Goal: Information Seeking & Learning: Find specific fact

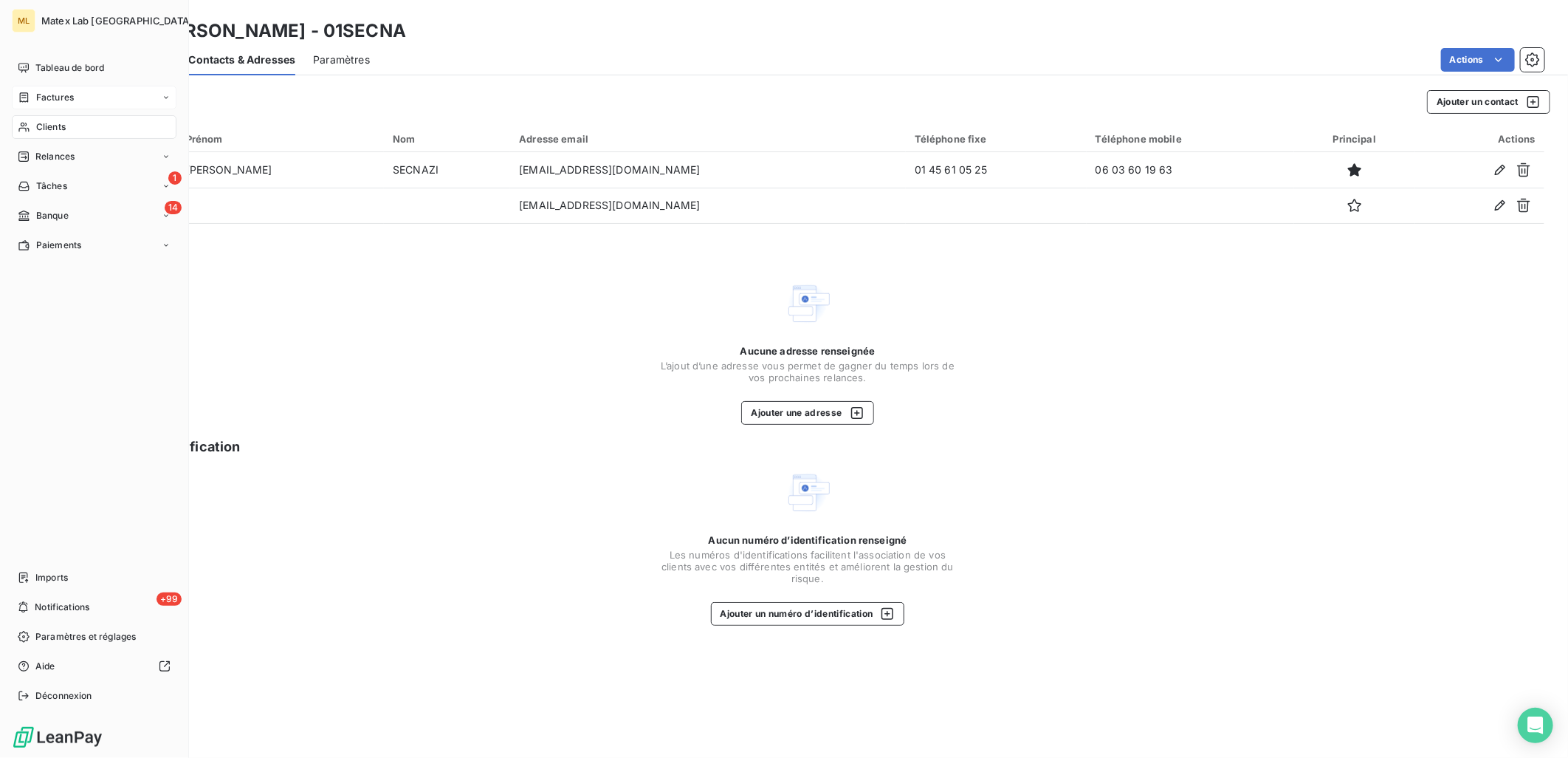
click at [59, 101] on span "Factures" at bounding box center [55, 98] width 38 height 13
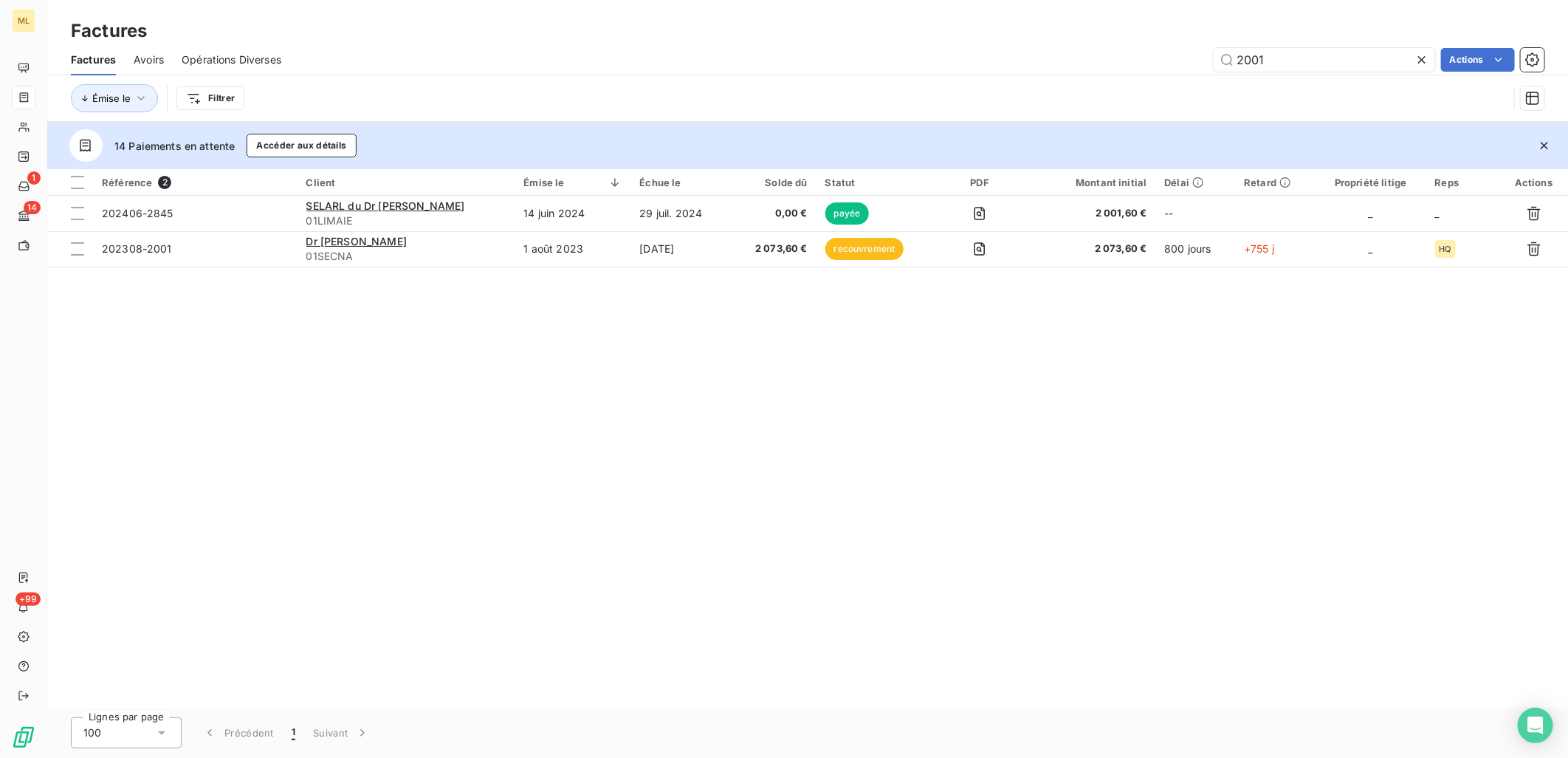
click at [614, 512] on div "Référence 2 Client Émise le Échue le Solde dû Statut PDF Montant initial Délai …" at bounding box center [808, 438] width 1521 height 538
click at [1344, 52] on input "2001" at bounding box center [1325, 60] width 221 height 24
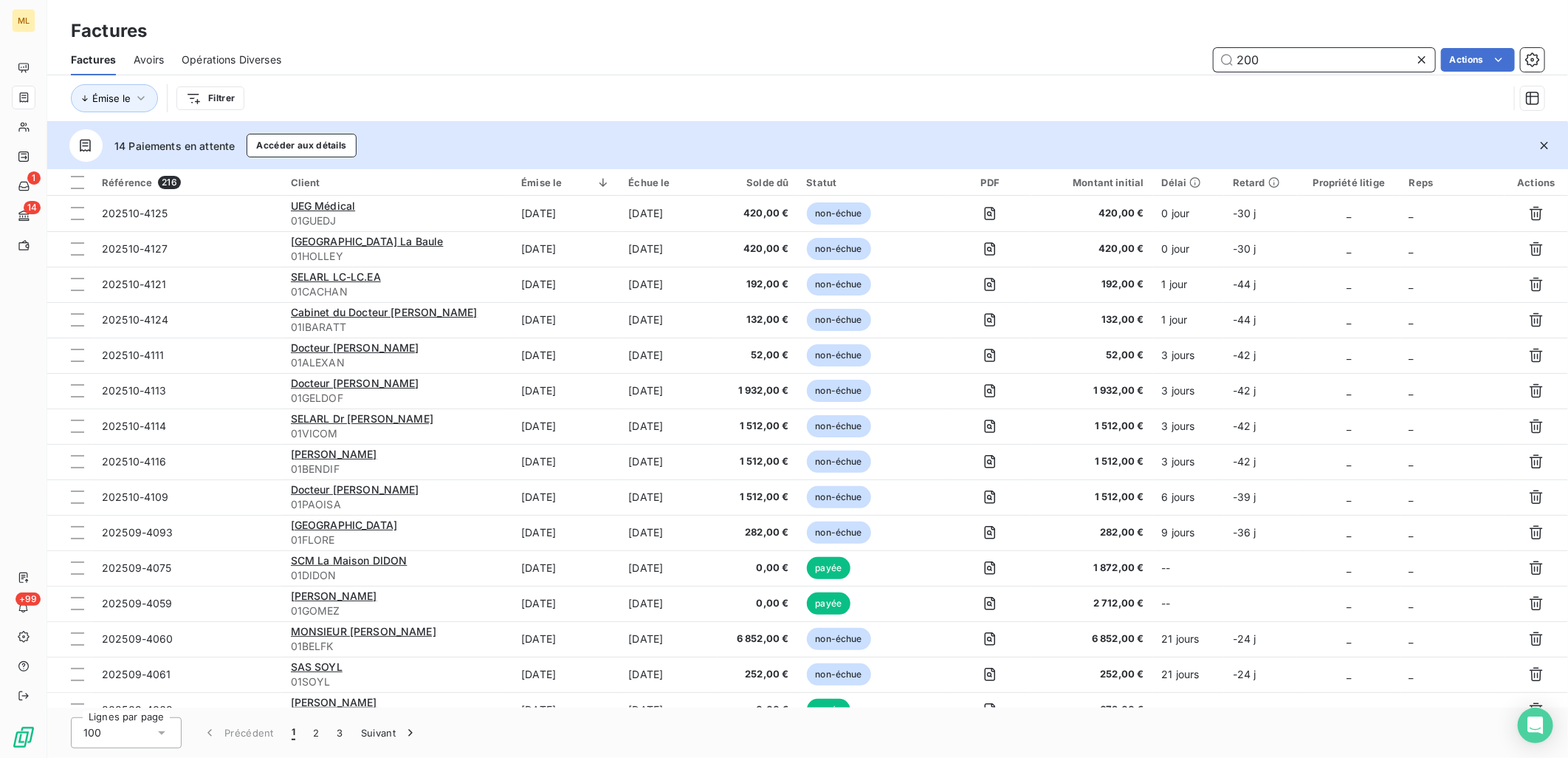
type input "2001"
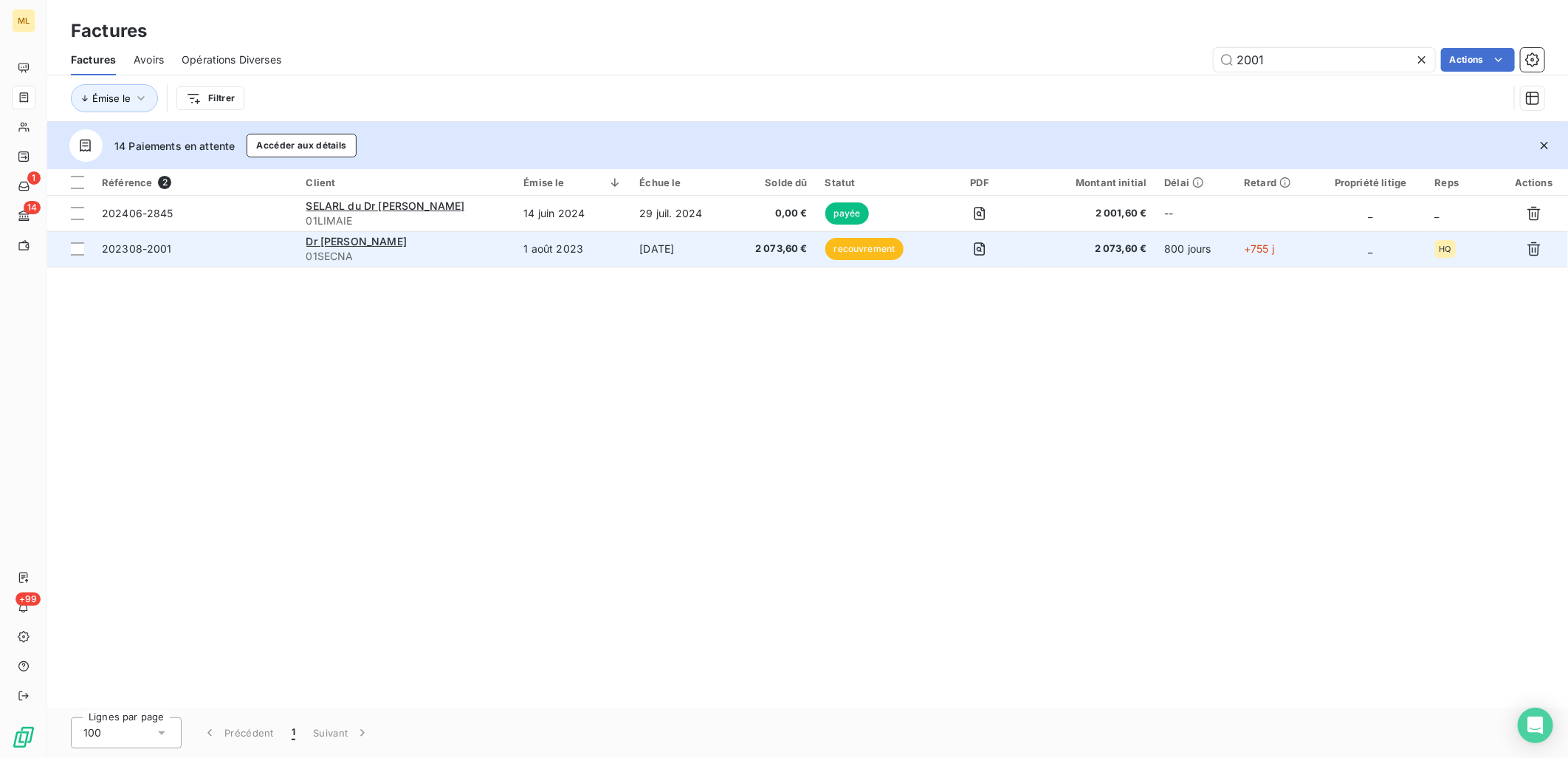
click at [458, 244] on div "Dr [PERSON_NAME]" at bounding box center [406, 242] width 200 height 15
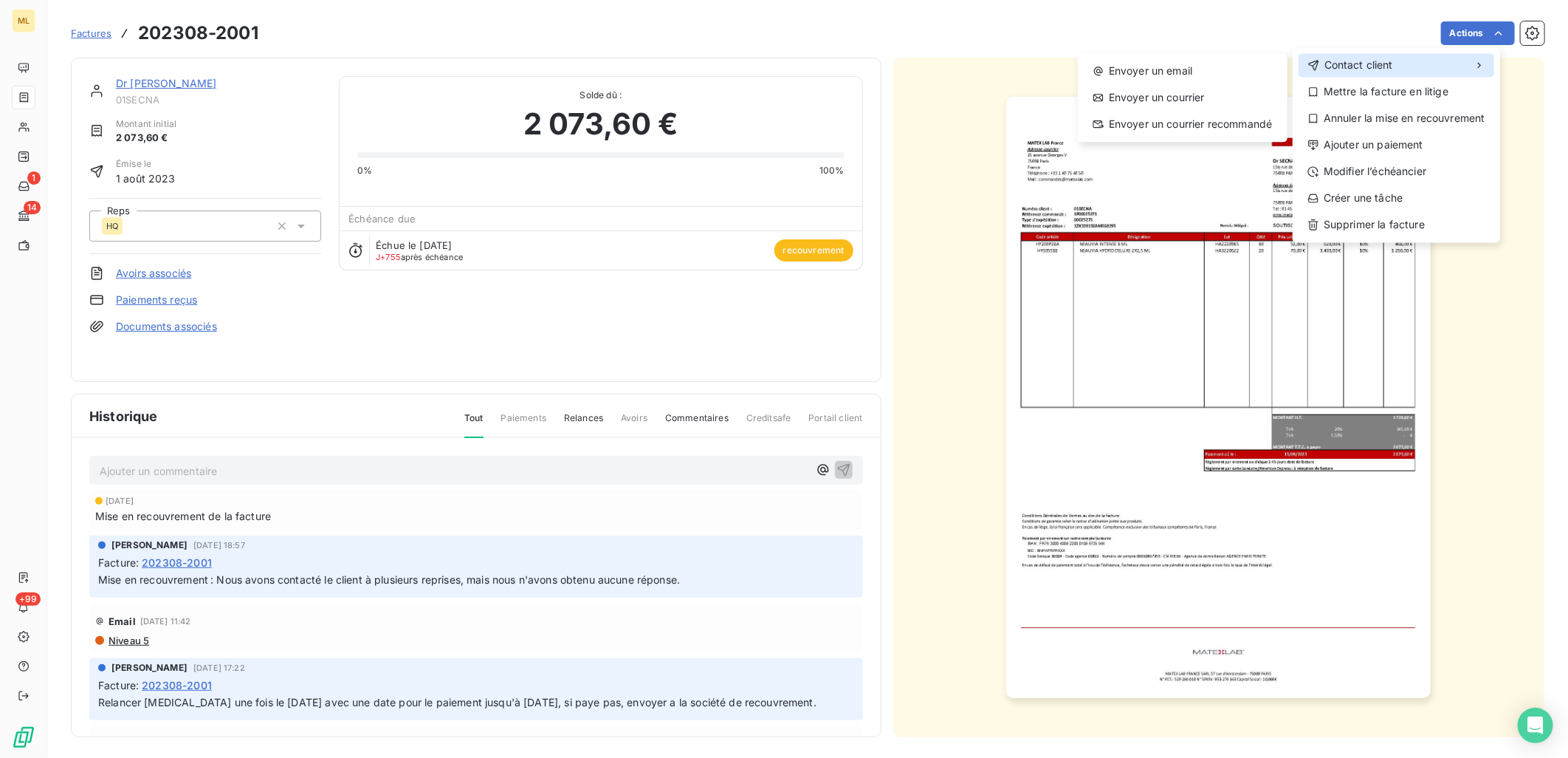
click at [1359, 63] on span "Contact client" at bounding box center [1359, 65] width 69 height 15
click at [1199, 124] on div "Envoyer un courrier recommandé" at bounding box center [1183, 124] width 198 height 24
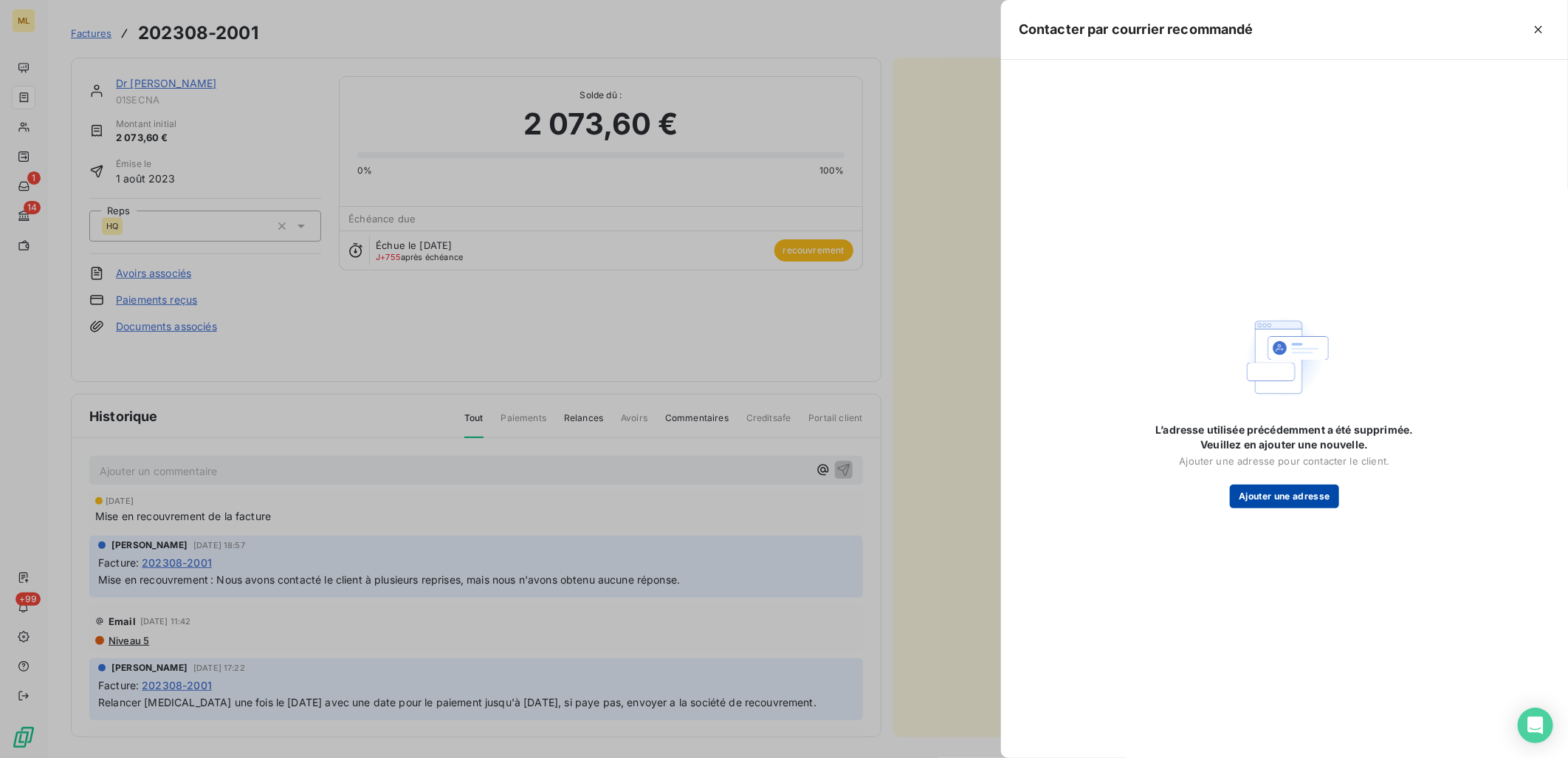
click at [1285, 490] on button "Ajouter une adresse" at bounding box center [1284, 496] width 108 height 24
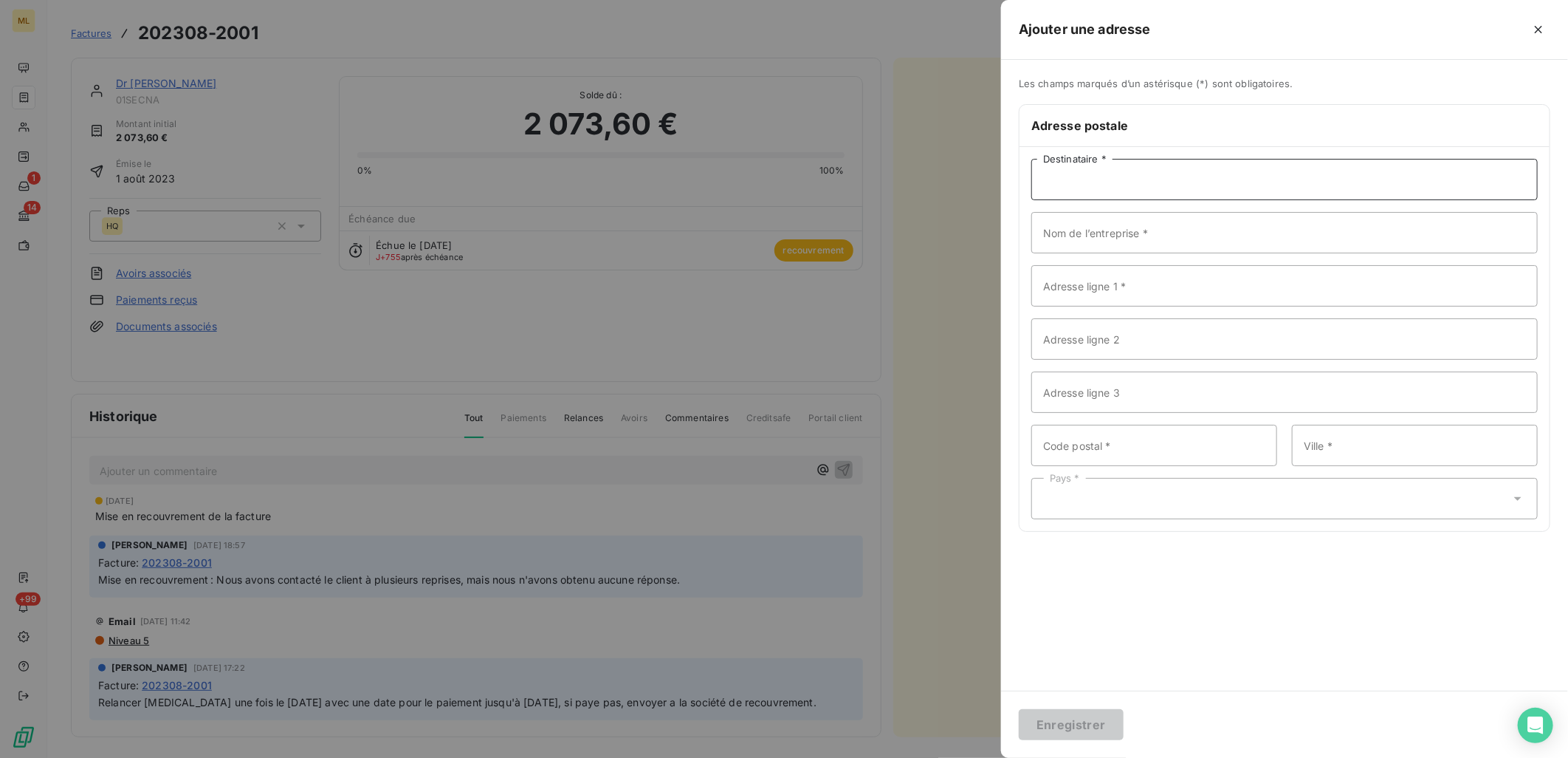
click at [1088, 171] on input "Destinataire *" at bounding box center [1285, 179] width 506 height 41
click at [1185, 190] on input "Destinataire *" at bounding box center [1285, 179] width 506 height 41
paste input "DOCTEUR [PERSON_NAME]"
click at [1178, 238] on input "Nom de l’entreprise *" at bounding box center [1285, 233] width 506 height 41
click at [1202, 189] on input "DOCTEUR [PERSON_NAME]" at bounding box center [1285, 179] width 506 height 41
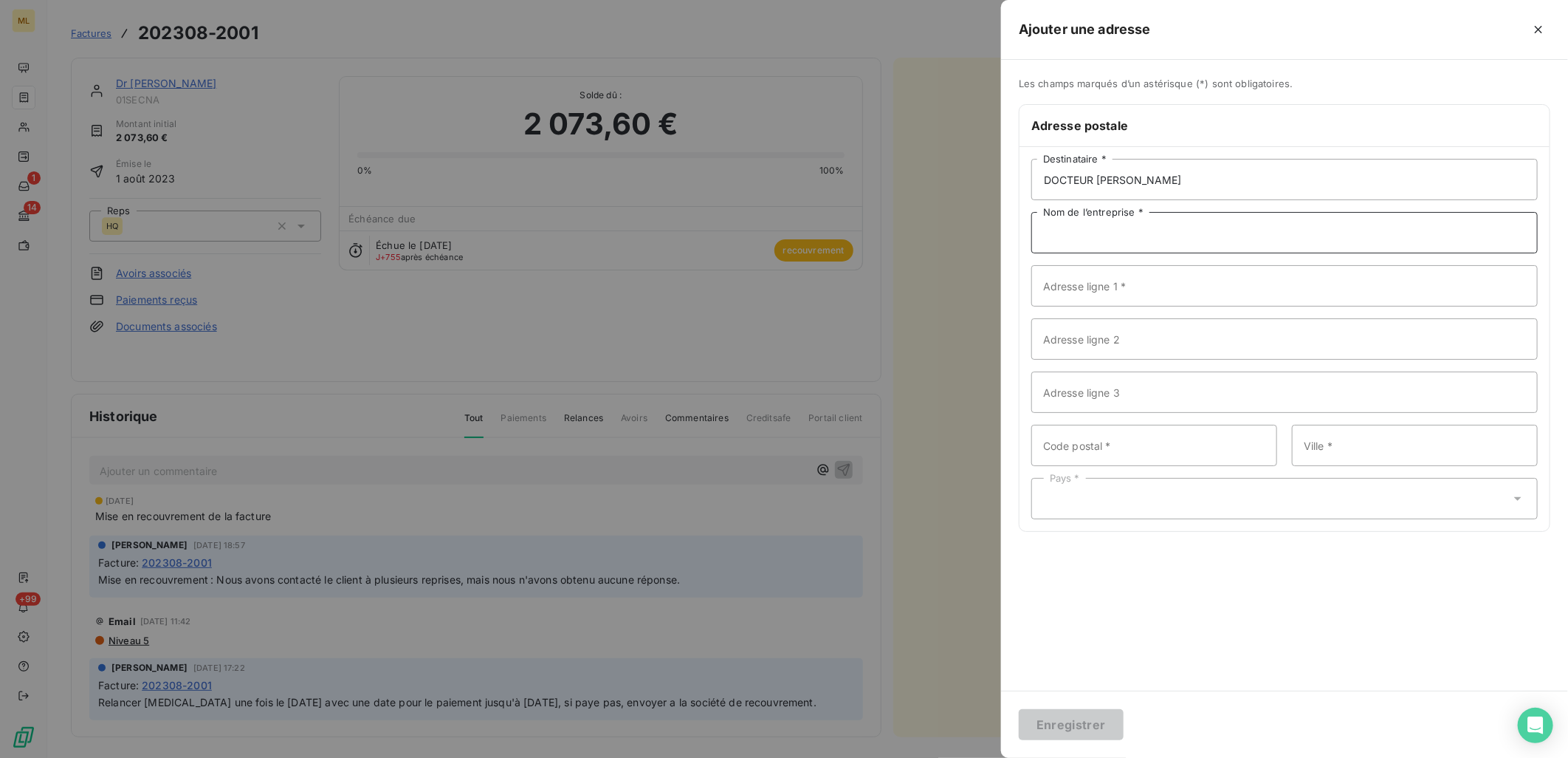
drag, startPoint x: 1140, startPoint y: 242, endPoint x: 1185, endPoint y: 229, distance: 46.8
click at [1140, 242] on input "Nom de l’entreprise *" at bounding box center [1285, 233] width 506 height 41
click at [1218, 183] on input "DOCTEUR [PERSON_NAME]" at bounding box center [1285, 179] width 506 height 41
paste input "[PERSON_NAME]"
drag, startPoint x: 1184, startPoint y: 179, endPoint x: 995, endPoint y: 179, distance: 189.0
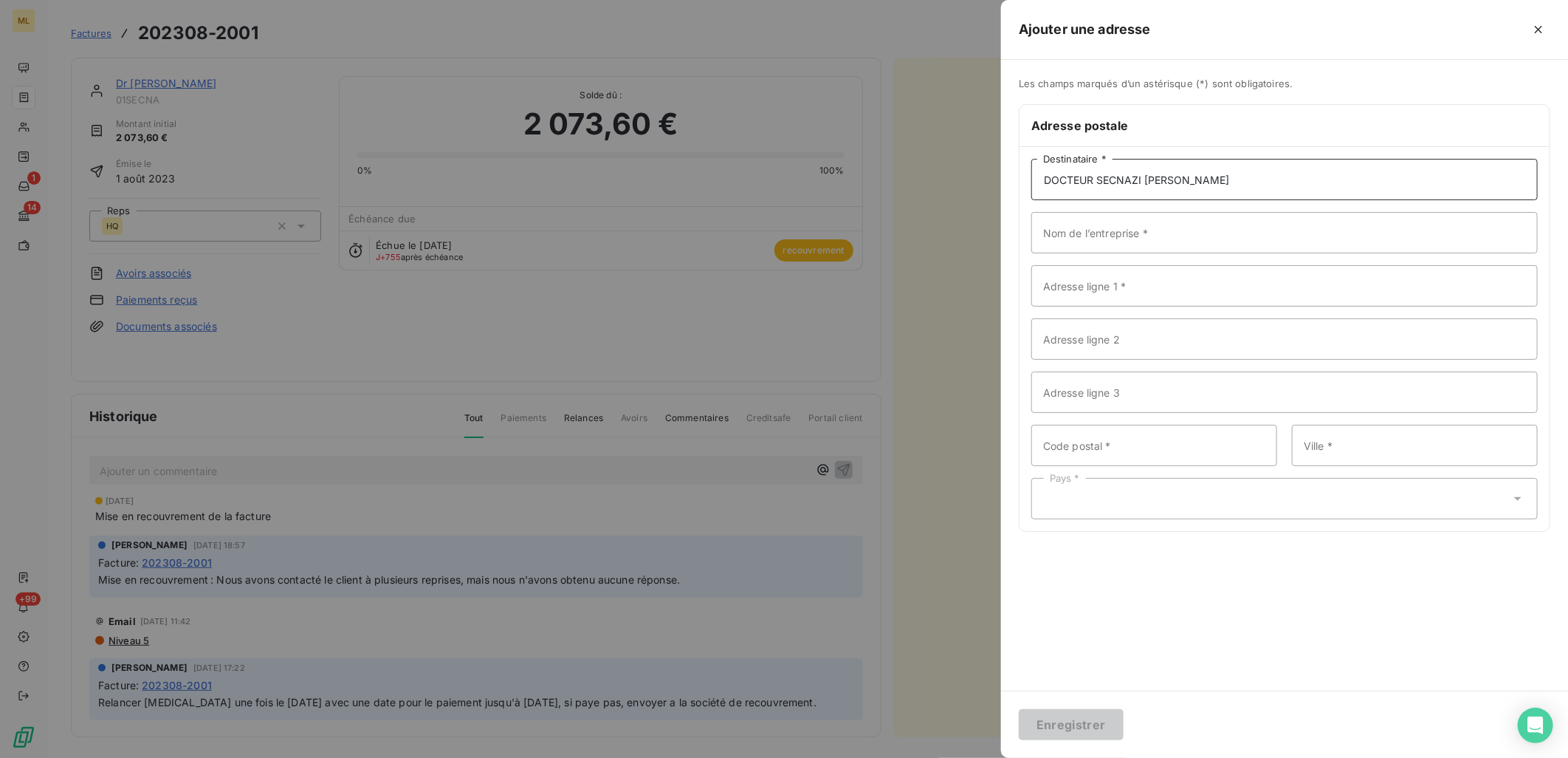
click at [995, 757] on div "Ajouter une adresse Les champs marqués d’un astérisque (*) sont obligatoires. A…" at bounding box center [784, 758] width 1568 height 0
type input "DOCTEUR SECNAZI [PERSON_NAME]"
click at [1182, 238] on input "Nom de l’entreprise *" at bounding box center [1285, 233] width 506 height 41
paste input "DOCTEUR [PERSON_NAME]"
type input "DOCTEUR [PERSON_NAME]"
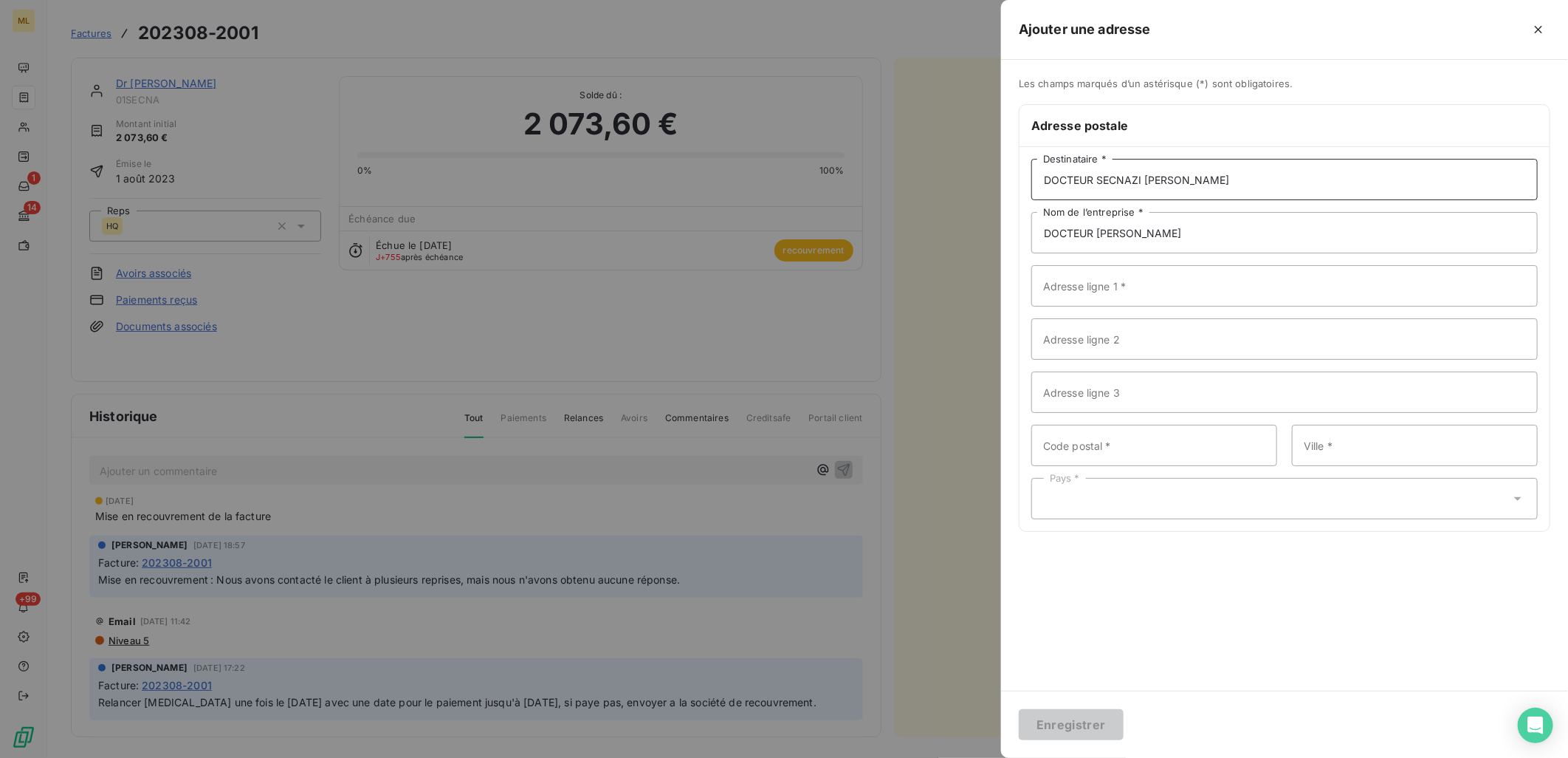
drag, startPoint x: 1184, startPoint y: 179, endPoint x: 1025, endPoint y: 181, distance: 159.0
click at [1025, 181] on div "DOCTEUR [PERSON_NAME] * DOCTEUR [PERSON_NAME] de l’entreprise * Adresse ligne 1…" at bounding box center [1285, 338] width 530 height 384
type input "[PERSON_NAME]"
click at [1218, 235] on input "DOCTEUR [PERSON_NAME]" at bounding box center [1285, 233] width 506 height 41
click at [1162, 282] on input "Adresse ligne 1 *" at bounding box center [1285, 286] width 506 height 41
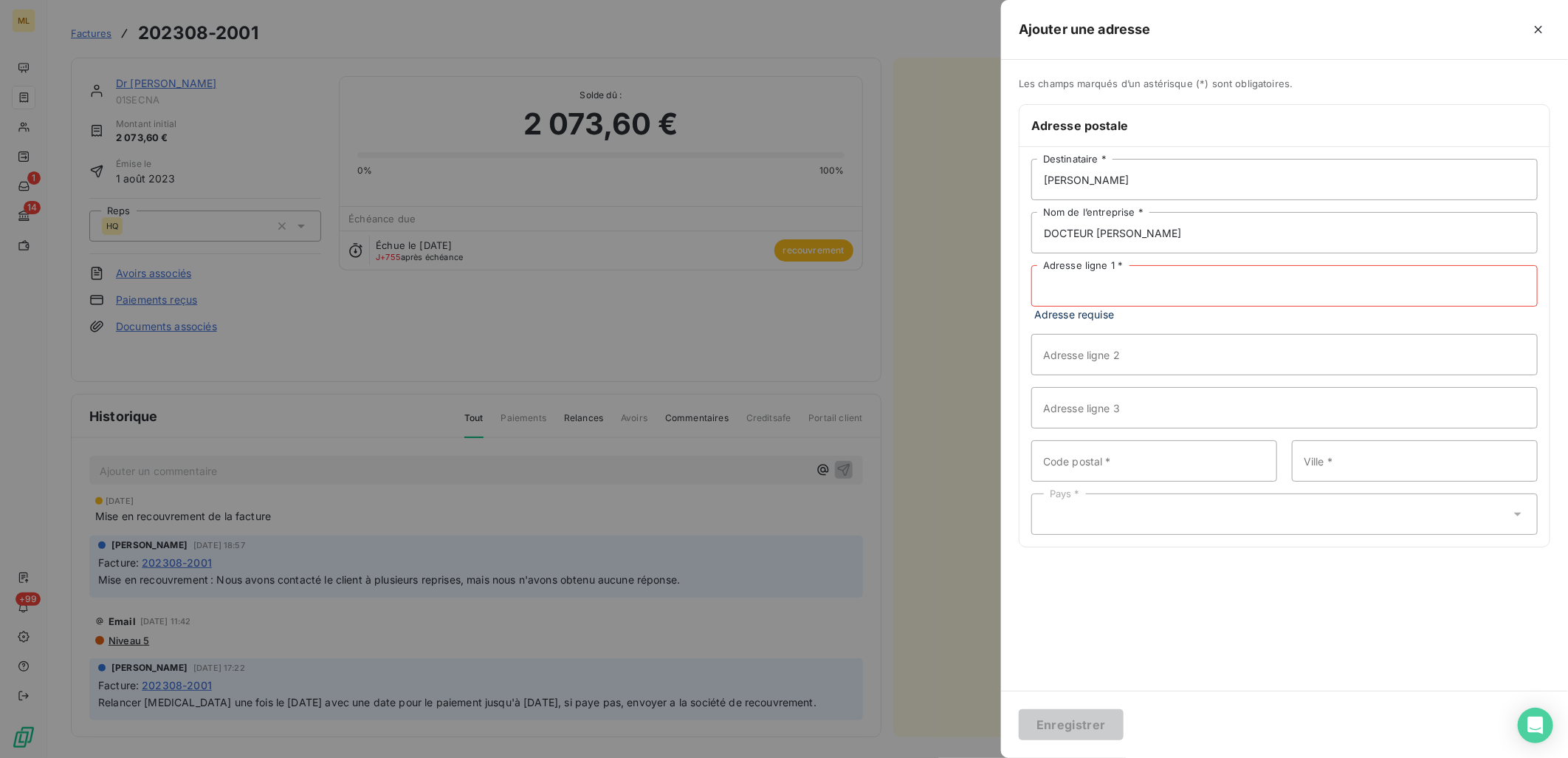
click at [1099, 294] on input "Adresse ligne 1 *" at bounding box center [1285, 286] width 506 height 41
click at [1378, 91] on div "Les champs marqués d’un astérisque (*) sont obligatoires. Adresse postale [PERS…" at bounding box center [1285, 321] width 567 height 488
click at [1094, 282] on input "Adresse ligne 1 *" at bounding box center [1285, 286] width 506 height 41
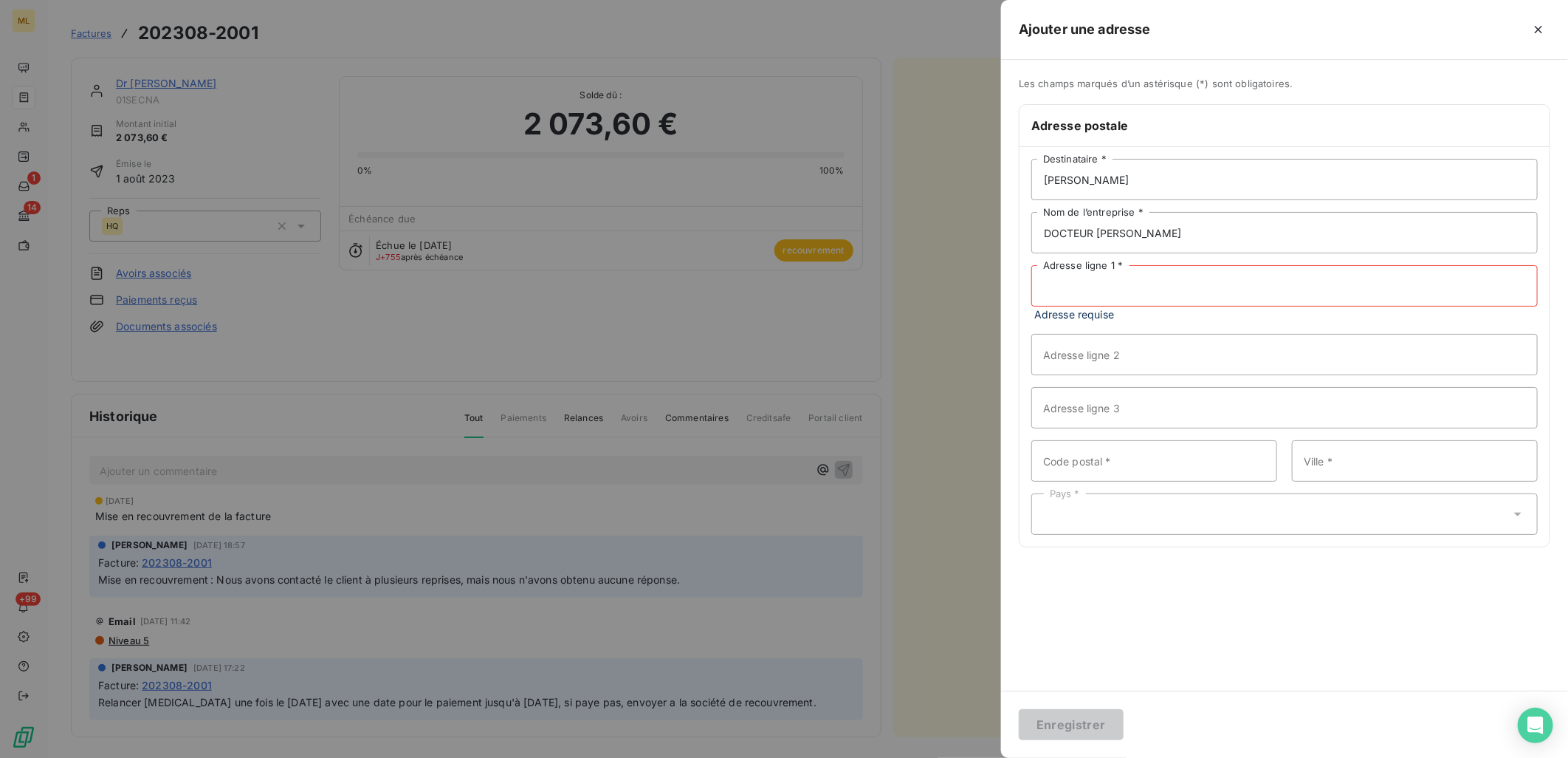
click at [1112, 293] on input "Adresse ligne 1 *" at bounding box center [1285, 286] width 506 height 41
click at [1253, 220] on input "DOCTEUR [PERSON_NAME]" at bounding box center [1285, 233] width 506 height 41
click at [1103, 290] on input "Adresse ligne 1 *" at bounding box center [1285, 286] width 506 height 41
click at [1050, 293] on input "Adresse ligne 1 *" at bounding box center [1285, 286] width 506 height 41
paste input "[STREET_ADDRESS]"
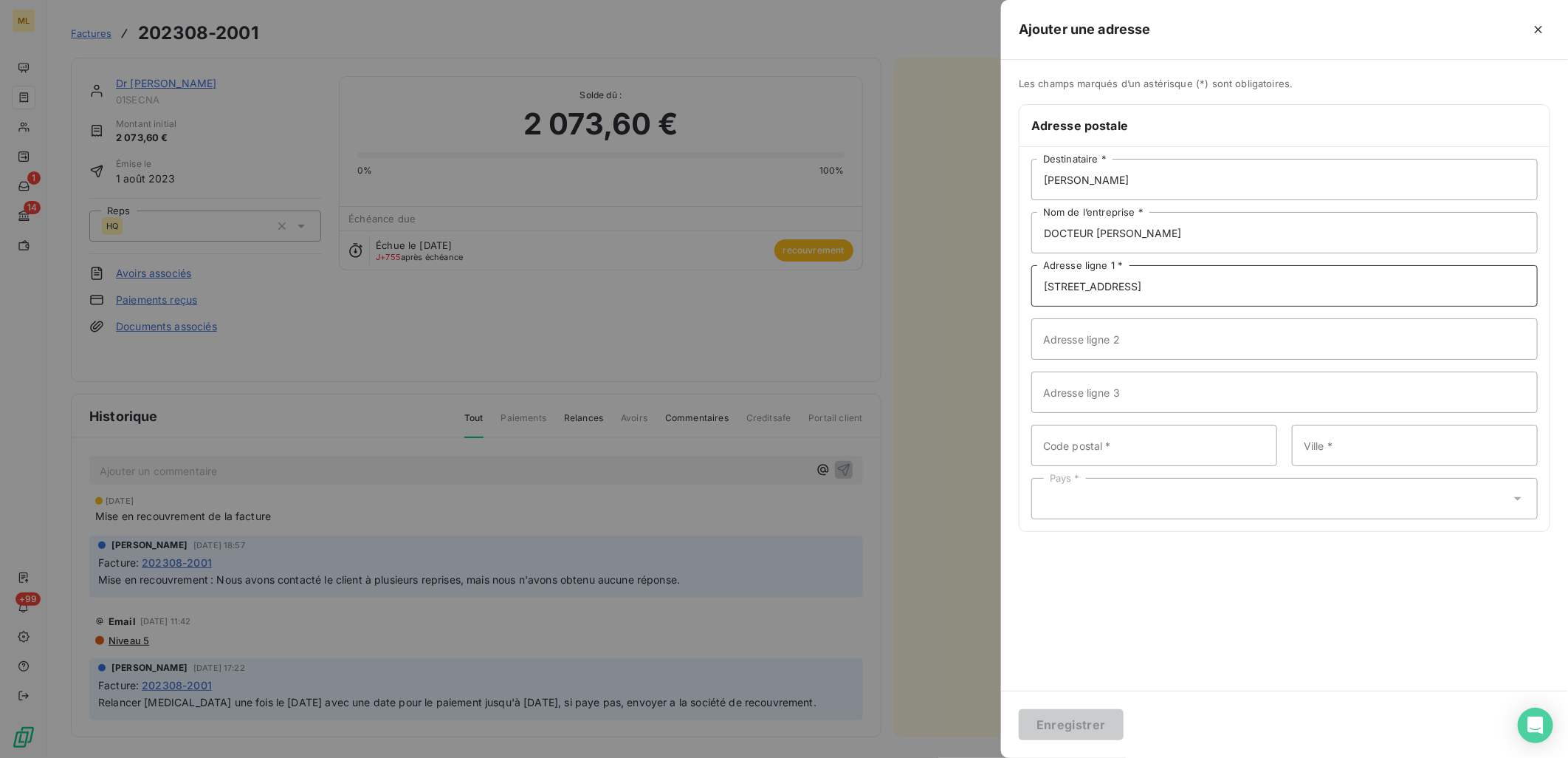
type input "[STREET_ADDRESS]"
click at [1145, 335] on input "Adresse ligne 2" at bounding box center [1285, 338] width 506 height 41
click at [1133, 451] on input "Code postal *" at bounding box center [1154, 445] width 246 height 41
click at [1045, 445] on input "70008" at bounding box center [1154, 445] width 246 height 41
type input "75008"
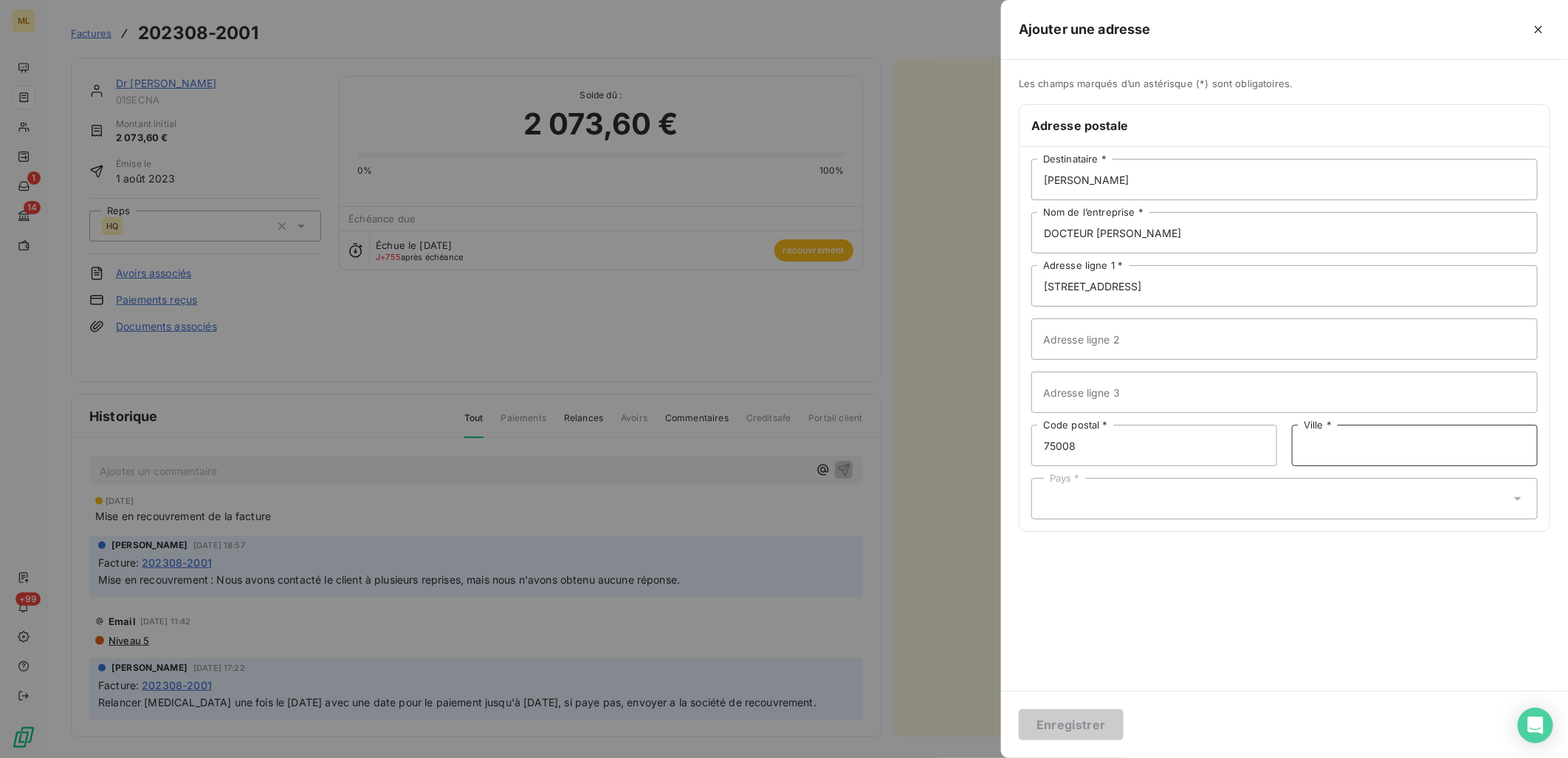
click at [1419, 452] on input "Ville *" at bounding box center [1415, 445] width 246 height 41
type input "[GEOGRAPHIC_DATA]"
click at [1190, 501] on div "Pays *" at bounding box center [1285, 498] width 506 height 41
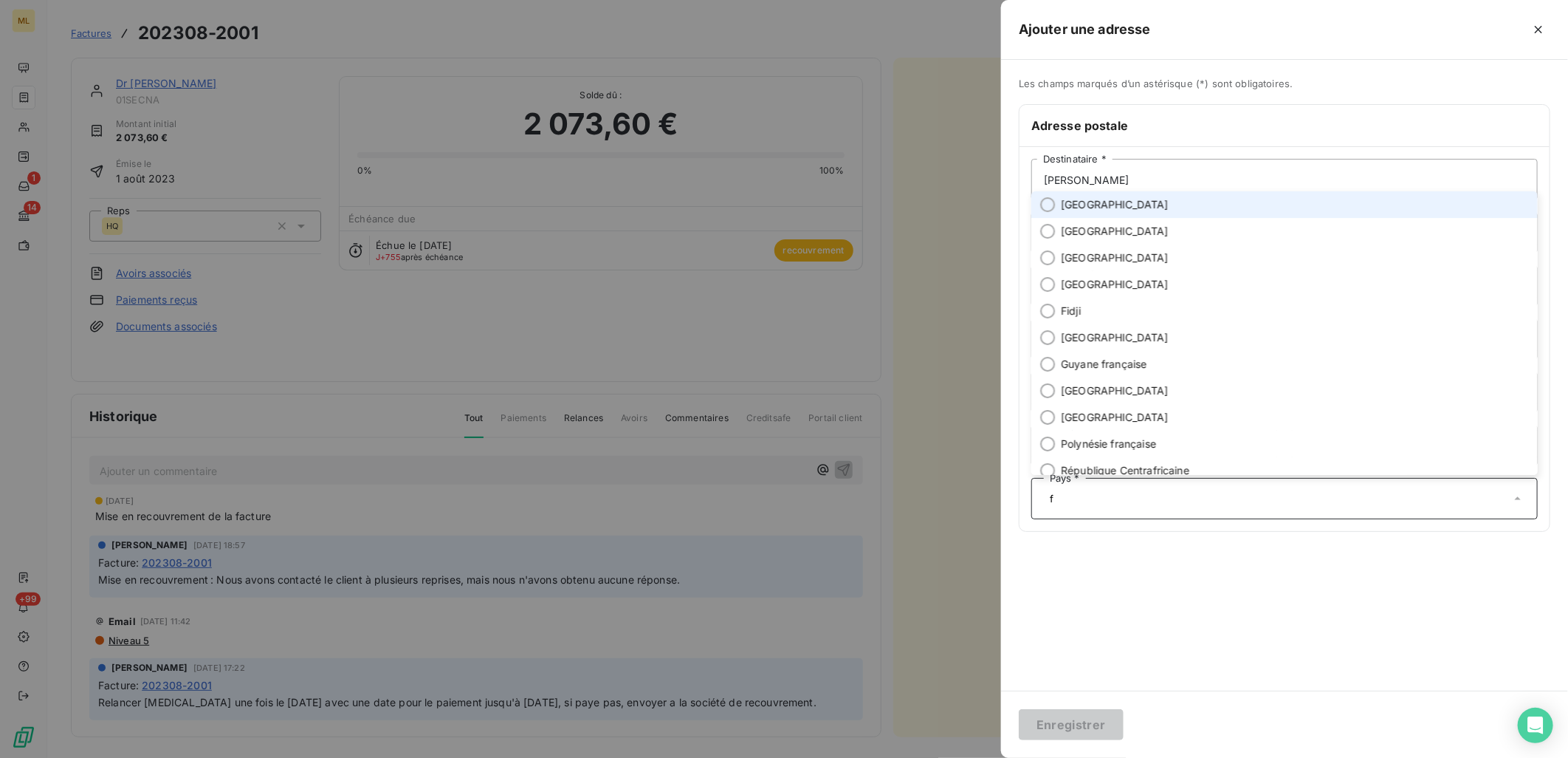
click at [1062, 205] on span "[GEOGRAPHIC_DATA]" at bounding box center [1115, 205] width 108 height 15
type input "f"
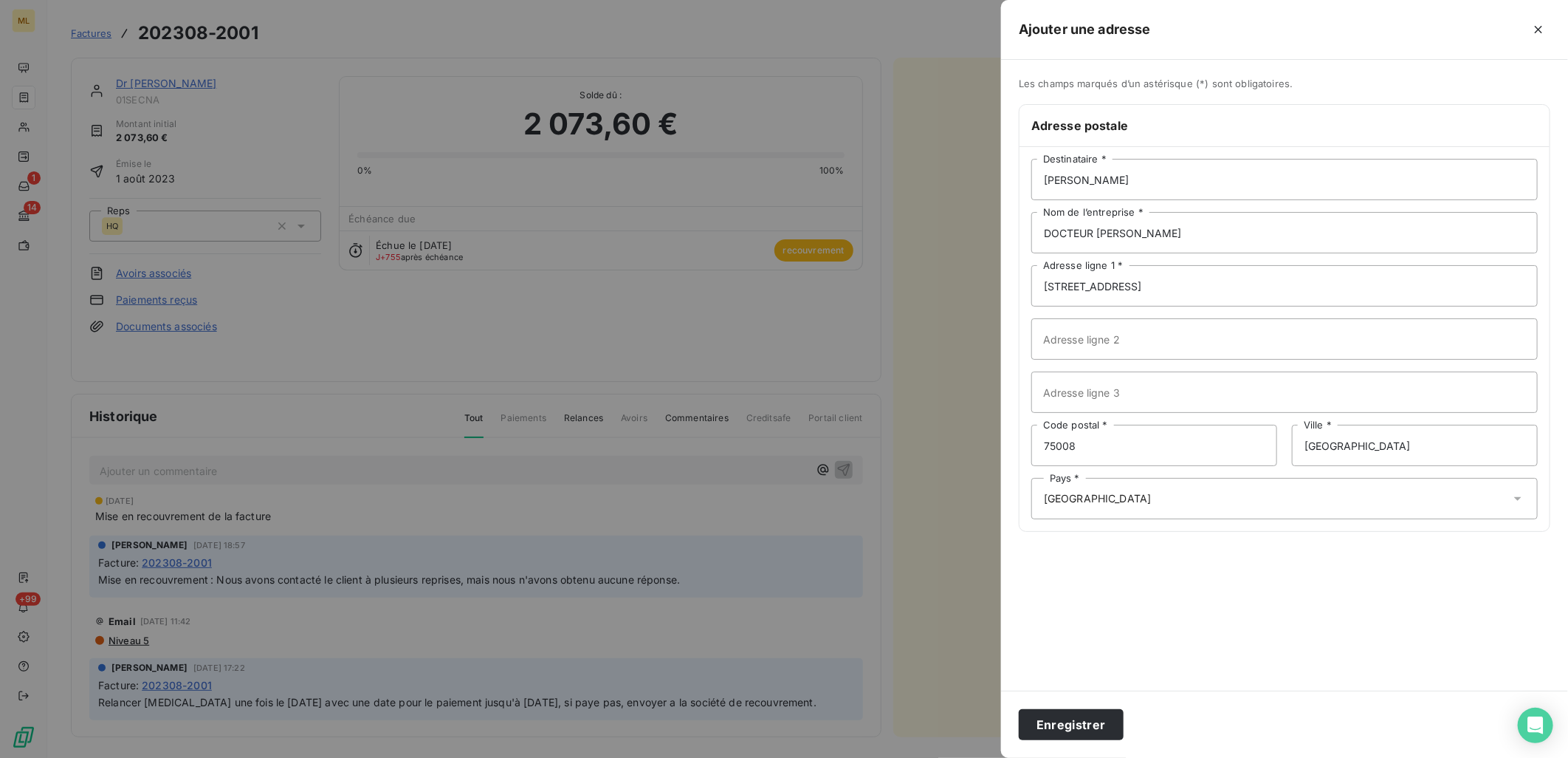
click at [1267, 621] on div "Les champs marqués d’un astérisque (*) sont obligatoires. Adresse postale [PERS…" at bounding box center [1285, 375] width 567 height 631
click at [1058, 727] on button "Enregistrer" at bounding box center [1072, 724] width 105 height 31
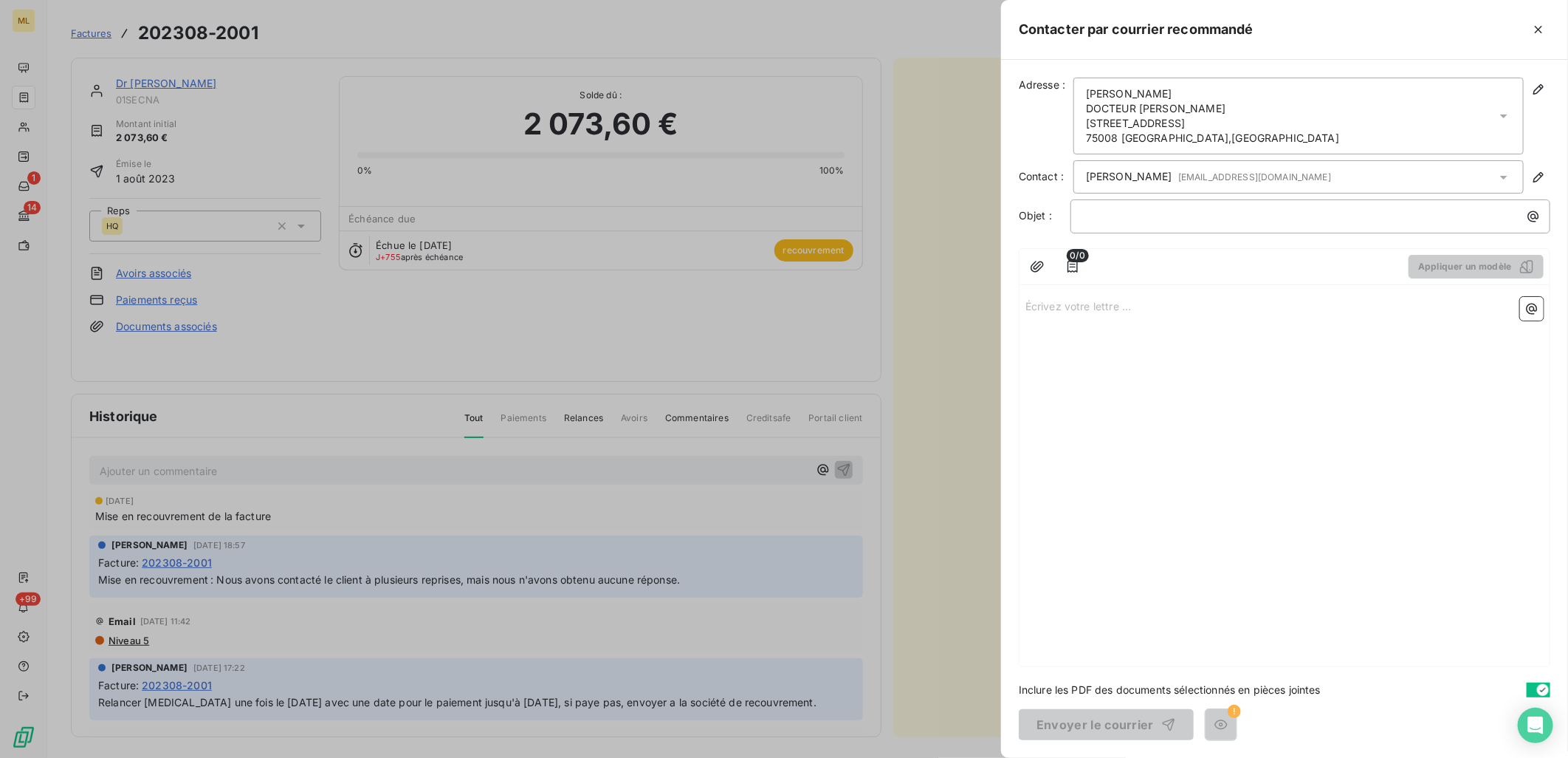
click at [1418, 229] on div "﻿" at bounding box center [1311, 216] width 480 height 34
click at [1262, 203] on div "﻿" at bounding box center [1311, 216] width 480 height 34
click at [1258, 211] on p "﻿" at bounding box center [1314, 216] width 462 height 17
click at [1039, 266] on icon "button" at bounding box center [1037, 266] width 13 height 11
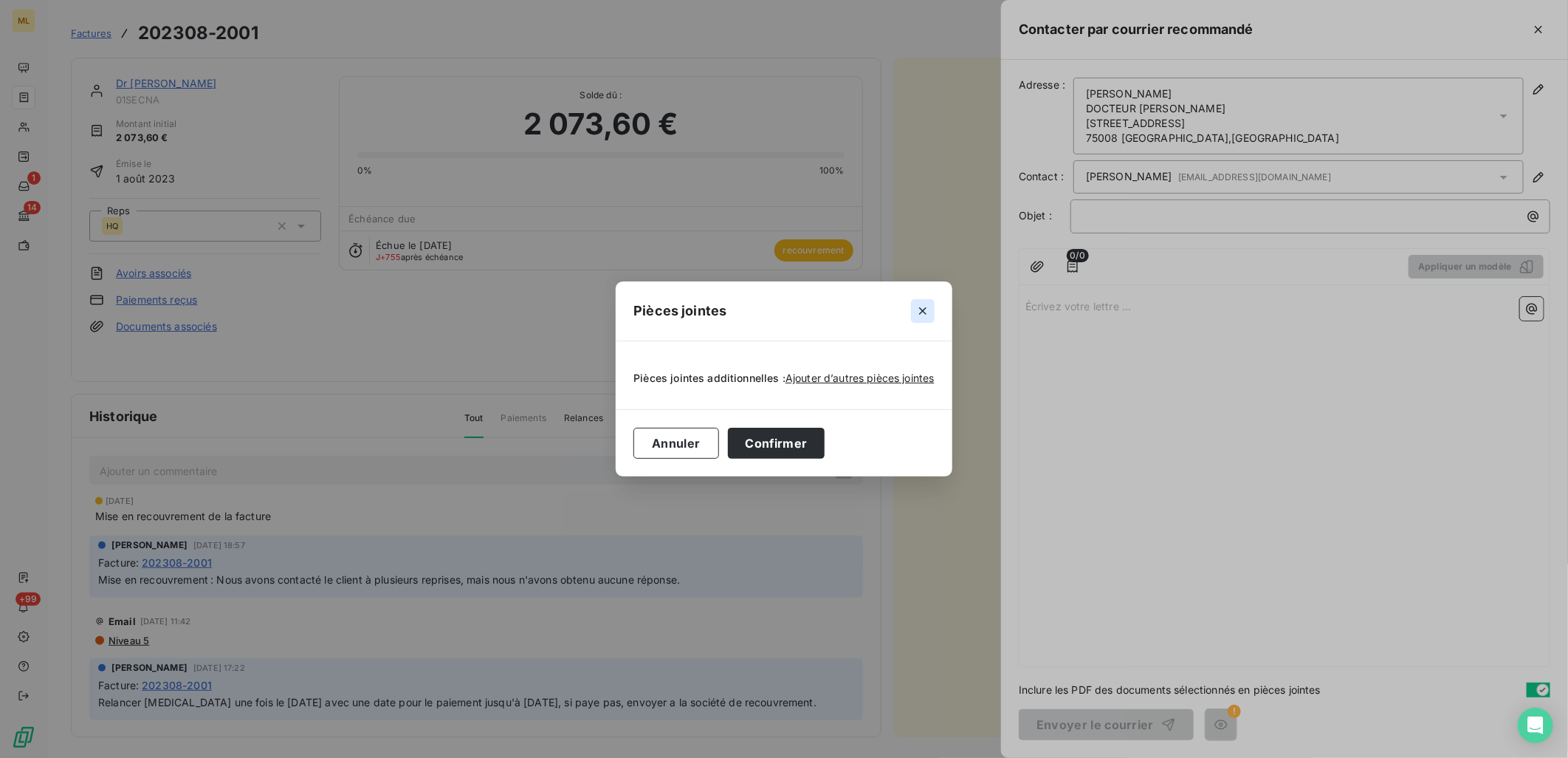
click at [922, 312] on icon "button" at bounding box center [923, 311] width 15 height 15
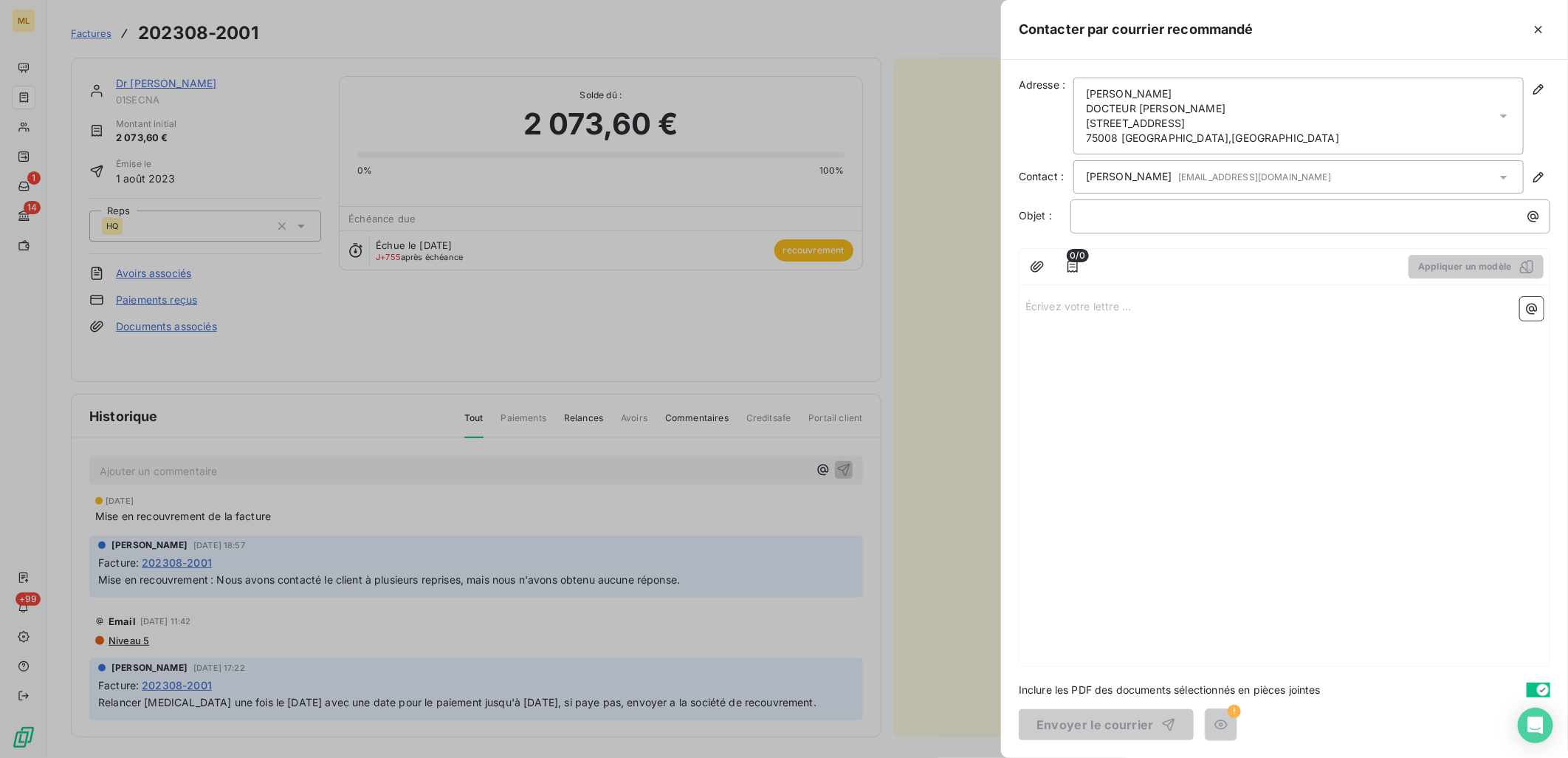
click at [1415, 325] on div "Écrivez votre lettre ... ﻿" at bounding box center [1285, 479] width 530 height 375
click at [1279, 385] on div "Écrivez votre lettre ... ﻿" at bounding box center [1285, 479] width 530 height 375
click at [1532, 22] on icon "button" at bounding box center [1539, 30] width 15 height 15
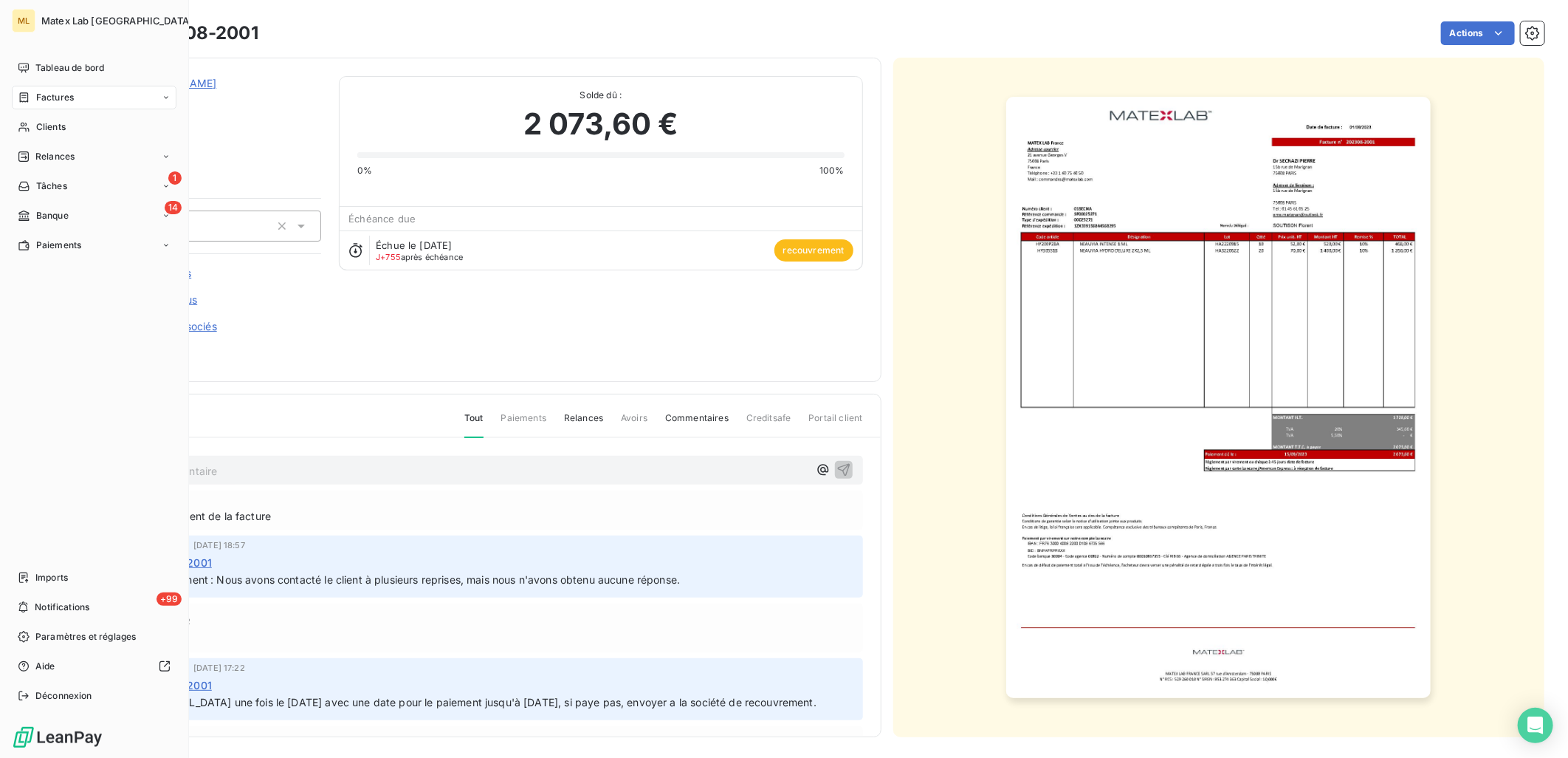
click at [30, 118] on html "ML Matex Lab France Tableau de bord Factures Clients Relances 1 Tâches 14 Banqu…" at bounding box center [784, 379] width 1568 height 758
click at [48, 61] on span "Tableau de bord" at bounding box center [70, 68] width 69 height 13
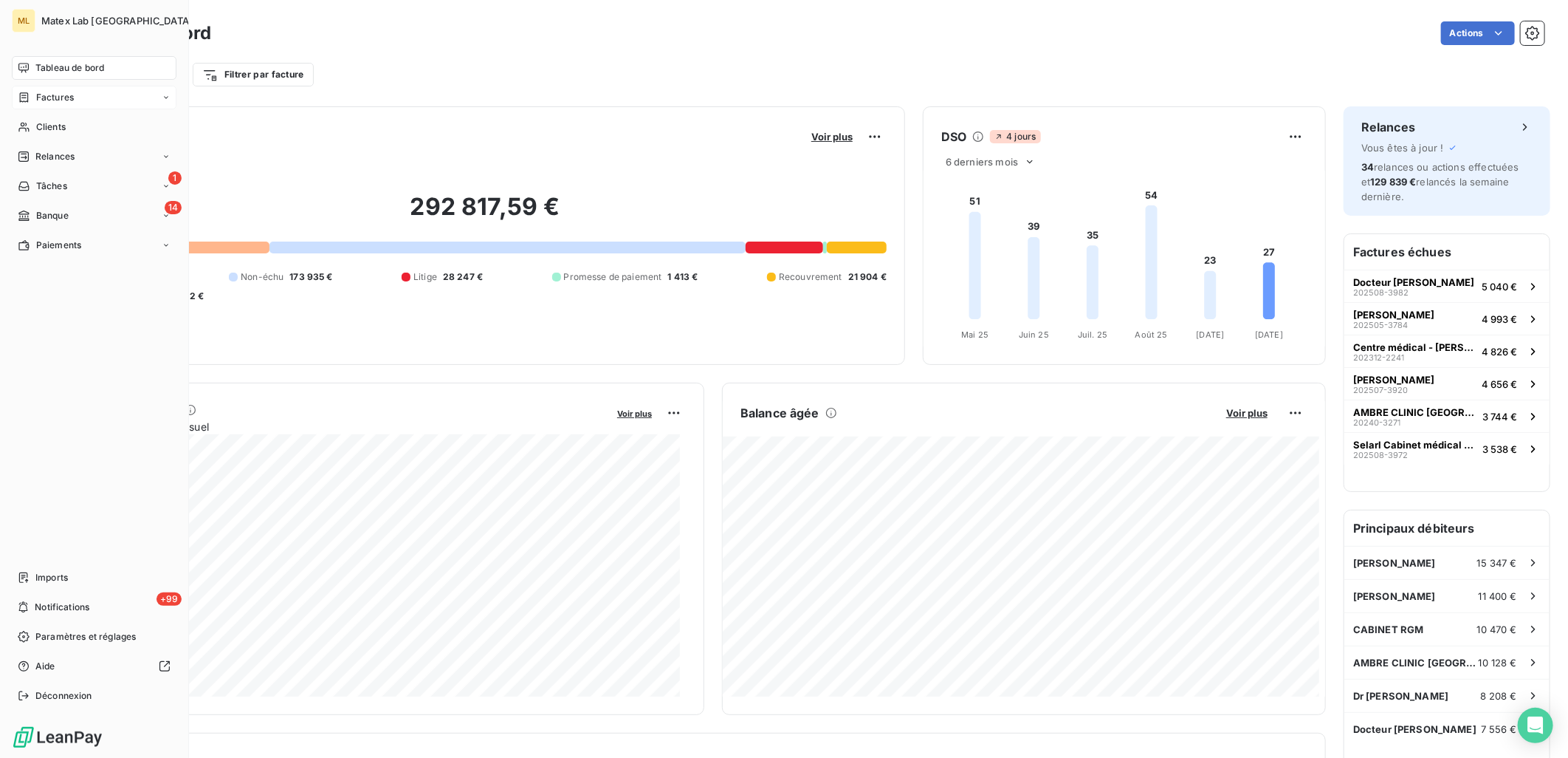
click at [52, 98] on span "Factures" at bounding box center [55, 98] width 38 height 13
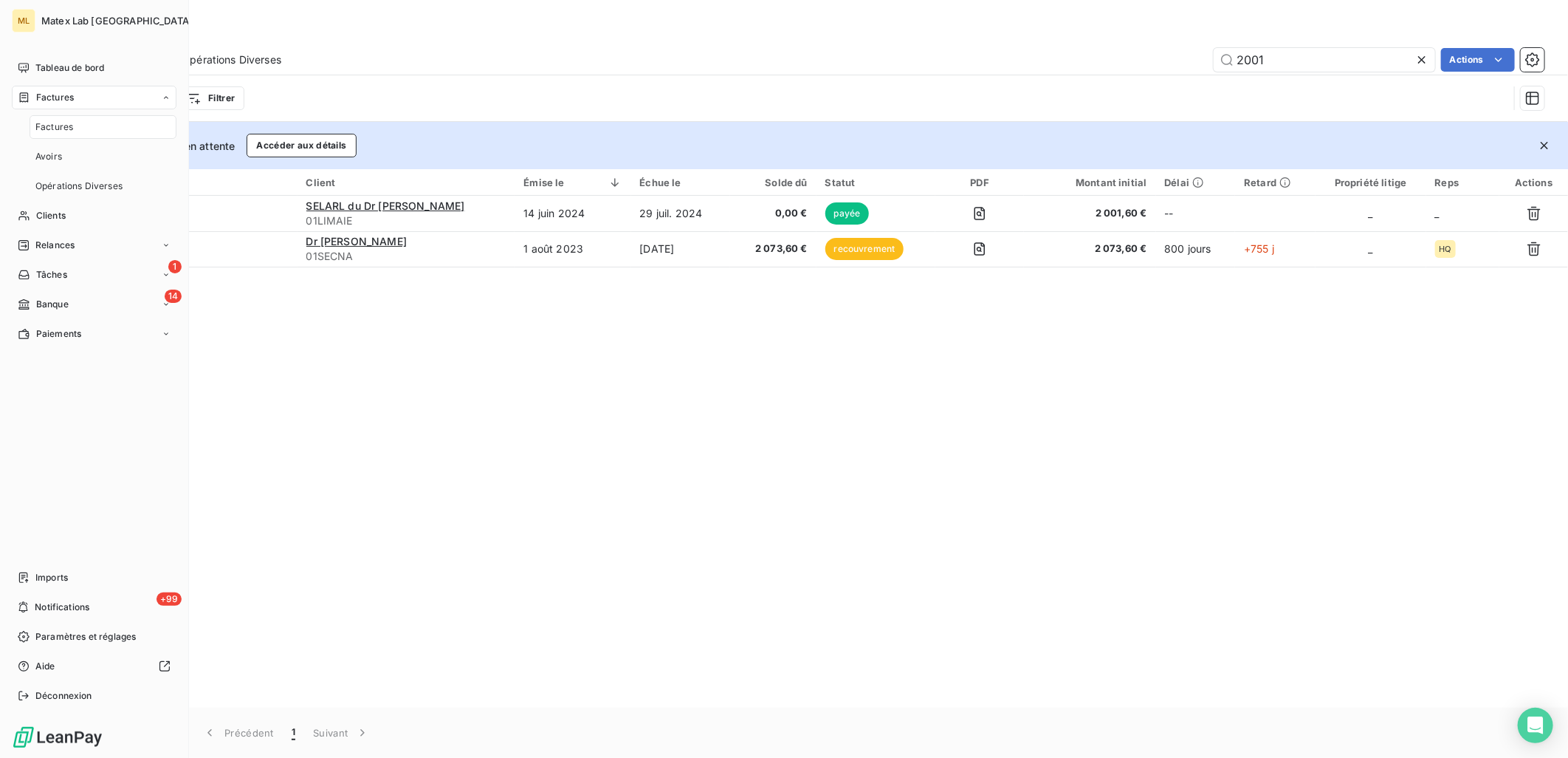
click at [24, 92] on icon at bounding box center [24, 98] width 12 height 11
click at [57, 576] on span "Imports" at bounding box center [52, 578] width 33 height 13
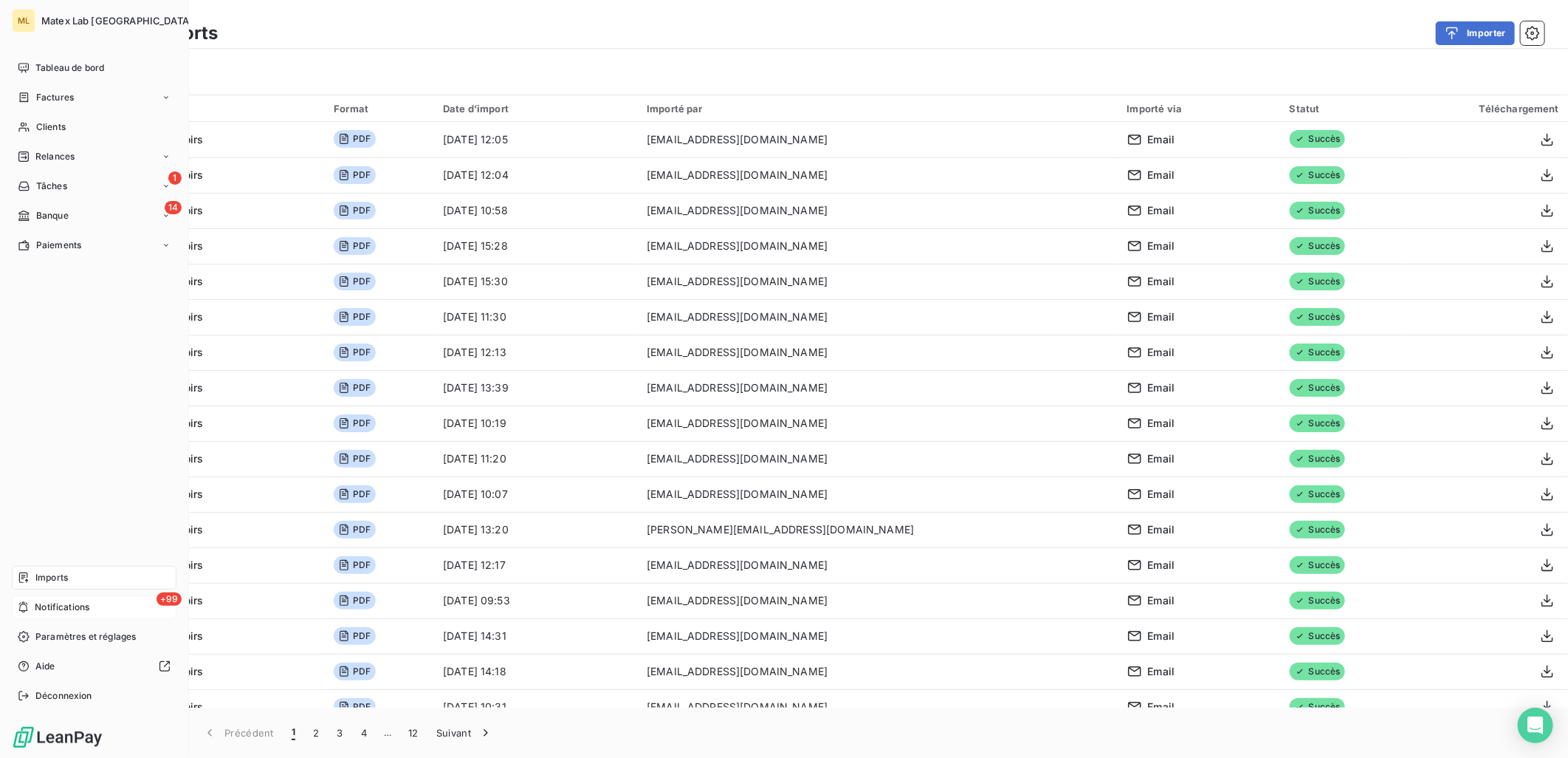
click at [54, 608] on span "Notifications" at bounding box center [61, 607] width 55 height 13
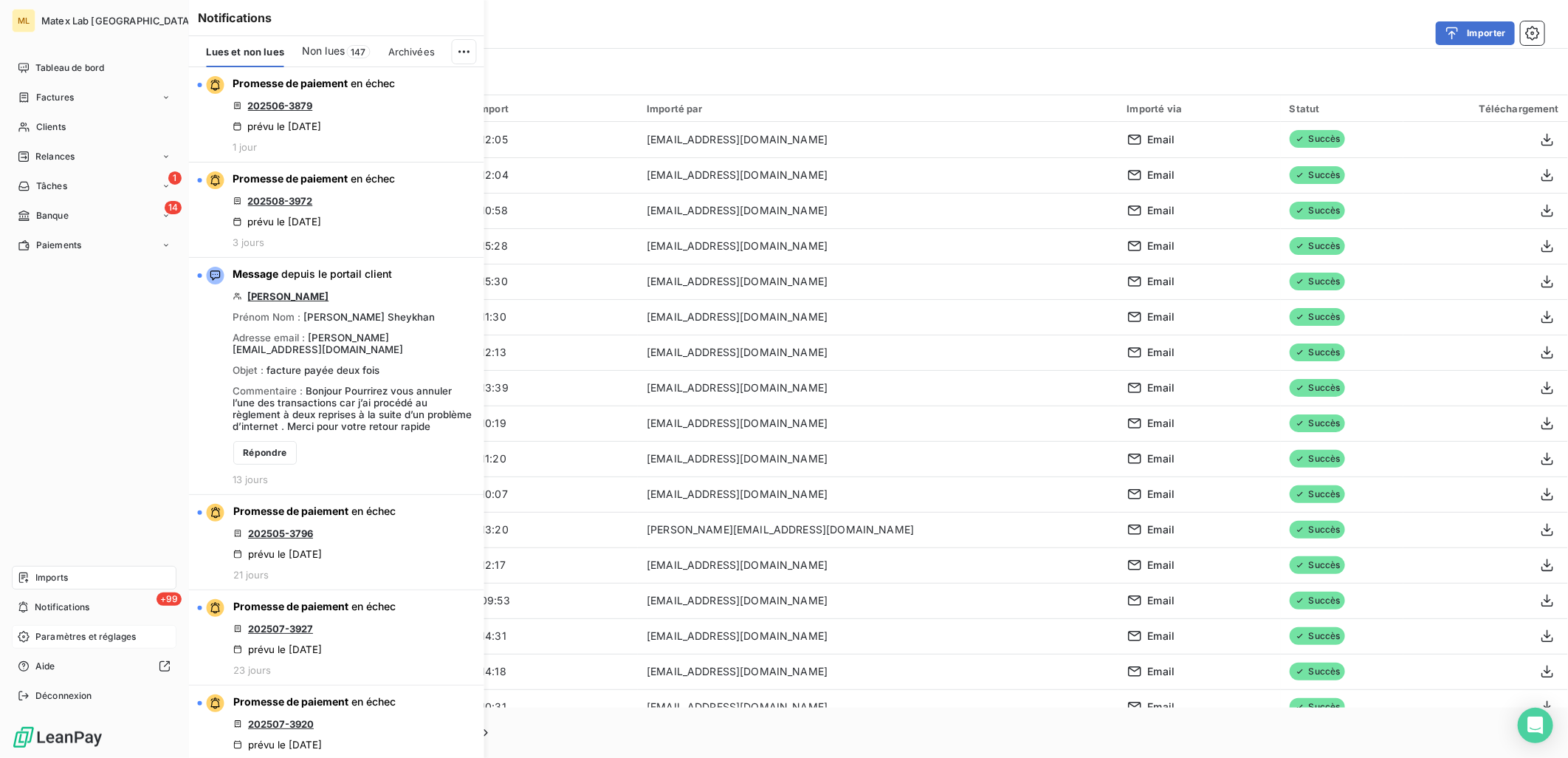
click at [64, 631] on span "Paramètres et réglages" at bounding box center [85, 637] width 101 height 13
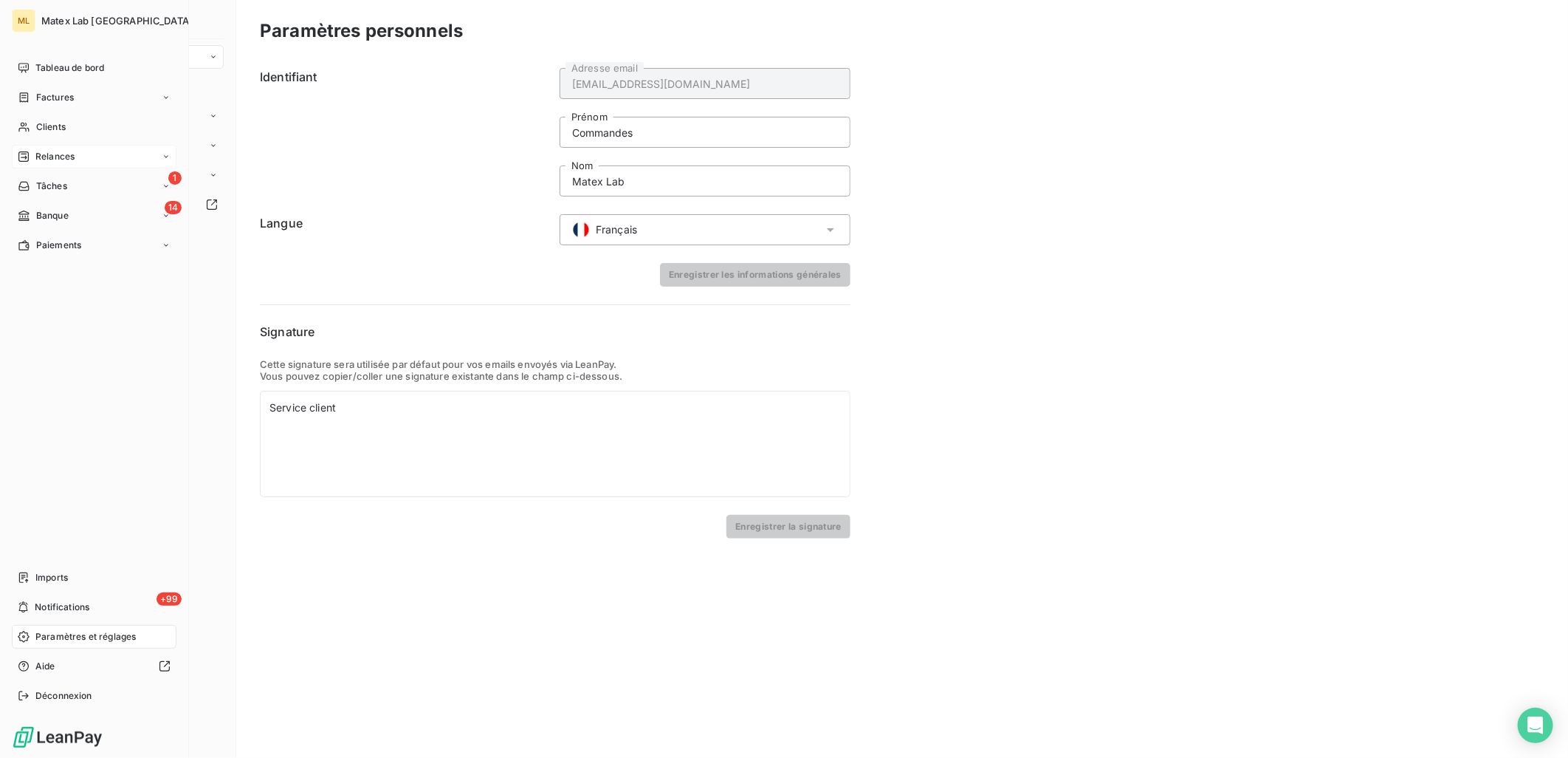
click at [68, 148] on div "Relances" at bounding box center [93, 157] width 165 height 24
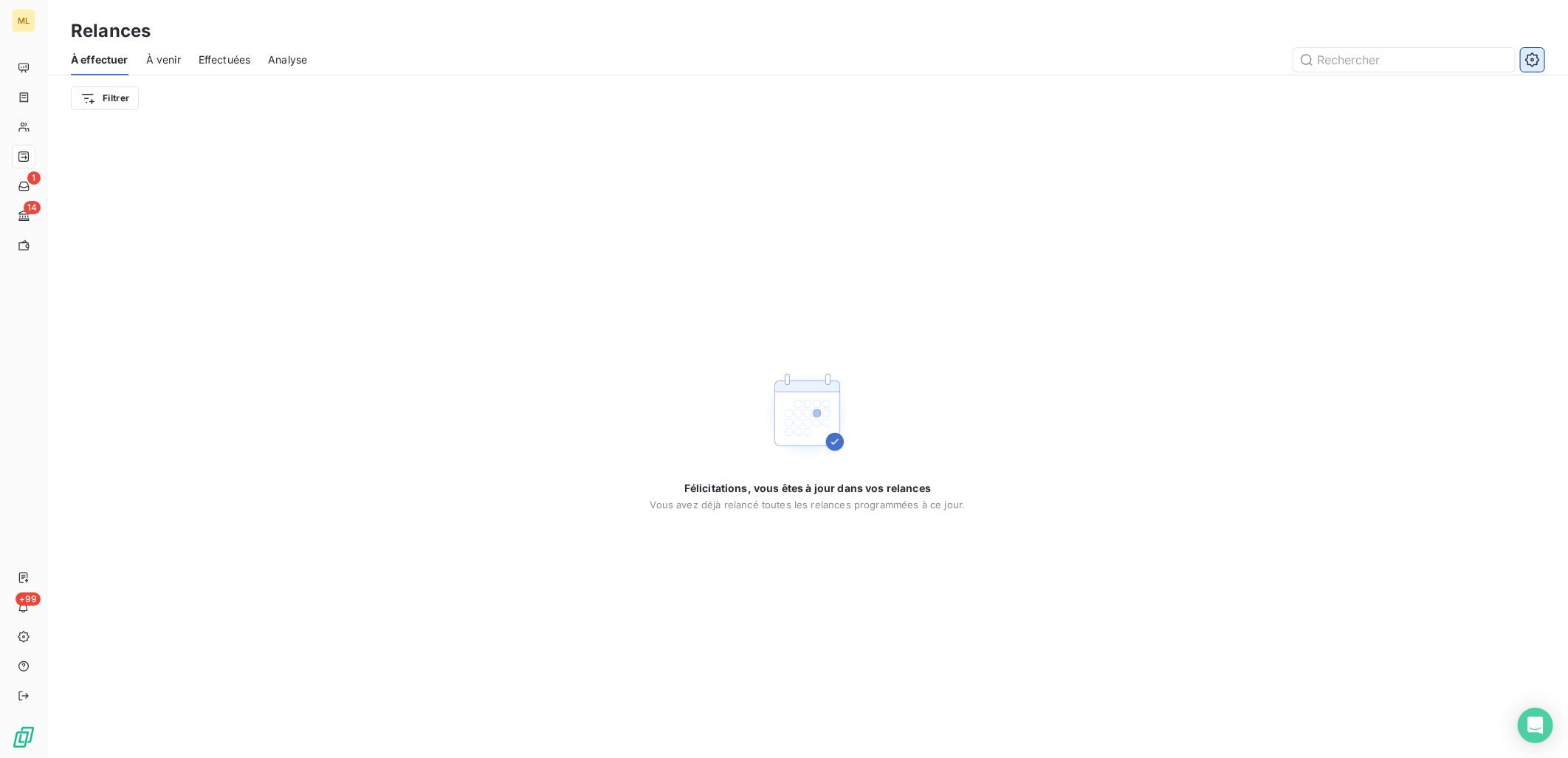
click at [1530, 64] on icon "button" at bounding box center [1532, 59] width 14 height 14
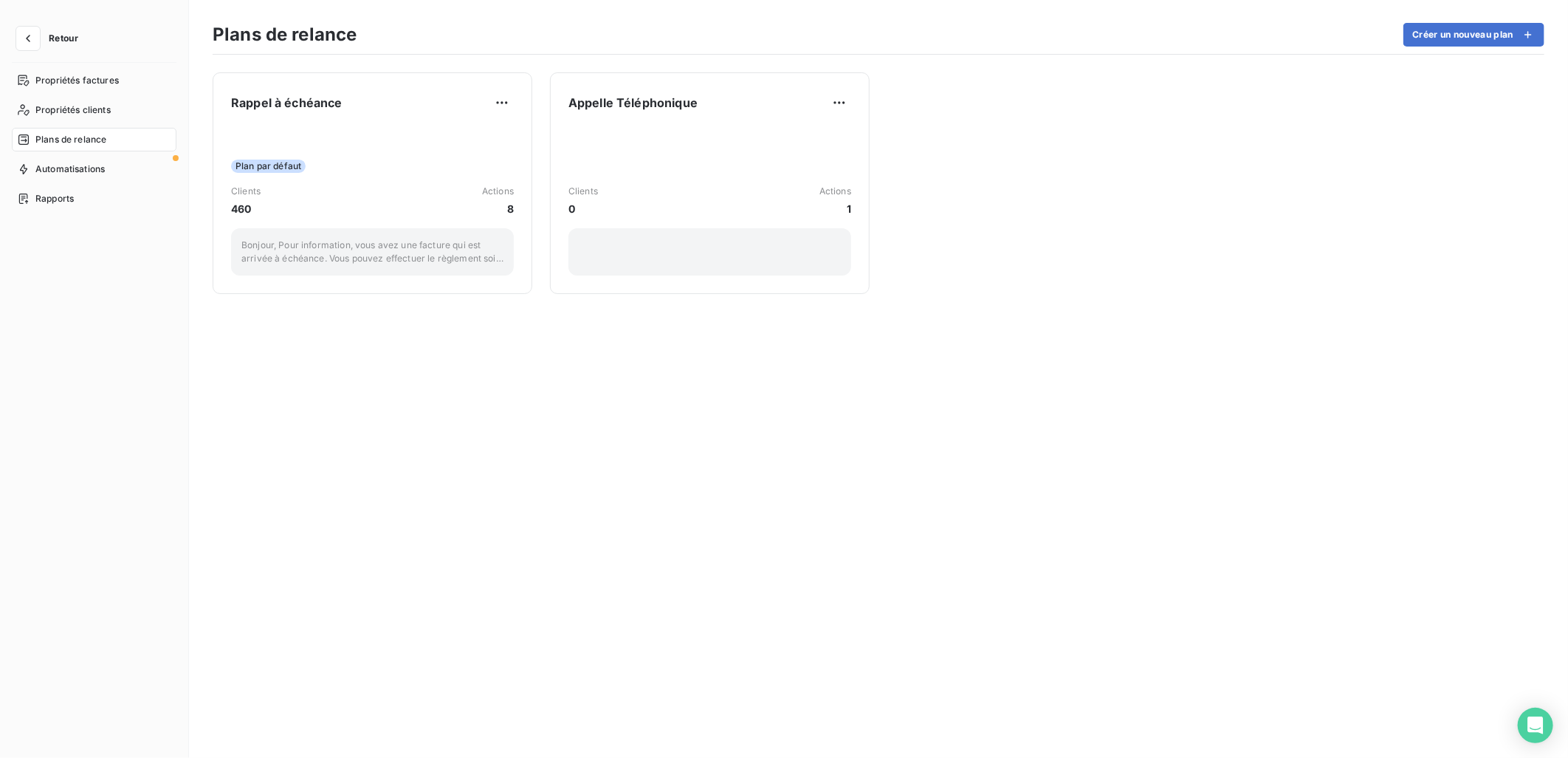
click at [79, 141] on span "Plans de relance" at bounding box center [70, 139] width 71 height 13
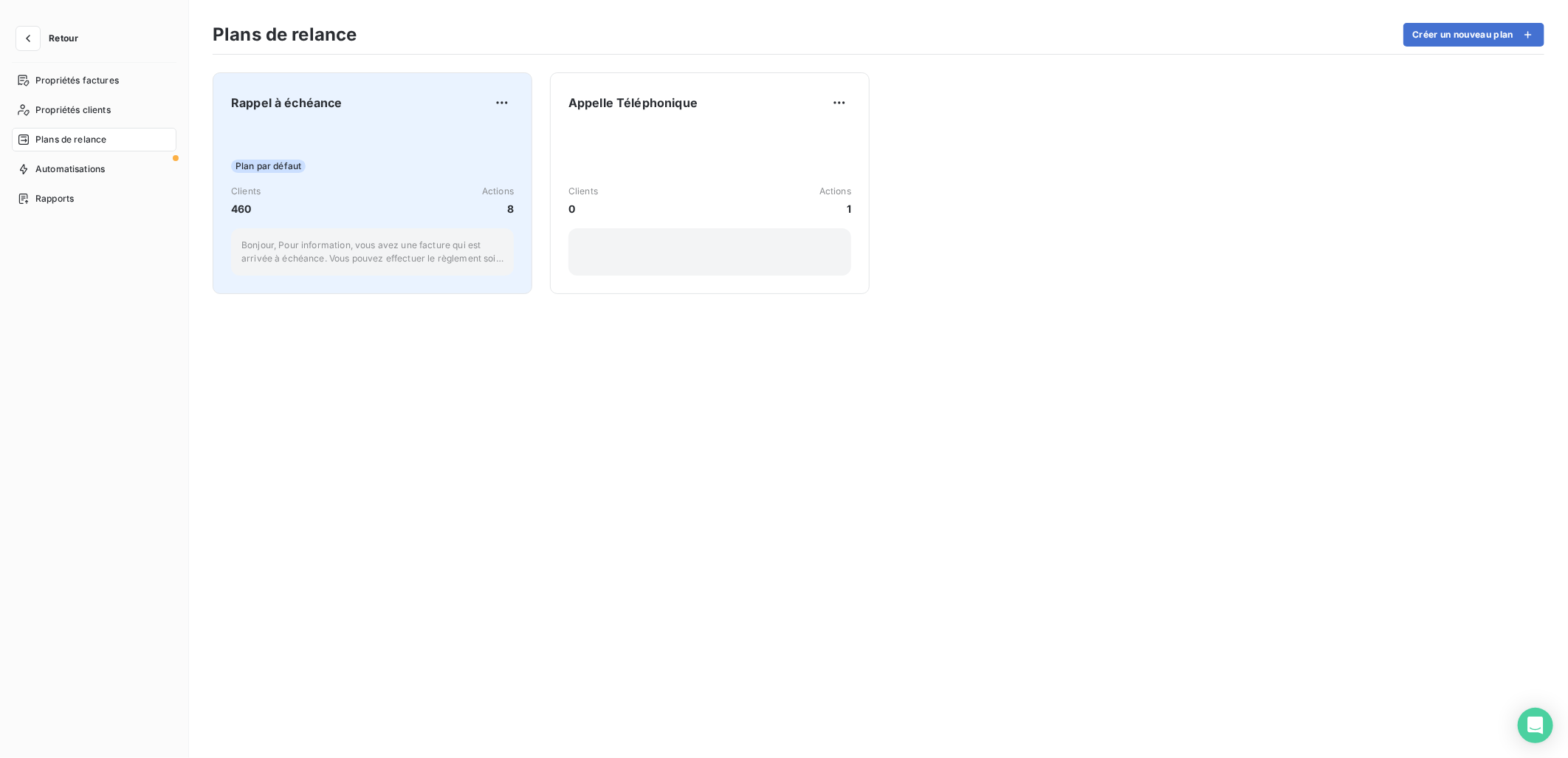
click at [487, 138] on div "Plan par défaut Clients 460 Actions 8 Bonjour, Pour information, vous avez une …" at bounding box center [372, 201] width 283 height 149
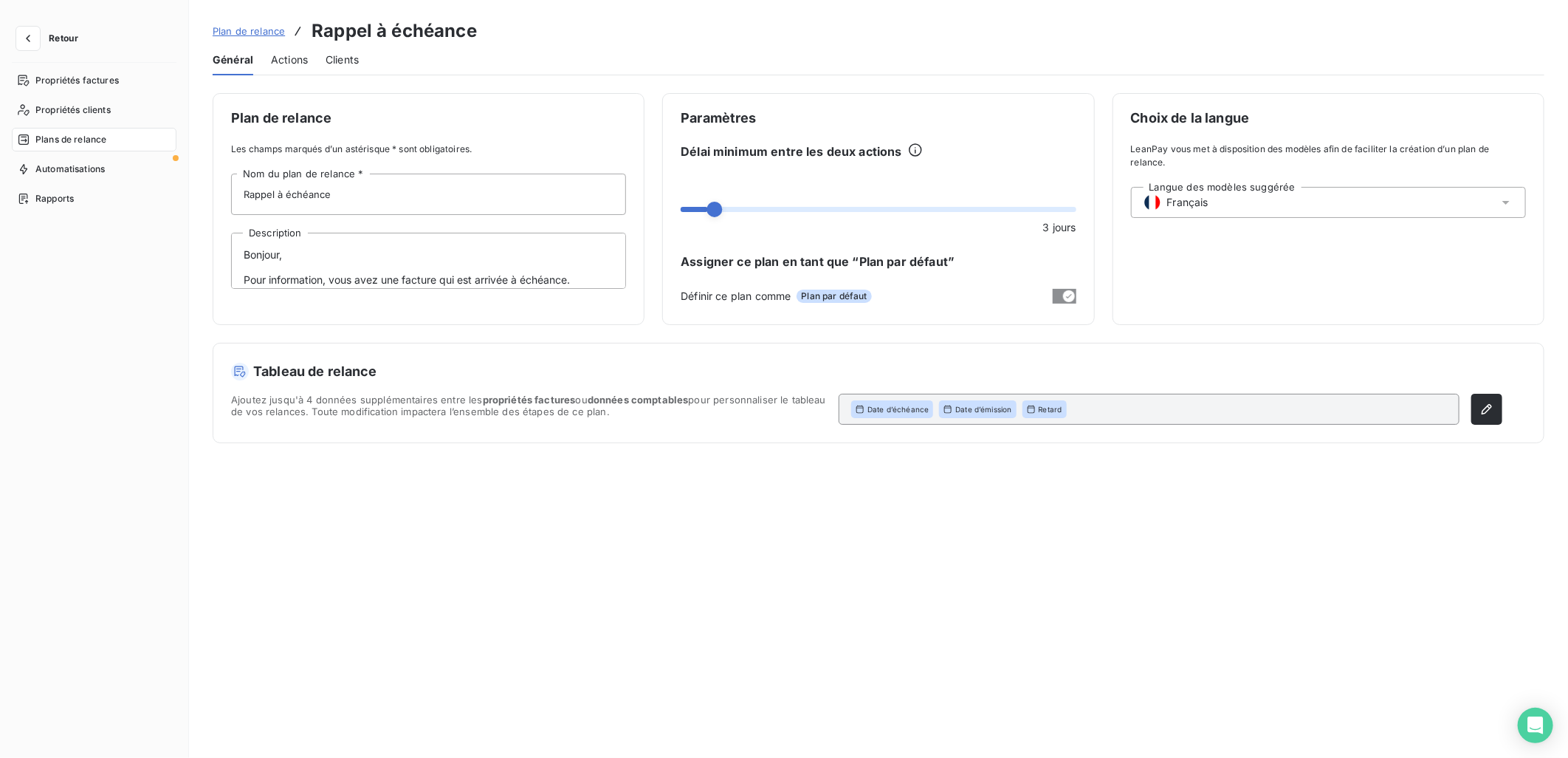
click at [284, 56] on span "Actions" at bounding box center [289, 60] width 37 height 15
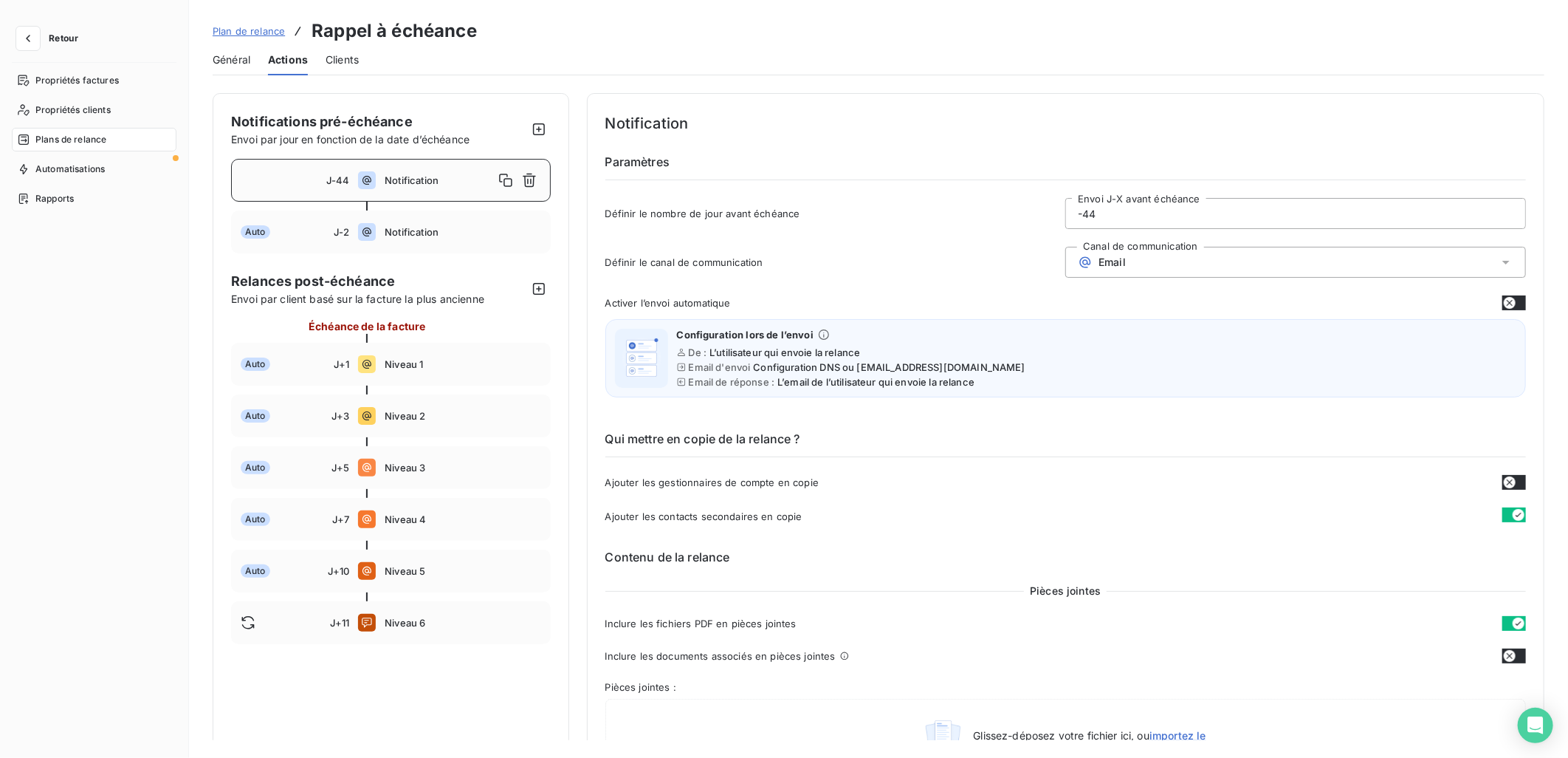
click at [340, 52] on span "Clients" at bounding box center [342, 60] width 34 height 15
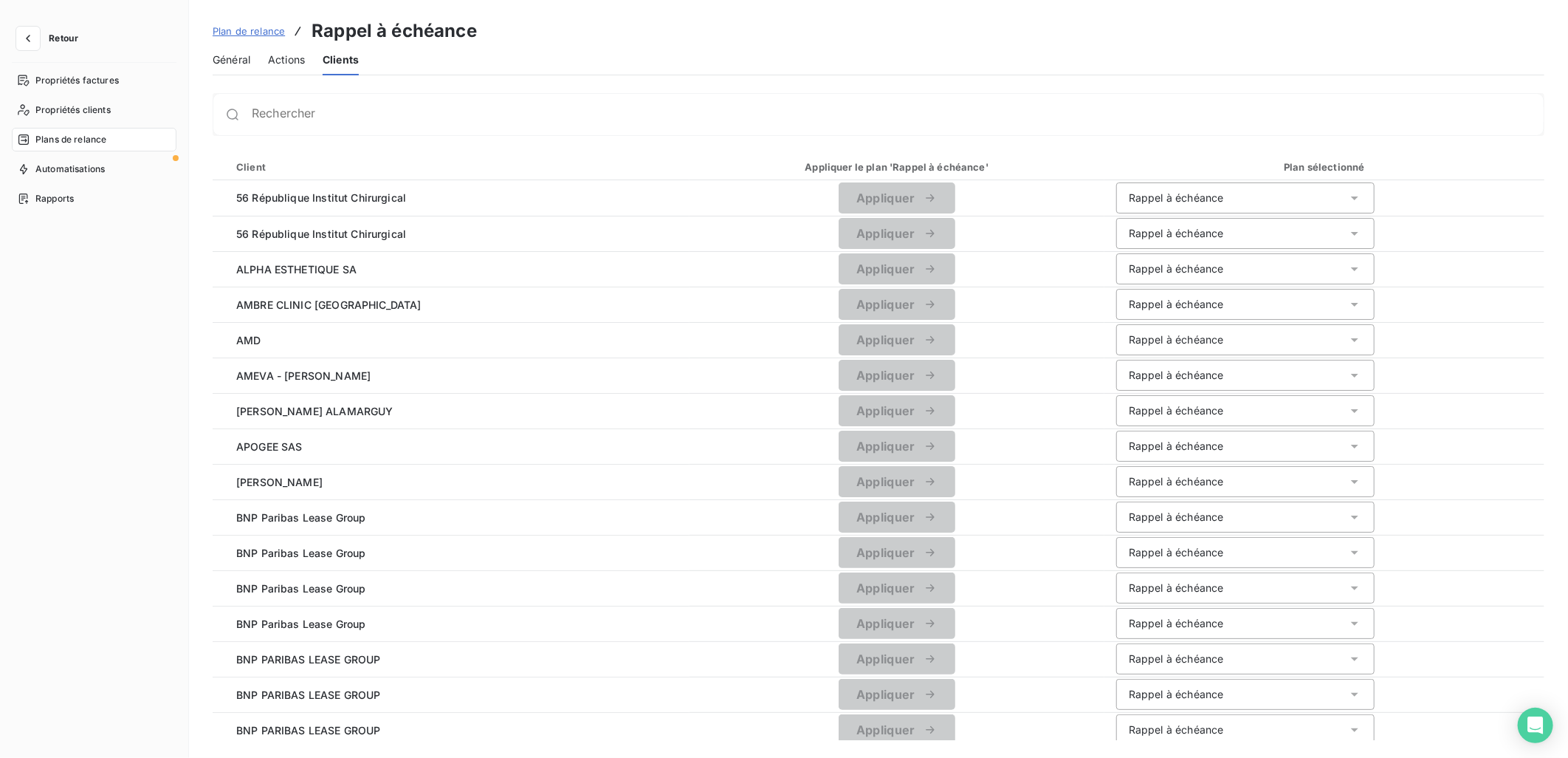
click at [294, 56] on span "Actions" at bounding box center [286, 60] width 37 height 15
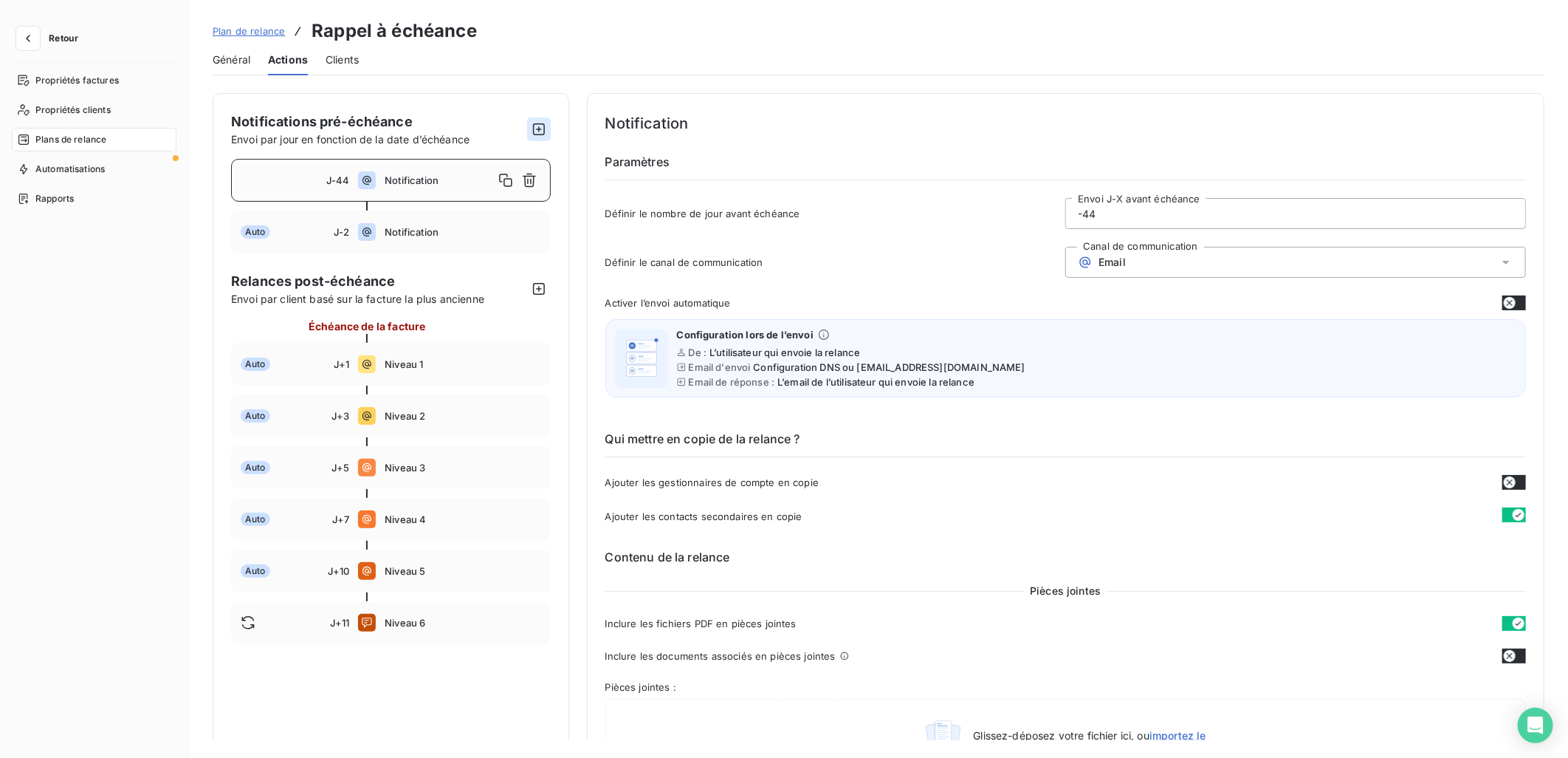
click at [537, 129] on icon "button" at bounding box center [539, 129] width 11 height 11
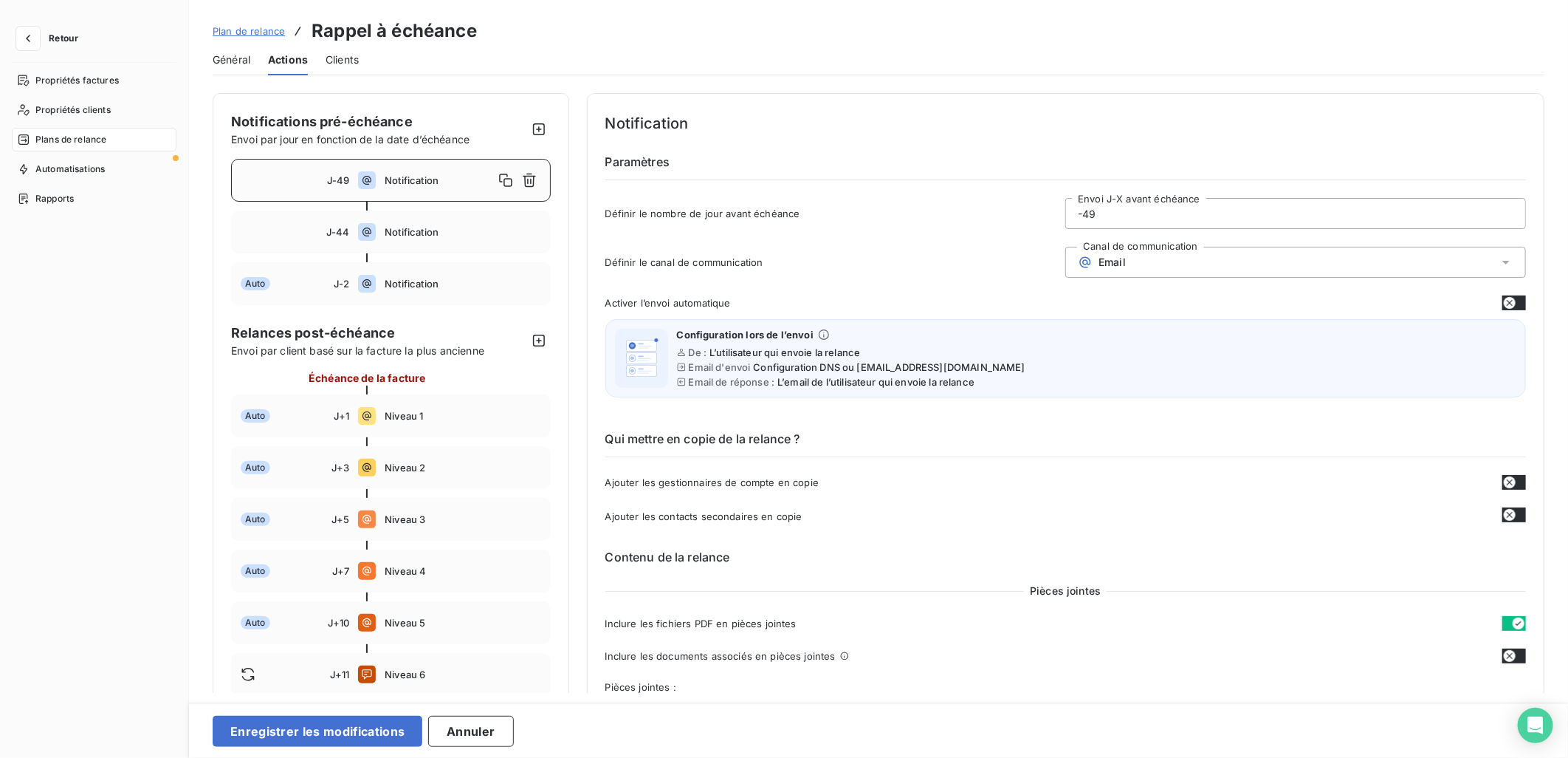
click at [1156, 216] on input "-49" at bounding box center [1295, 213] width 460 height 30
type input "-4"
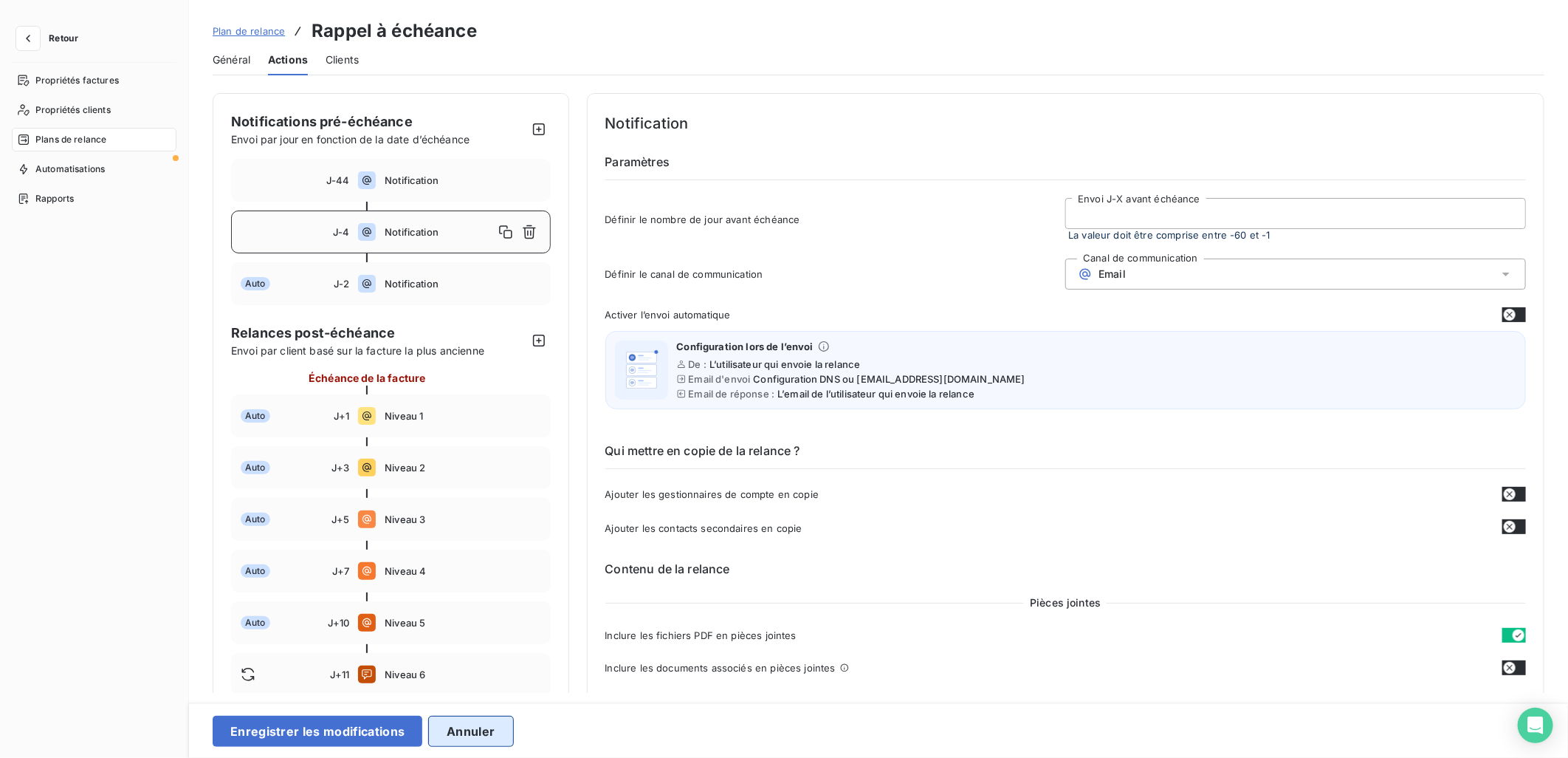
click at [464, 727] on button "Annuler" at bounding box center [471, 731] width 85 height 31
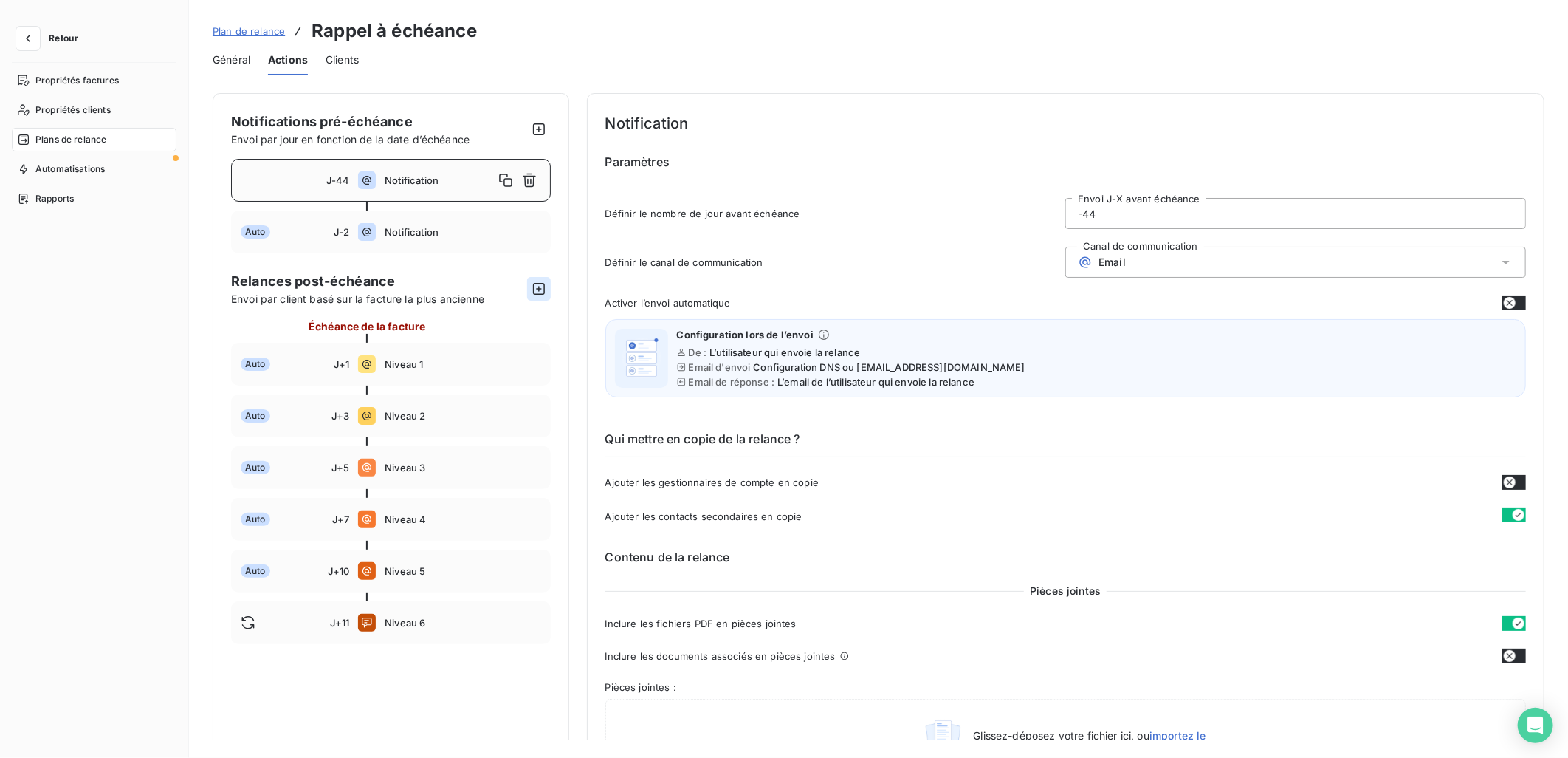
click at [539, 290] on icon "button" at bounding box center [539, 288] width 15 height 15
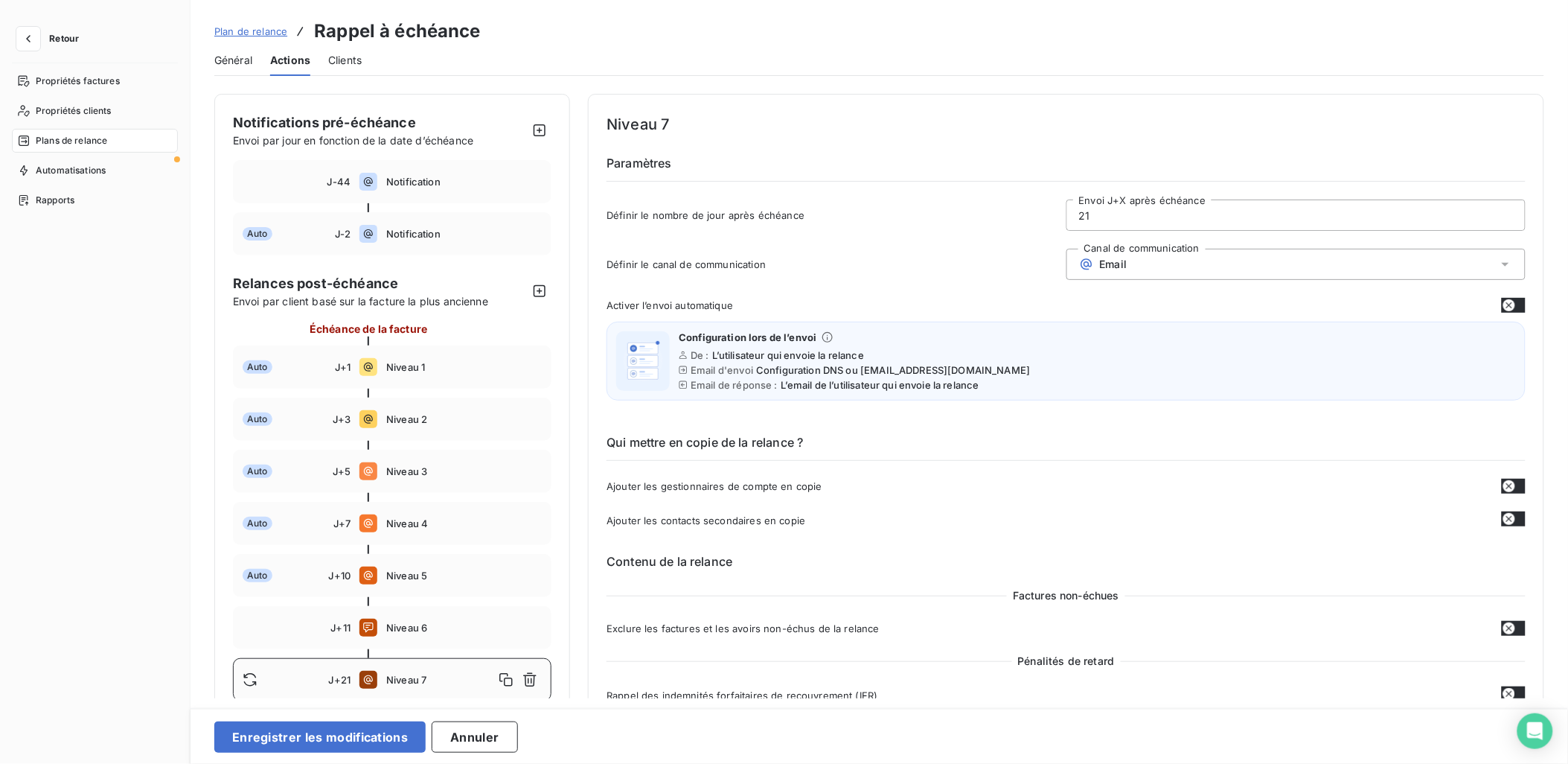
click at [1131, 210] on input "21" at bounding box center [1296, 215] width 457 height 30
type input "2"
type input "100"
click at [901, 197] on div "Niveau 7 Paramètres Définir le nombre de jour après échéance 100 Envoi J+X aprè…" at bounding box center [1066, 176] width 919 height 127
click at [846, 65] on div "Général Actions Clients" at bounding box center [879, 60] width 1330 height 31
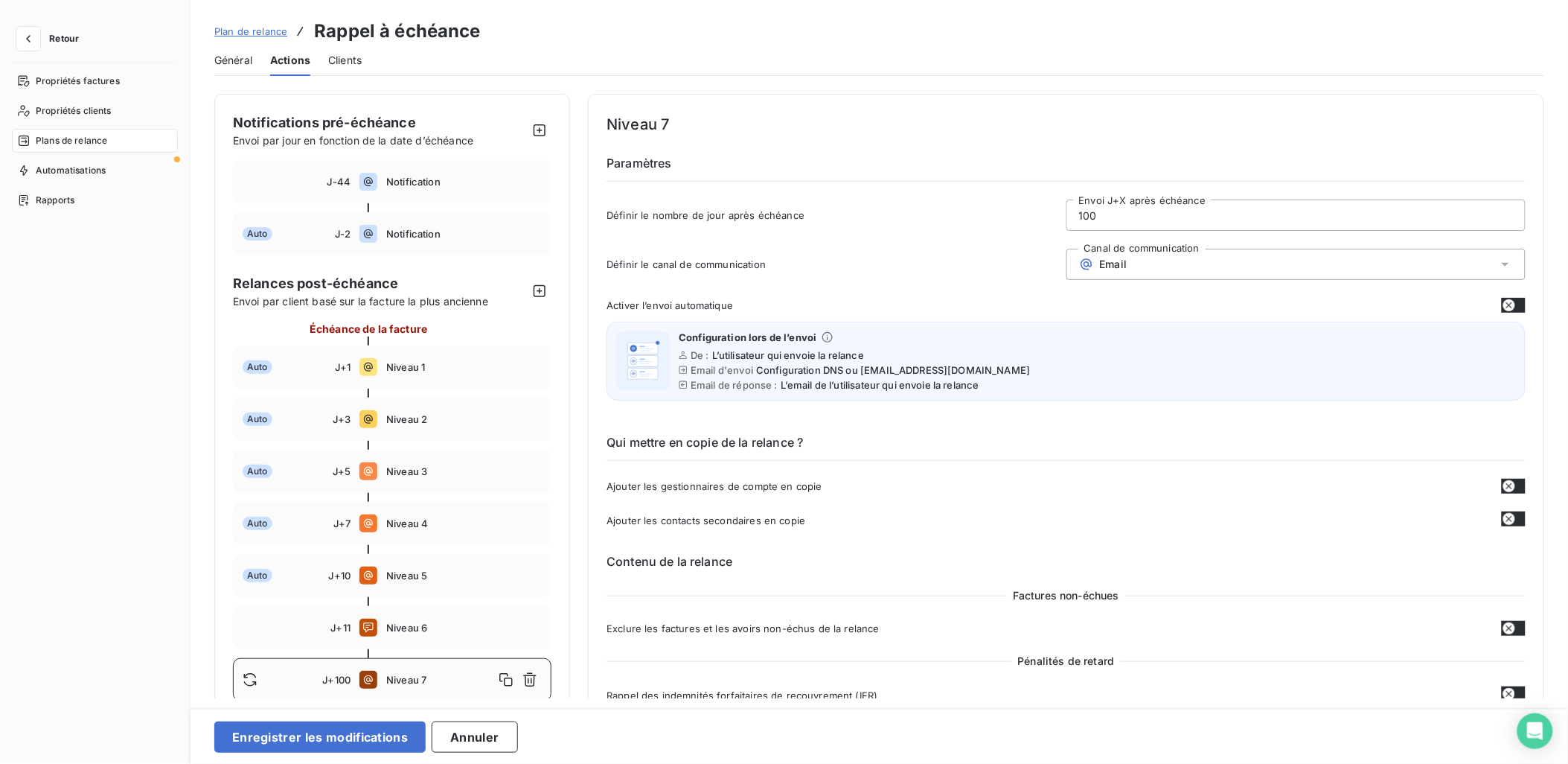
drag, startPoint x: 642, startPoint y: 32, endPoint x: 695, endPoint y: 60, distance: 59.9
click at [642, 32] on div "Plan de relance Rappel à échéance" at bounding box center [879, 31] width 1330 height 26
click at [469, 743] on button "Annuler" at bounding box center [475, 737] width 86 height 31
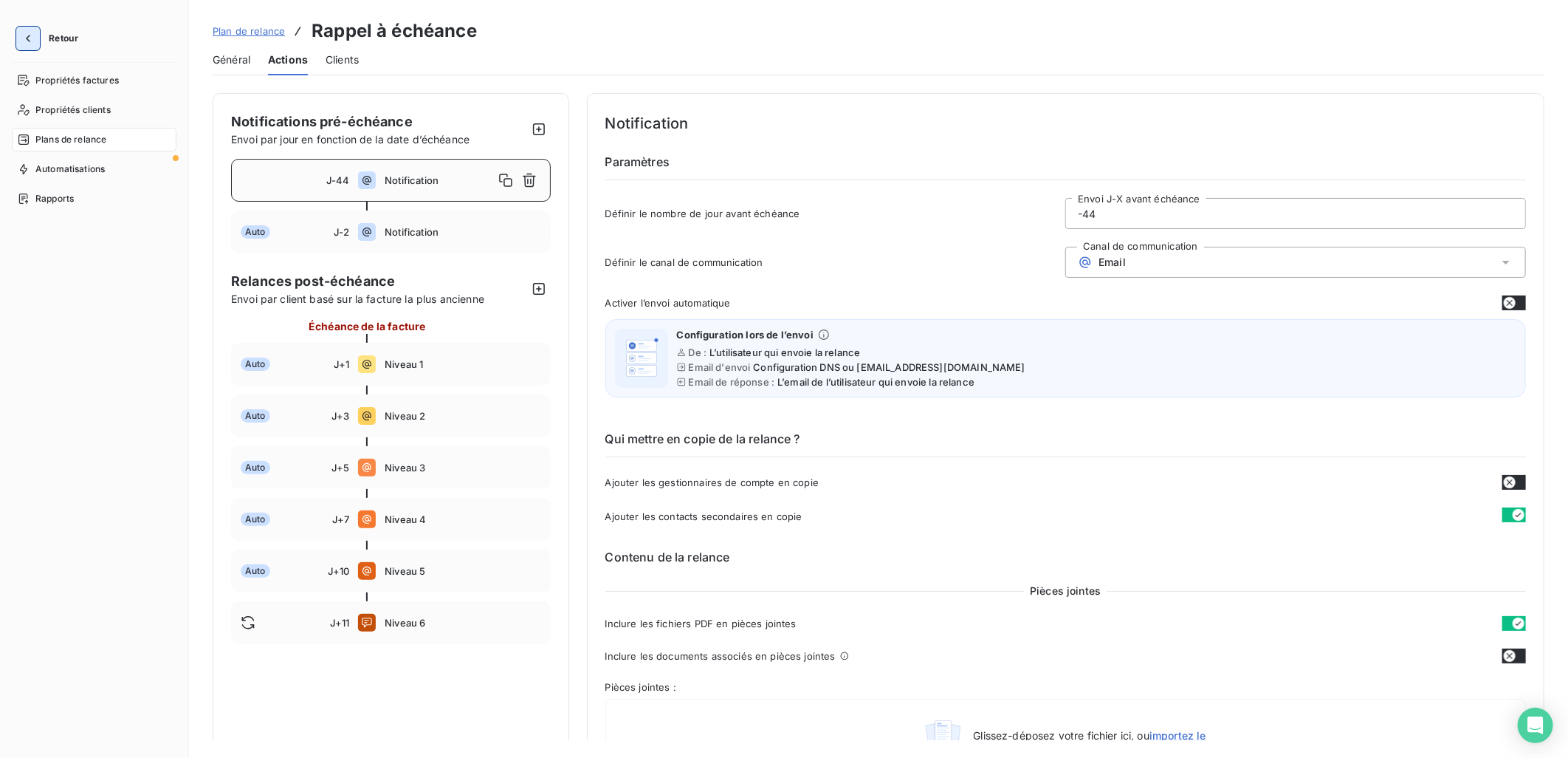
click at [22, 38] on icon "button" at bounding box center [28, 39] width 15 height 15
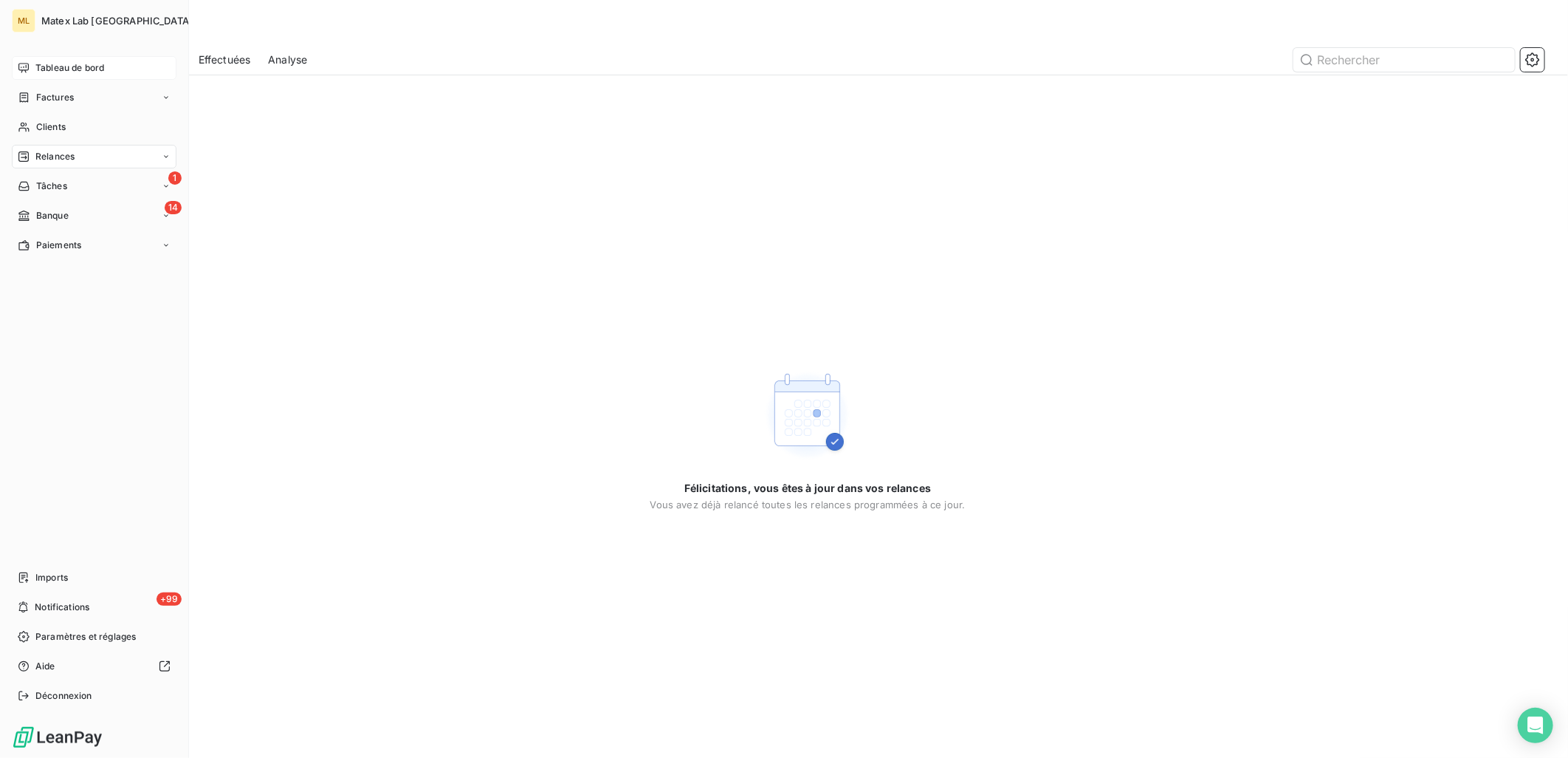
click at [93, 64] on span "Tableau de bord" at bounding box center [70, 68] width 69 height 13
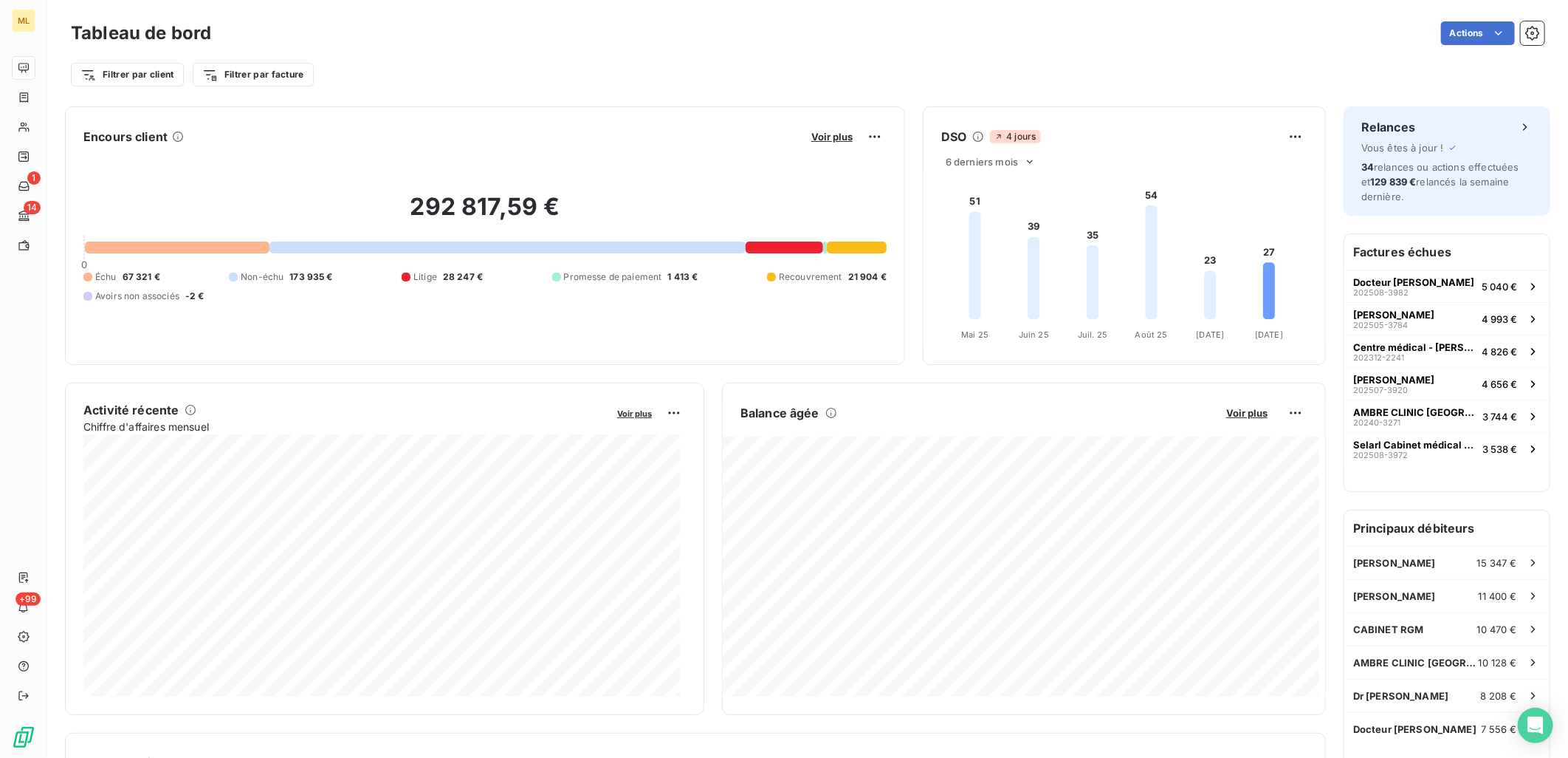
click at [1031, 45] on div "Tableau de bord Actions" at bounding box center [808, 34] width 1474 height 31
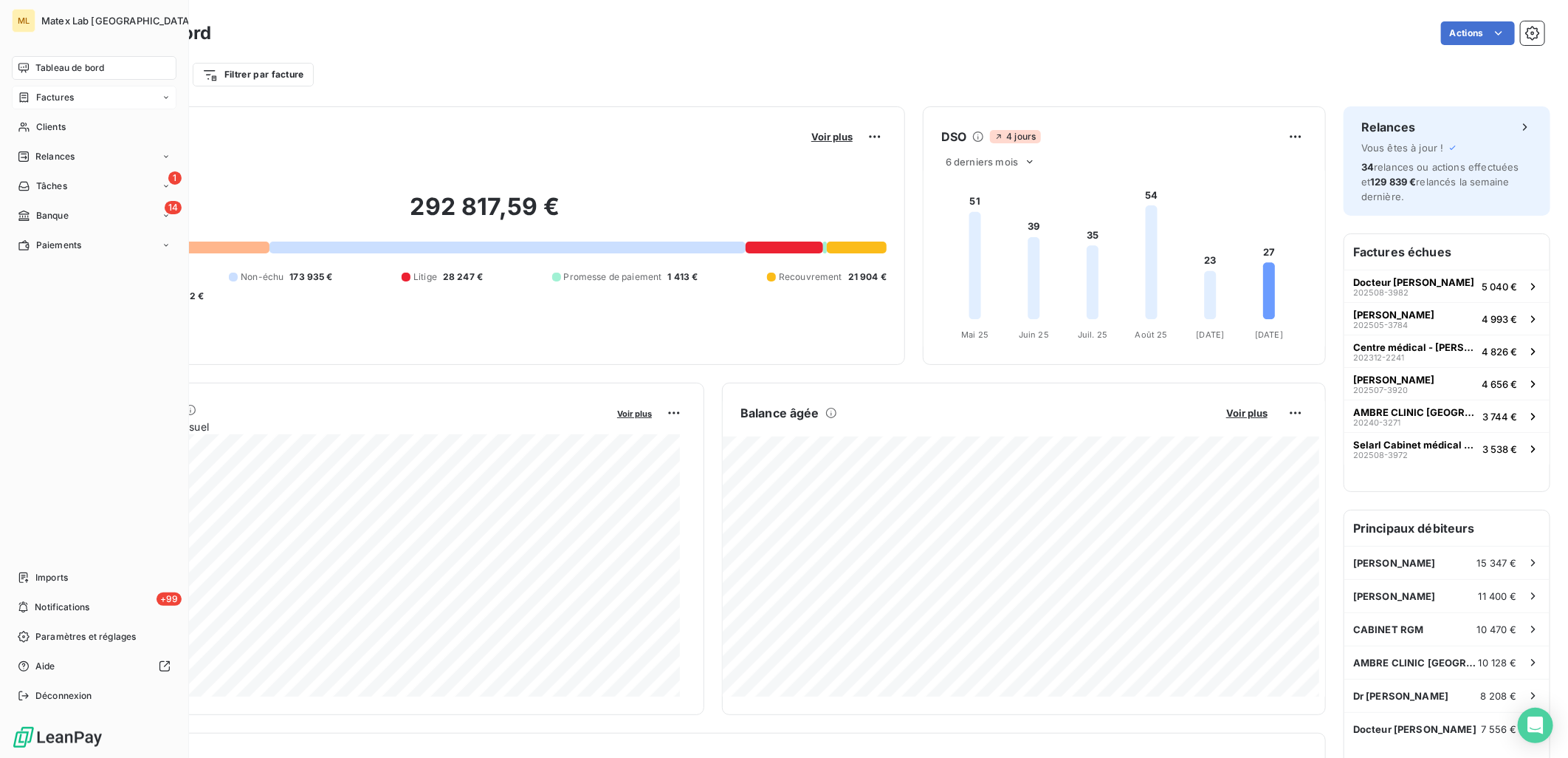
click at [45, 96] on span "Factures" at bounding box center [55, 98] width 38 height 13
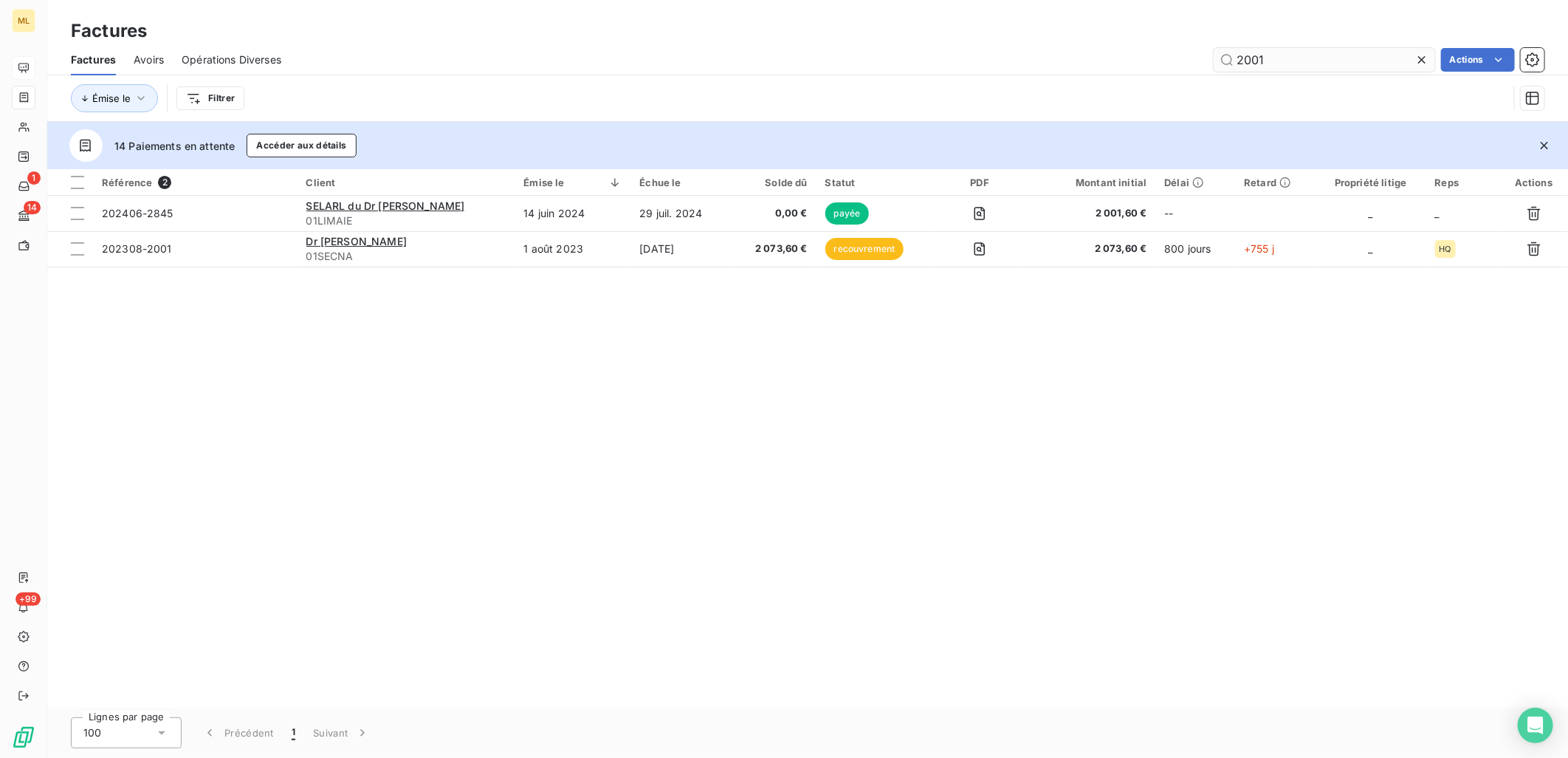
click at [1342, 56] on input "2001" at bounding box center [1325, 60] width 221 height 24
type input "2"
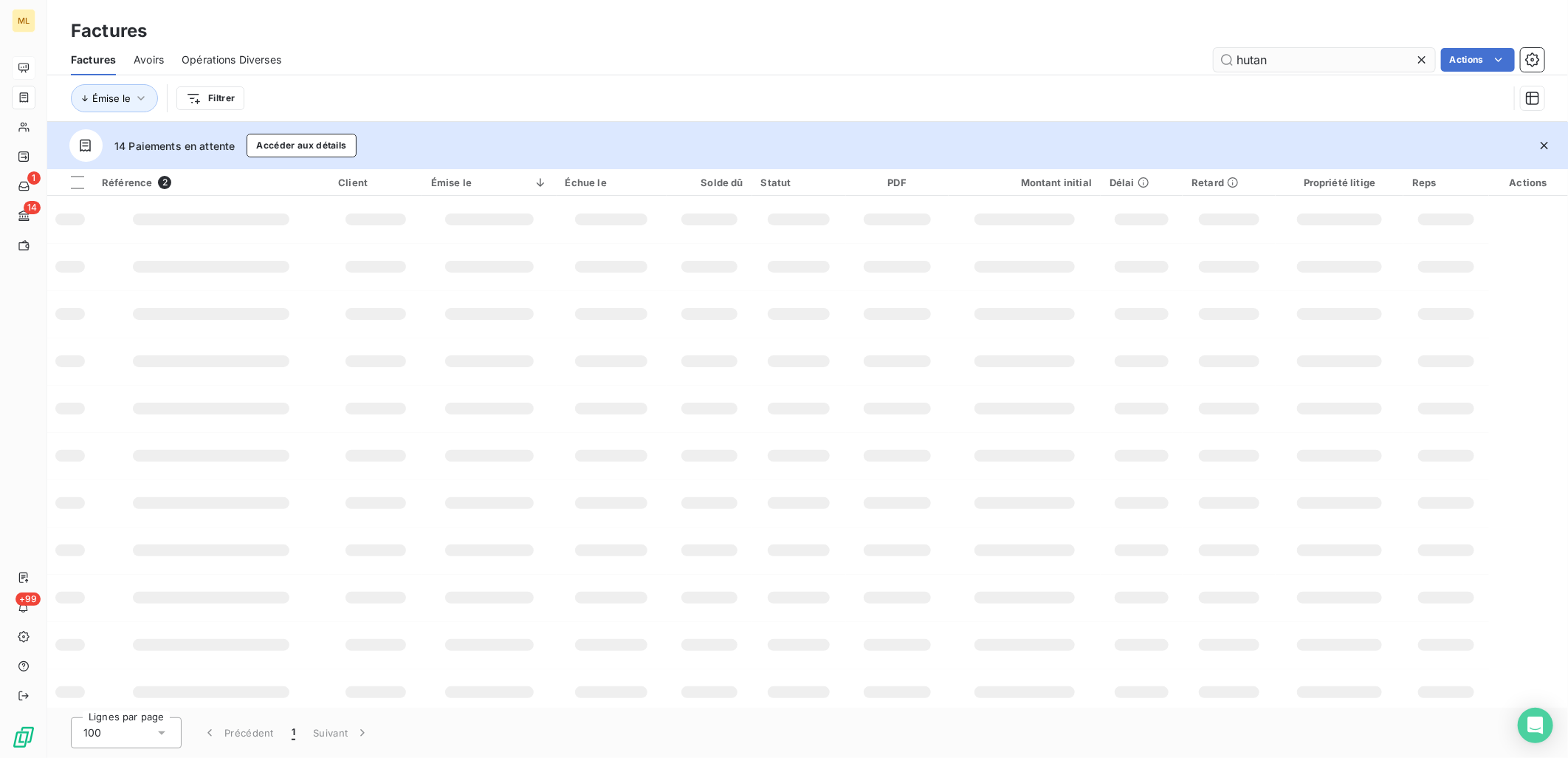
click at [1366, 62] on input "hutan" at bounding box center [1325, 60] width 221 height 24
type input "h"
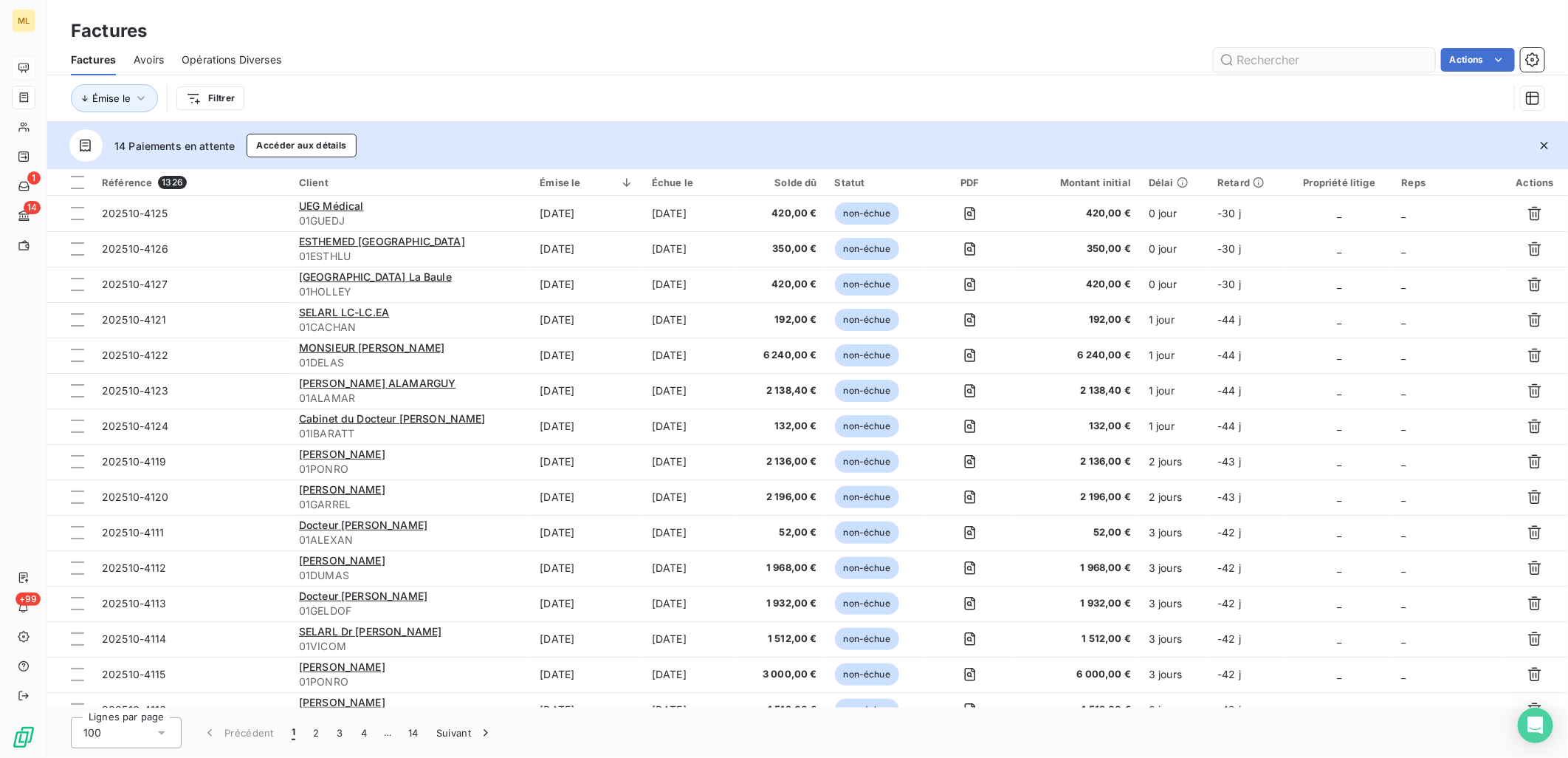
click at [1290, 68] on input "text" at bounding box center [1325, 60] width 221 height 24
click at [1296, 56] on input "text" at bounding box center [1325, 60] width 221 height 24
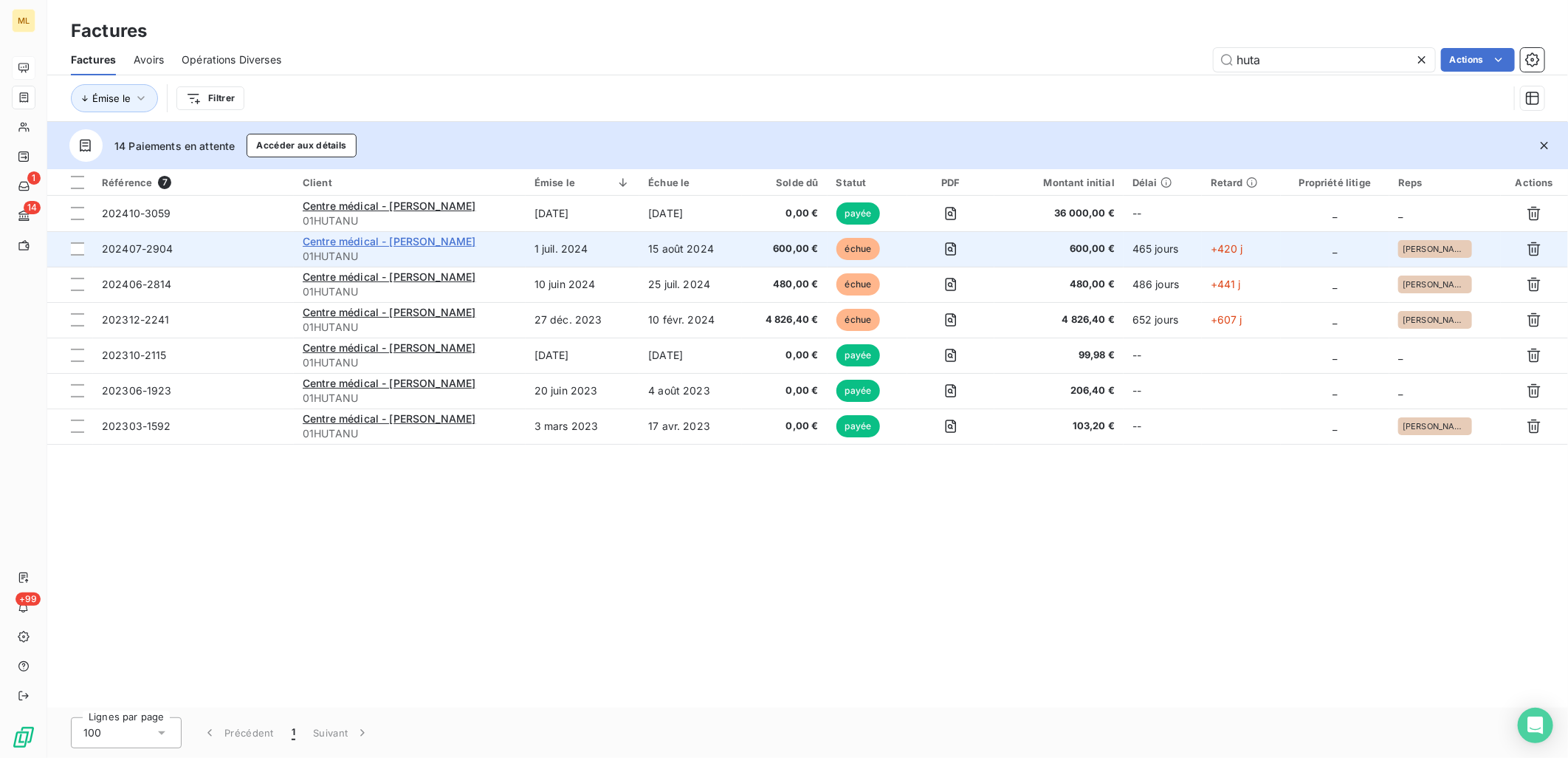
type input "huta"
click at [433, 239] on span "Centre médical - [PERSON_NAME]" at bounding box center [390, 241] width 174 height 12
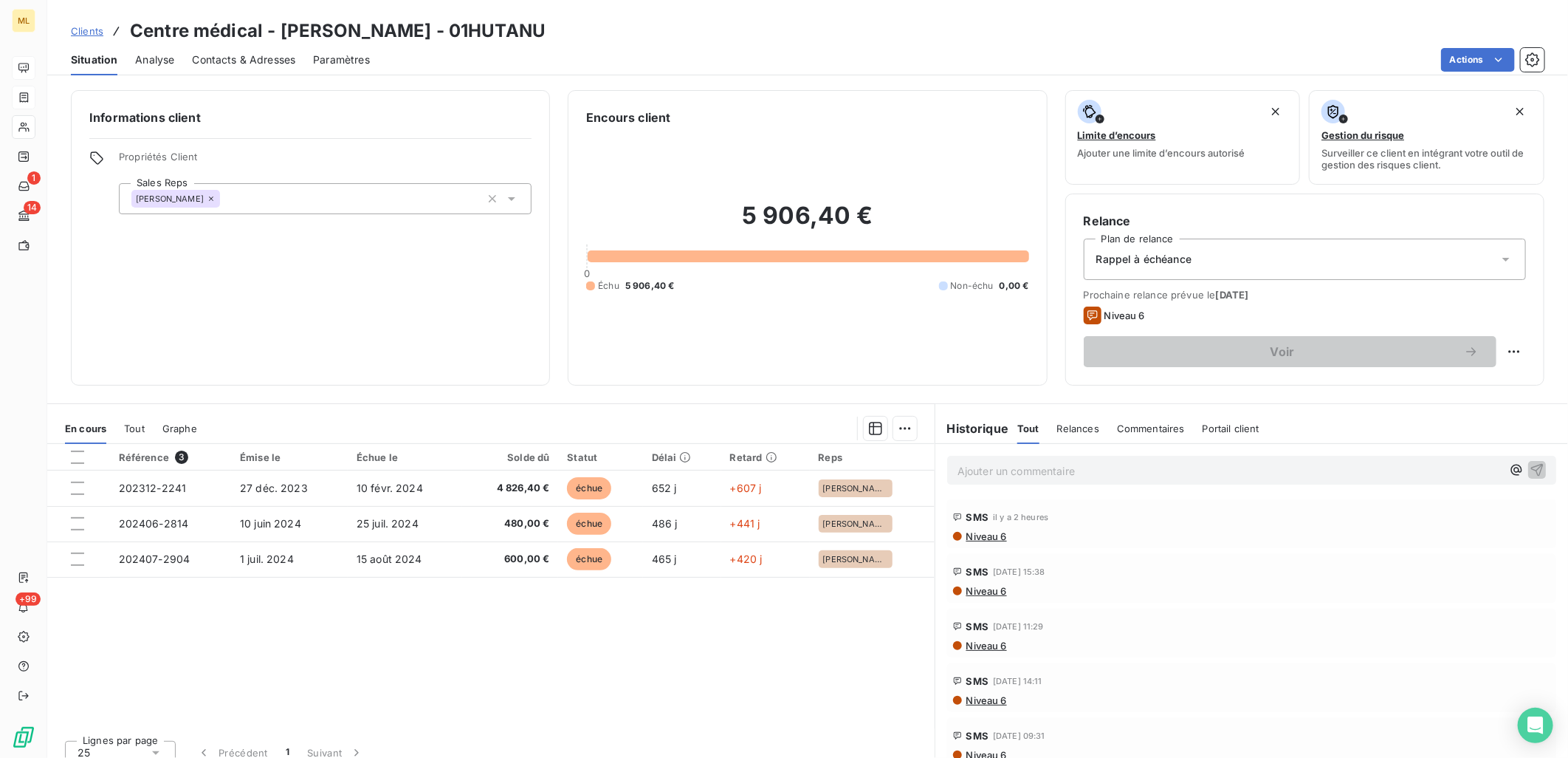
click at [555, 640] on div "Référence 3 Émise le Échue le Solde dû Statut Délai Retard Reps 202312-2241 [DA…" at bounding box center [491, 586] width 887 height 284
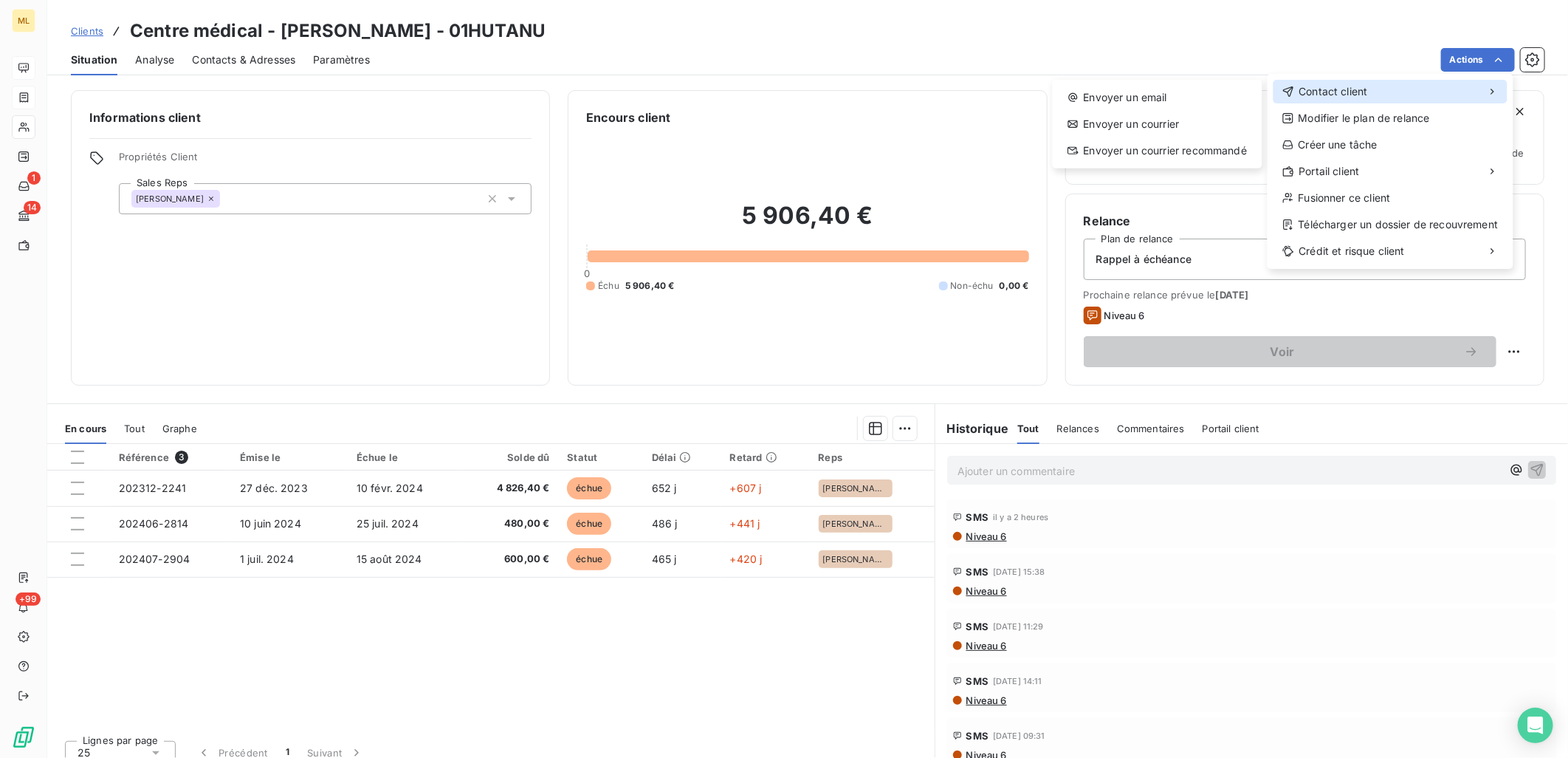
click at [1430, 86] on div "Contact client" at bounding box center [1391, 91] width 234 height 24
click at [1170, 146] on div "Envoyer un courrier recommandé" at bounding box center [1158, 150] width 198 height 24
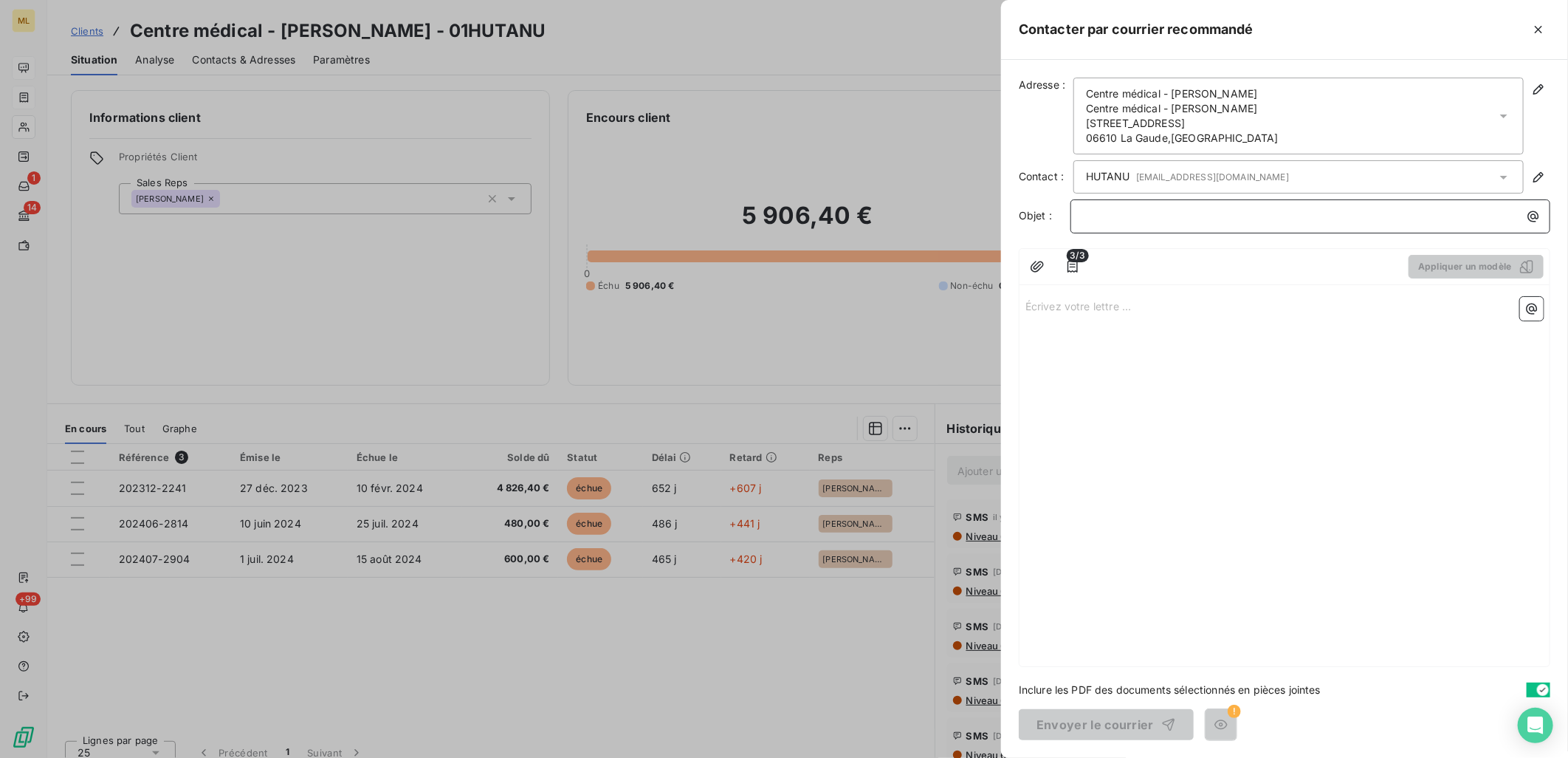
click at [1143, 220] on p "﻿" at bounding box center [1314, 216] width 462 height 17
click at [1122, 208] on p "﻿" at bounding box center [1314, 216] width 462 height 17
click at [1153, 342] on div "Écrivez votre lettre ... ﻿" at bounding box center [1285, 479] width 530 height 375
click at [1147, 333] on div "Écrivez votre lettre ... ﻿" at bounding box center [1285, 479] width 530 height 375
click at [1094, 313] on p "Écrivez votre lettre ... ﻿" at bounding box center [1285, 305] width 519 height 17
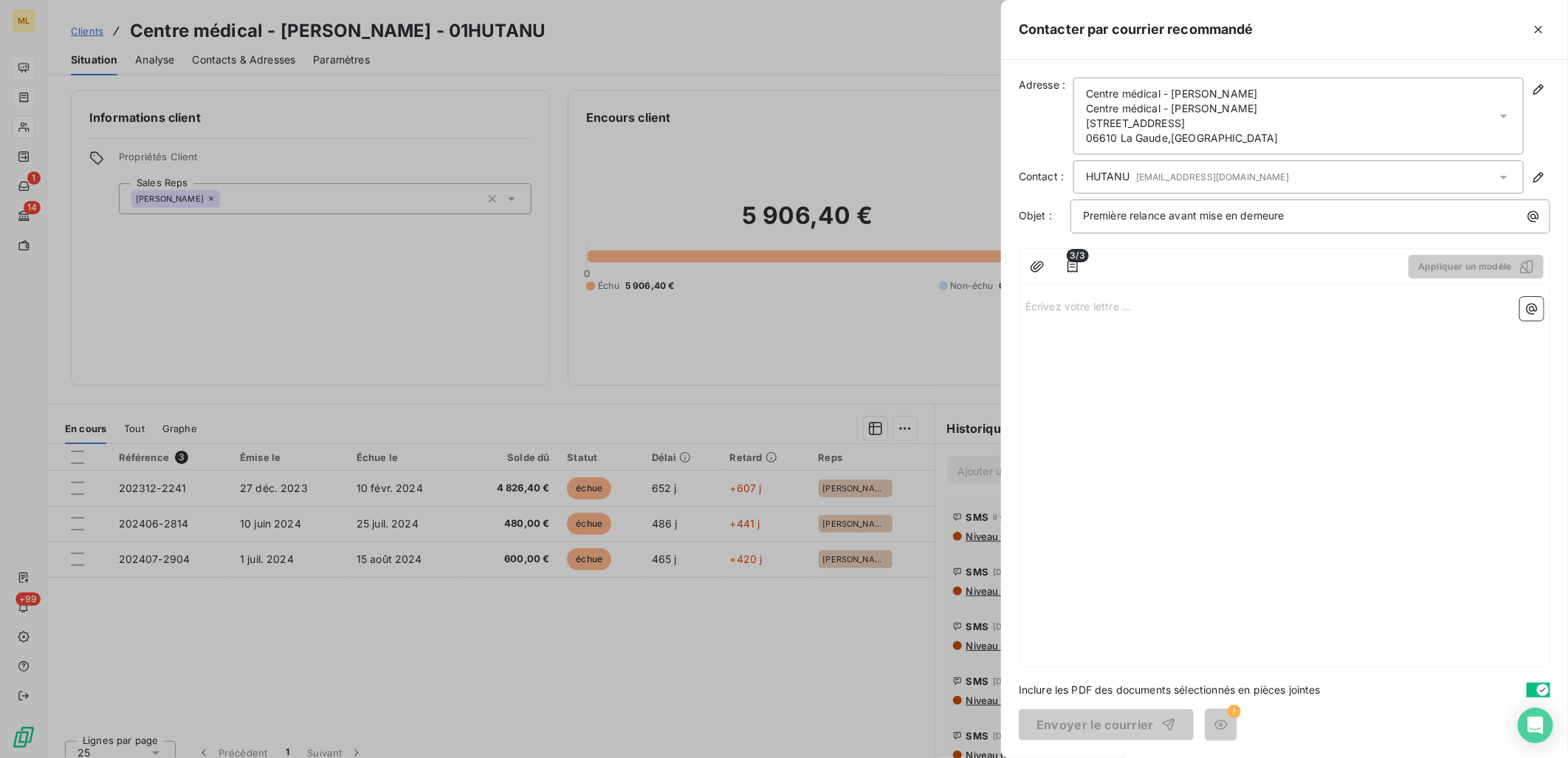
click at [759, 12] on div at bounding box center [784, 379] width 1568 height 758
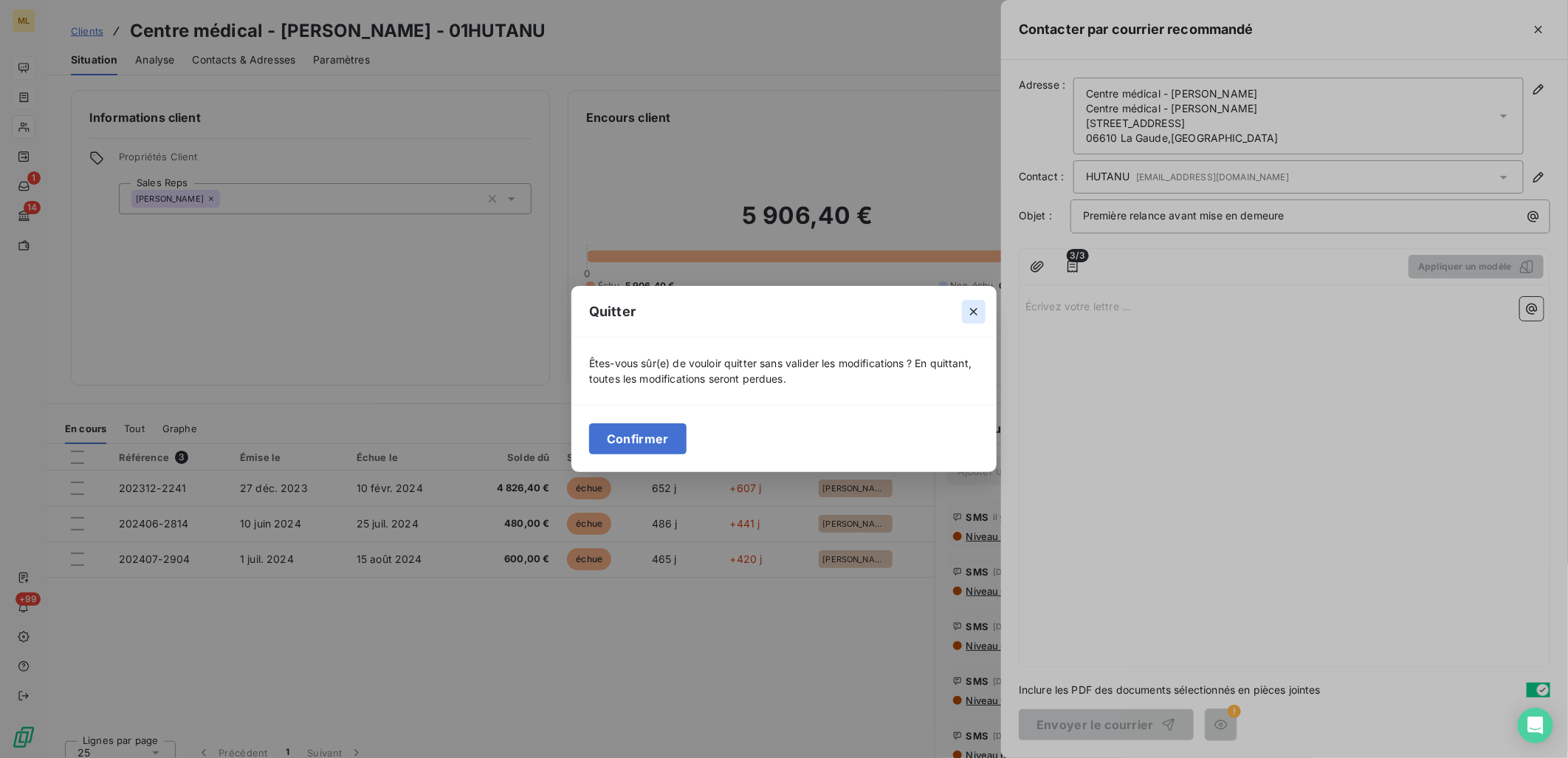
click at [983, 305] on button "button" at bounding box center [973, 311] width 24 height 24
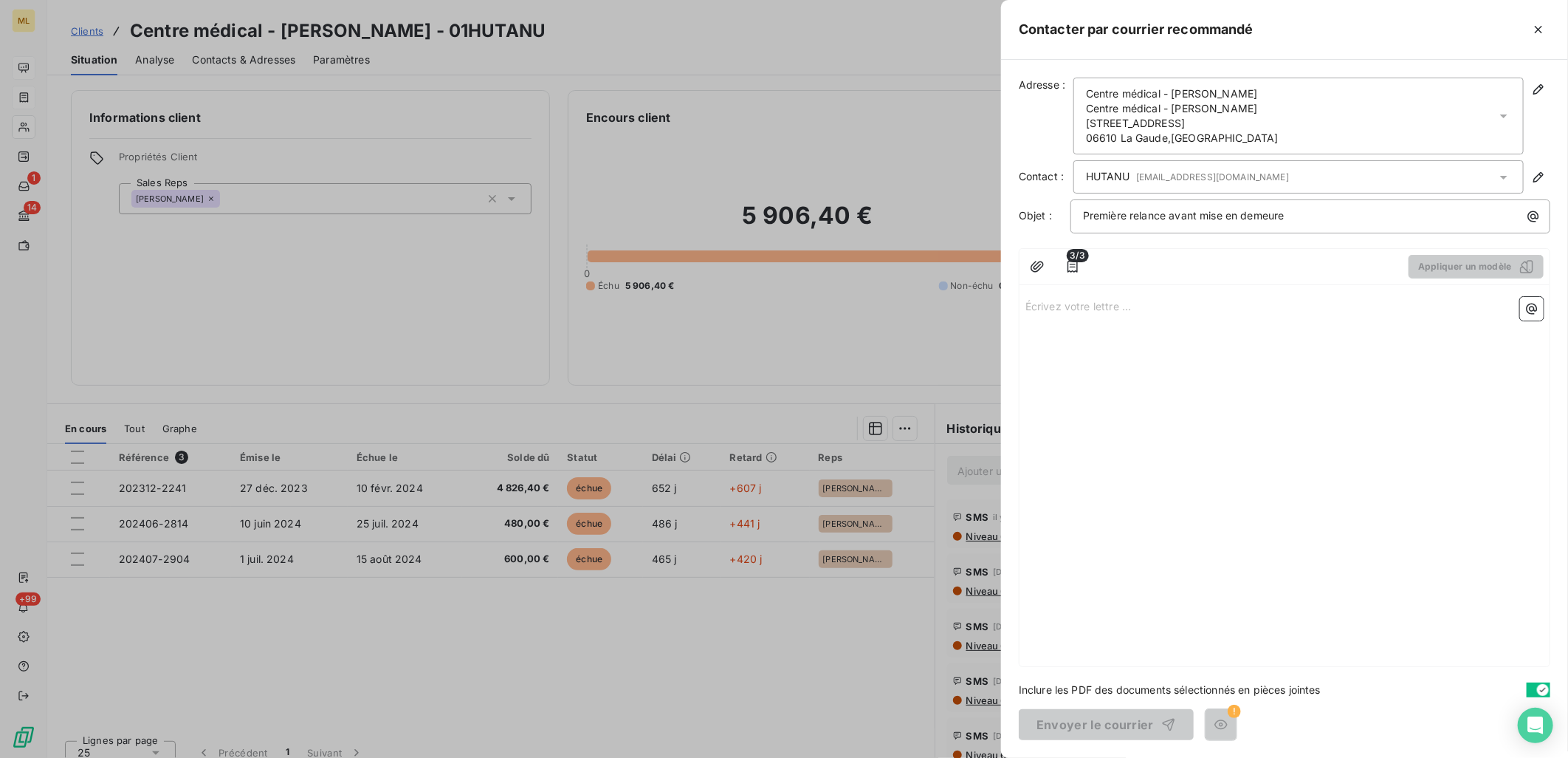
click at [1230, 392] on div "Écrivez votre lettre ... ﻿" at bounding box center [1285, 479] width 530 height 375
click at [1108, 319] on div "Écrivez votre lettre ... ﻿" at bounding box center [1285, 479] width 530 height 375
click at [981, 340] on div at bounding box center [784, 379] width 1568 height 758
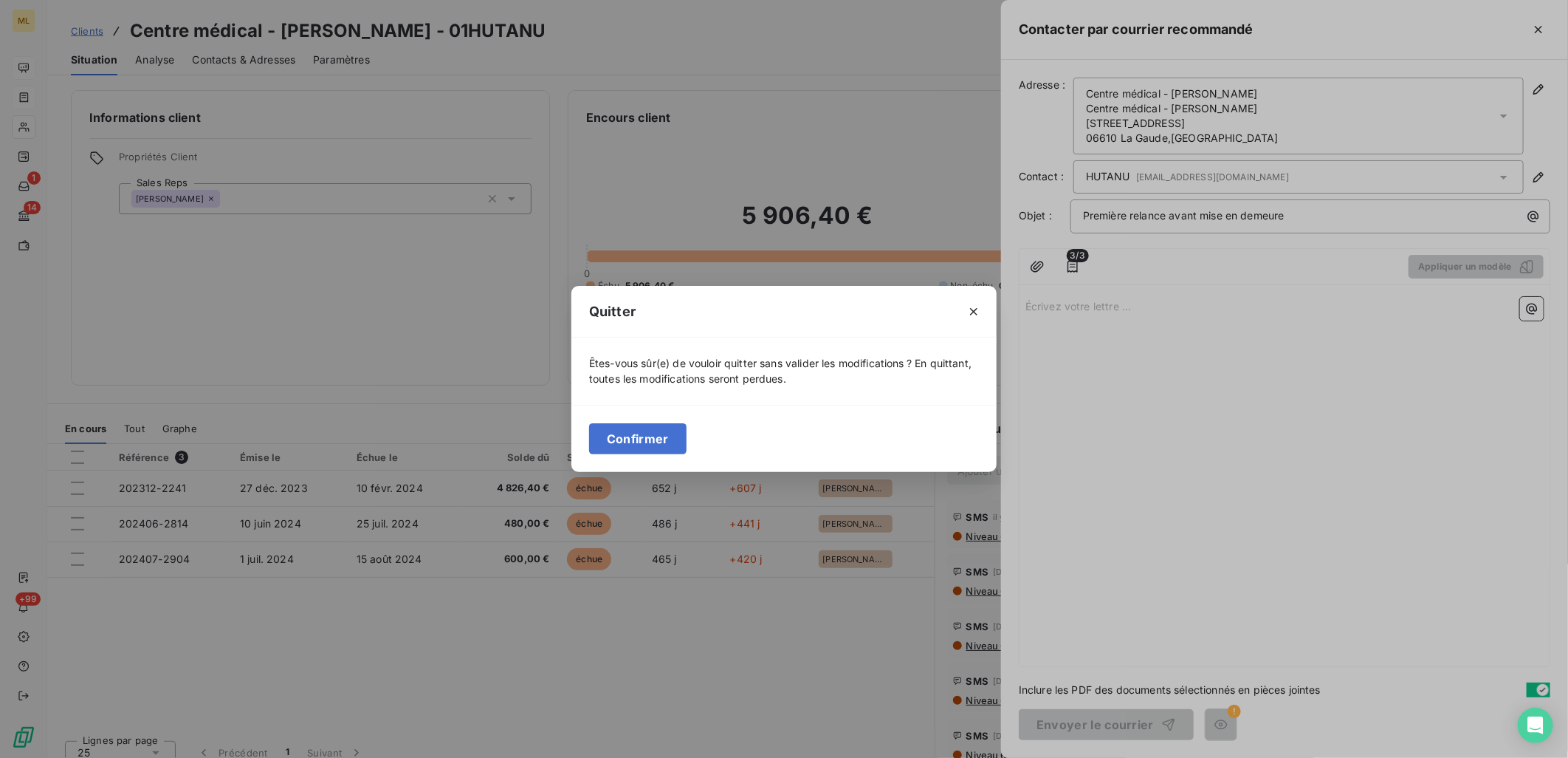
click at [1079, 335] on div "Quitter Êtes-vous sûr(e) de vouloir quitter sans valider les modifications ? En…" at bounding box center [784, 379] width 1568 height 758
click at [976, 306] on icon "button" at bounding box center [974, 311] width 15 height 15
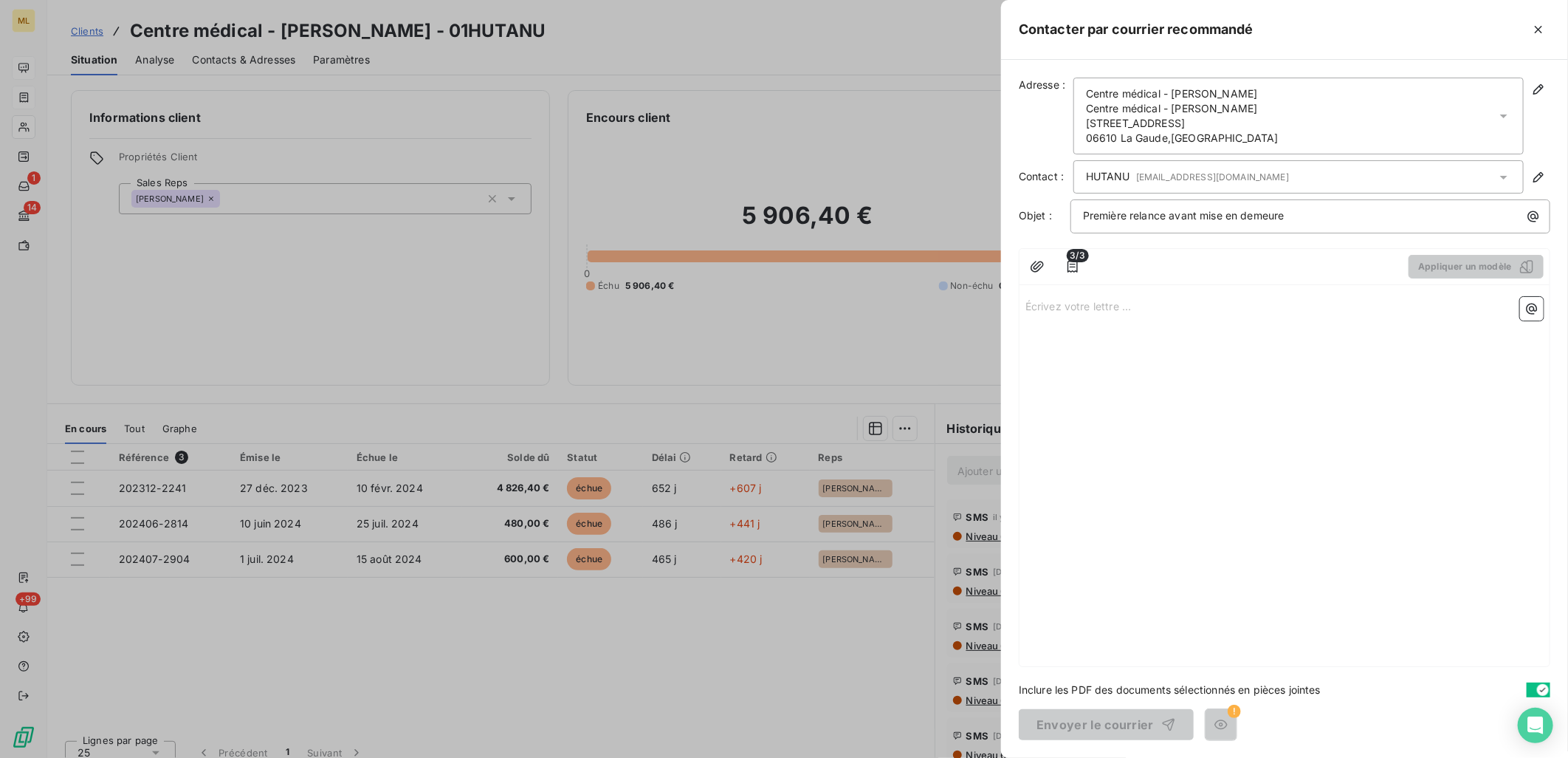
click at [1163, 320] on div "Écrivez votre lettre ... ﻿" at bounding box center [1285, 479] width 530 height 375
click at [1133, 311] on p "Écrivez votre lettre ... ﻿" at bounding box center [1285, 305] width 519 height 17
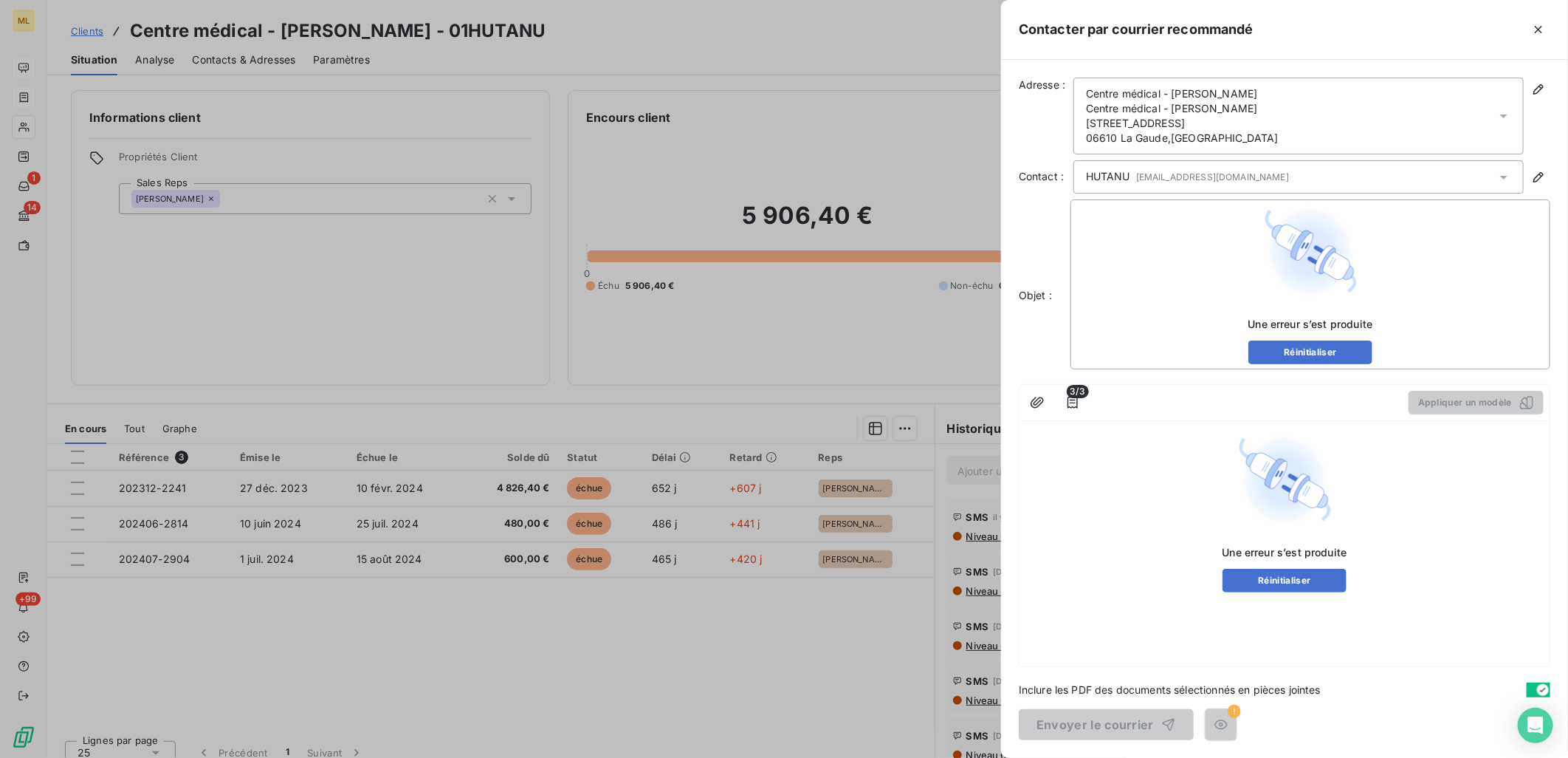
click at [610, 28] on div at bounding box center [784, 379] width 1568 height 758
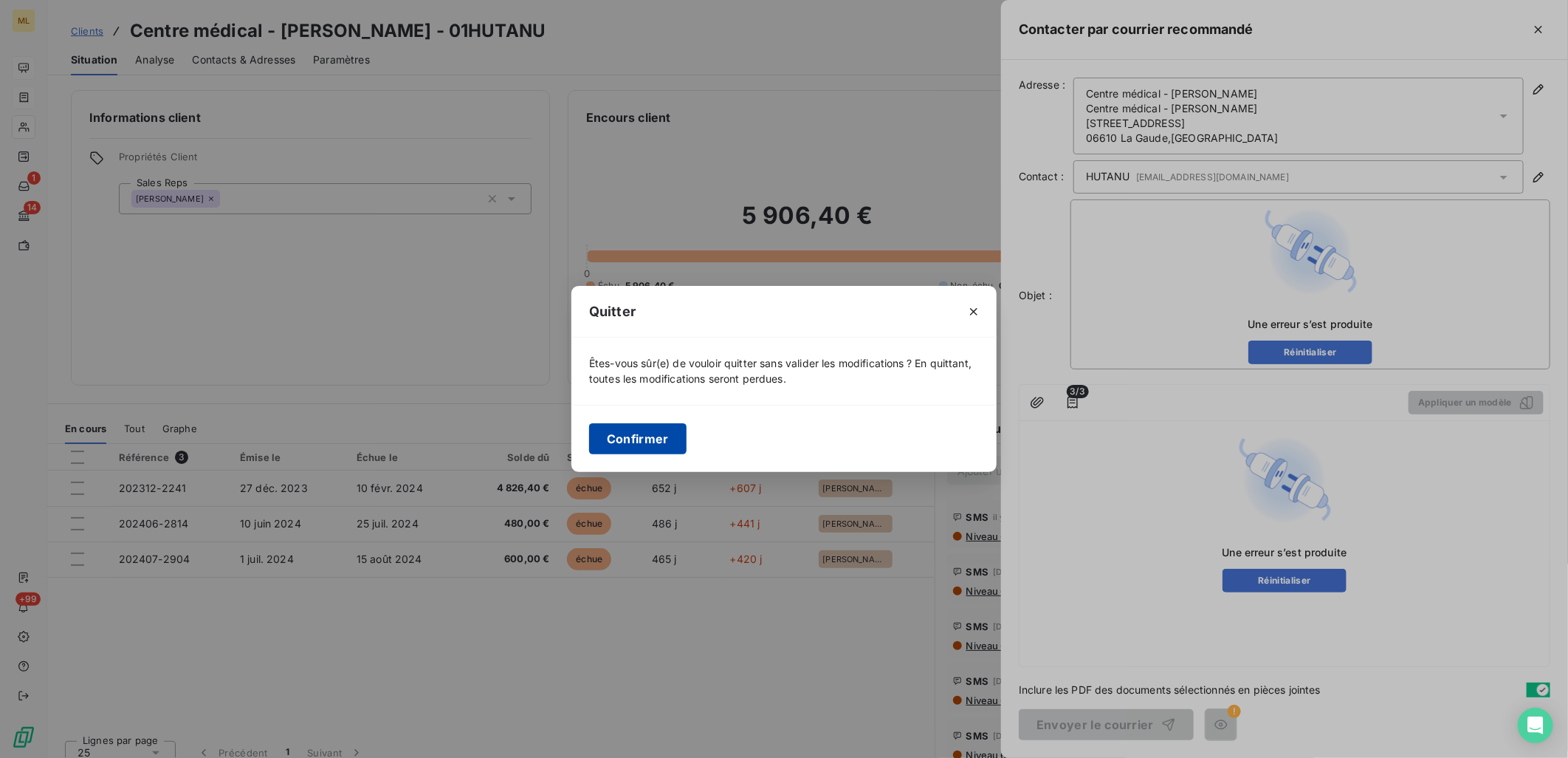
click at [646, 438] on button "Confirmer" at bounding box center [637, 438] width 97 height 31
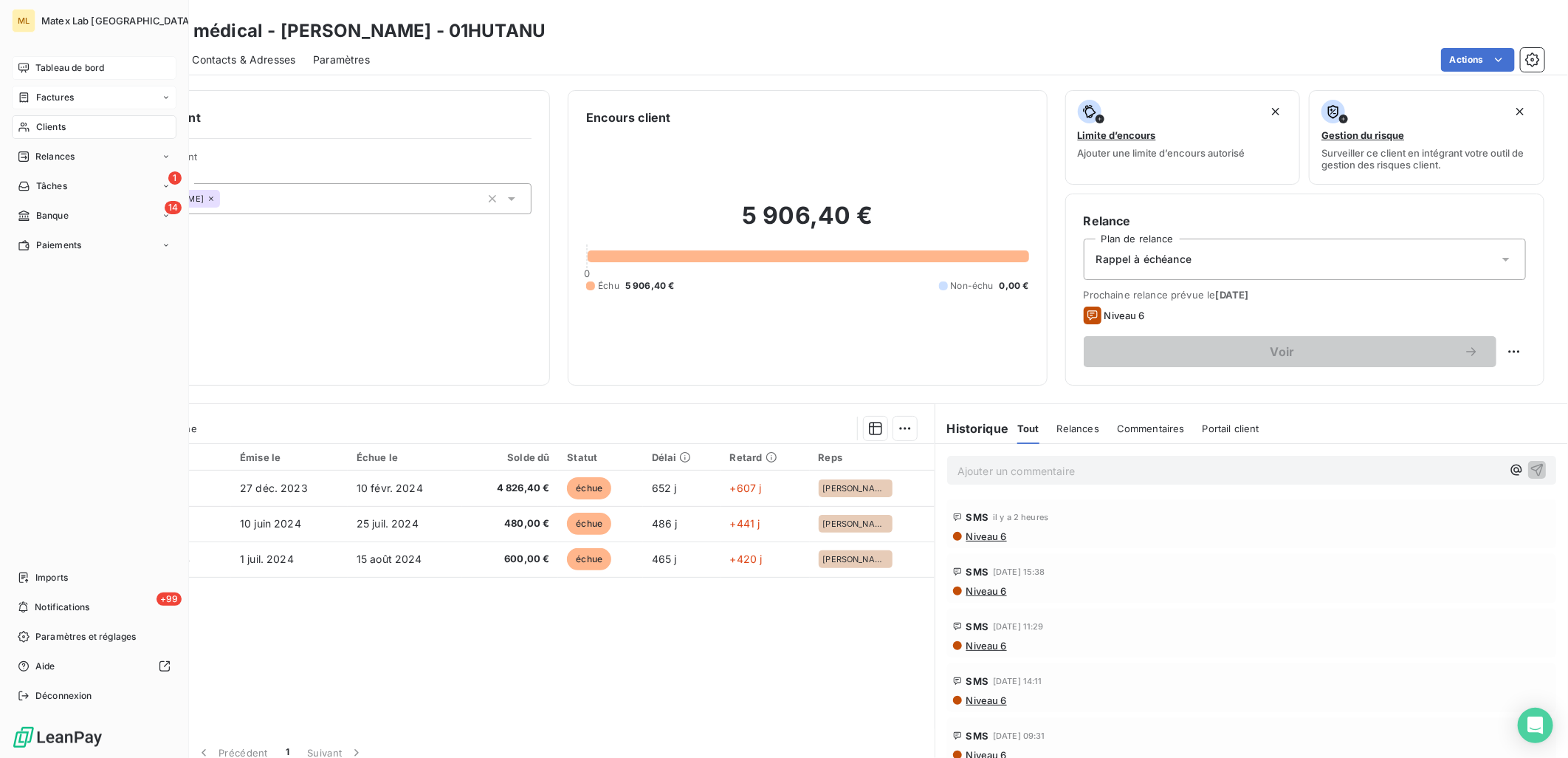
click at [63, 92] on span "Factures" at bounding box center [55, 98] width 38 height 13
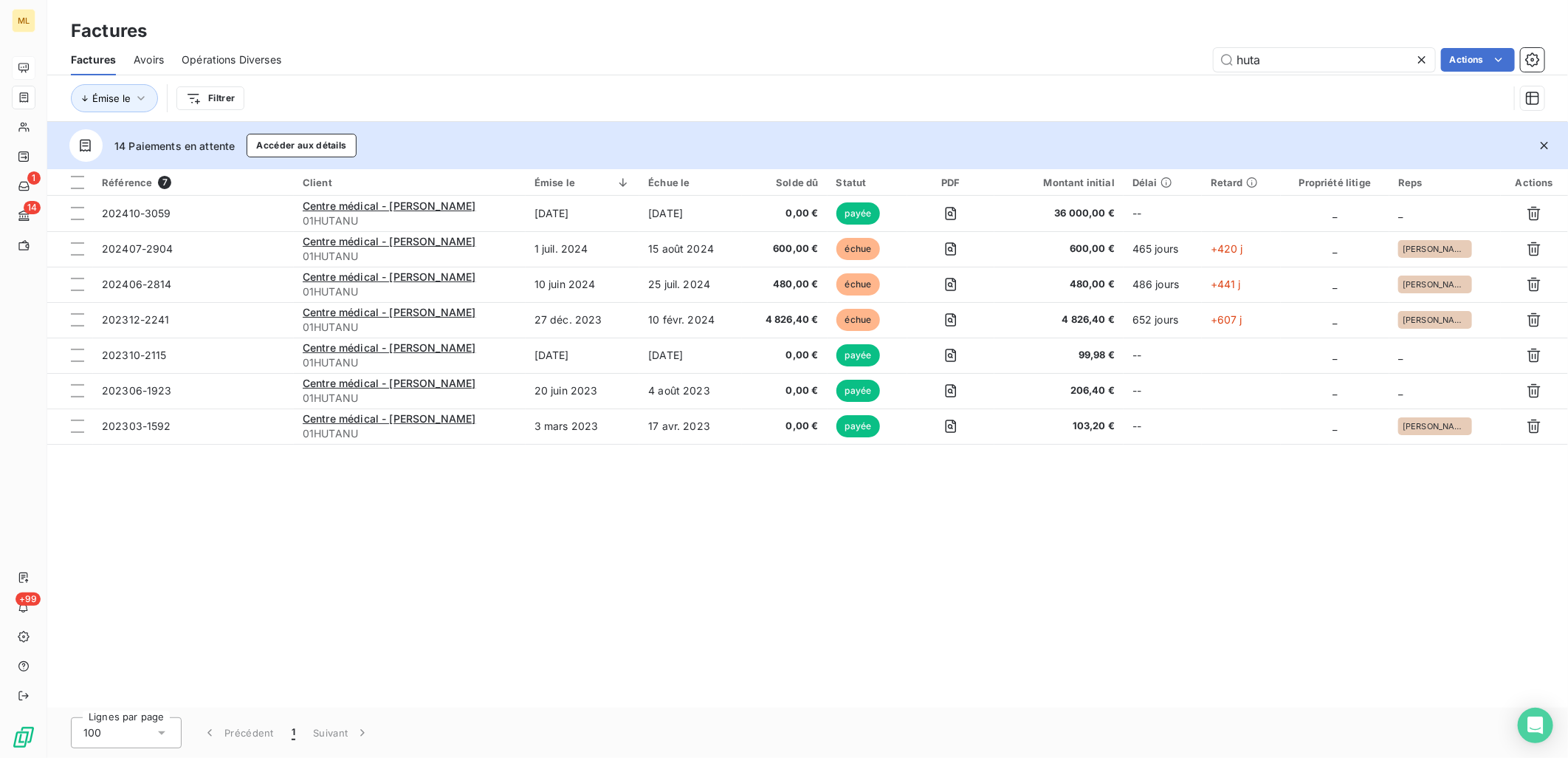
drag, startPoint x: 1293, startPoint y: 60, endPoint x: 1208, endPoint y: 60, distance: 85.0
click at [1208, 60] on div "huta Actions" at bounding box center [922, 60] width 1245 height 24
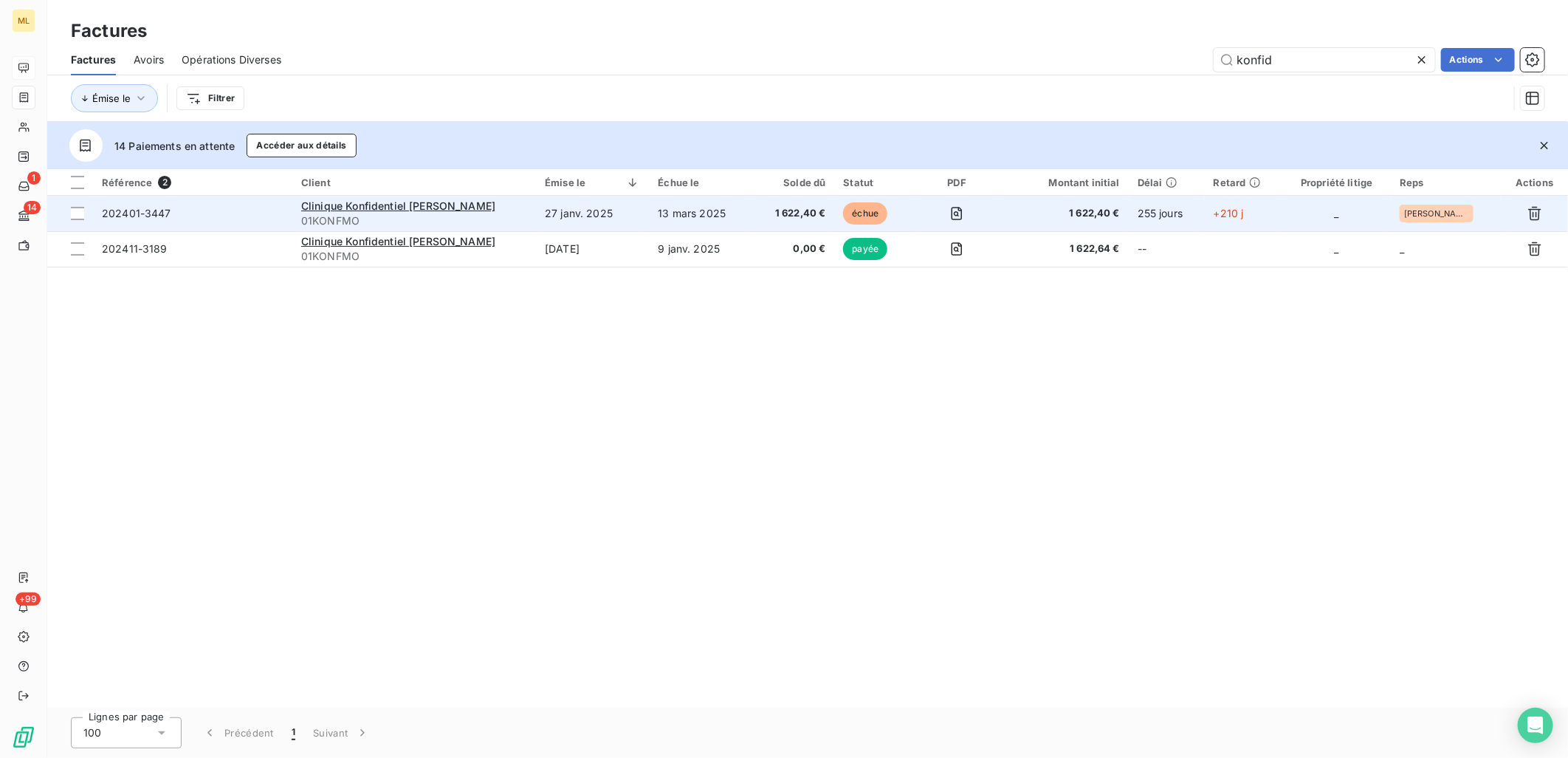
type input "konfid"
click at [276, 211] on span "202401-3447" at bounding box center [193, 213] width 182 height 15
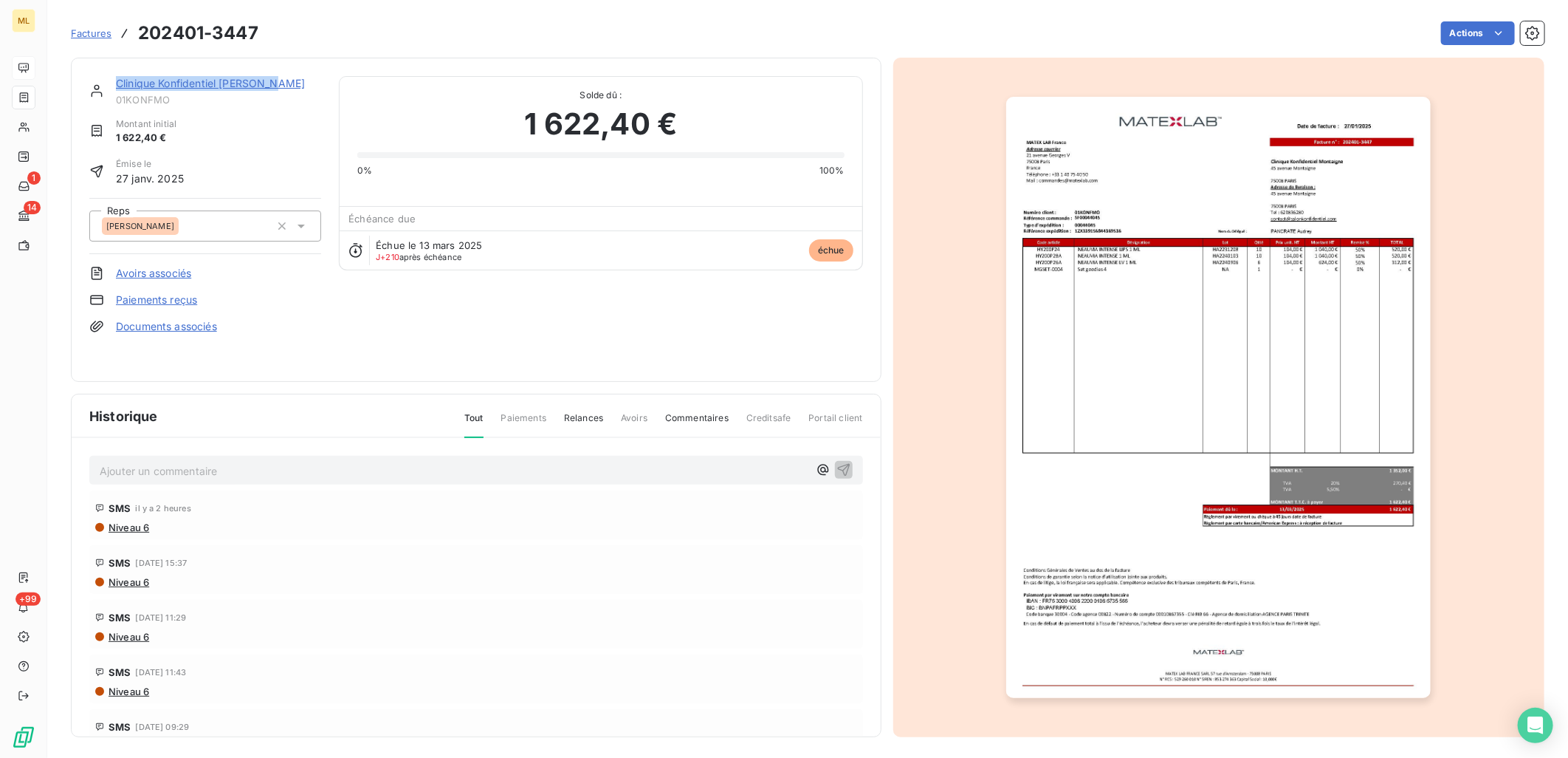
drag, startPoint x: 280, startPoint y: 84, endPoint x: 116, endPoint y: 79, distance: 164.1
click at [116, 79] on div "Clinique Konfidentiel [PERSON_NAME]" at bounding box center [218, 84] width 206 height 15
copy link "Clinique Konfidentiel [PERSON_NAME]"
click at [1335, 262] on img "button" at bounding box center [1218, 397] width 424 height 601
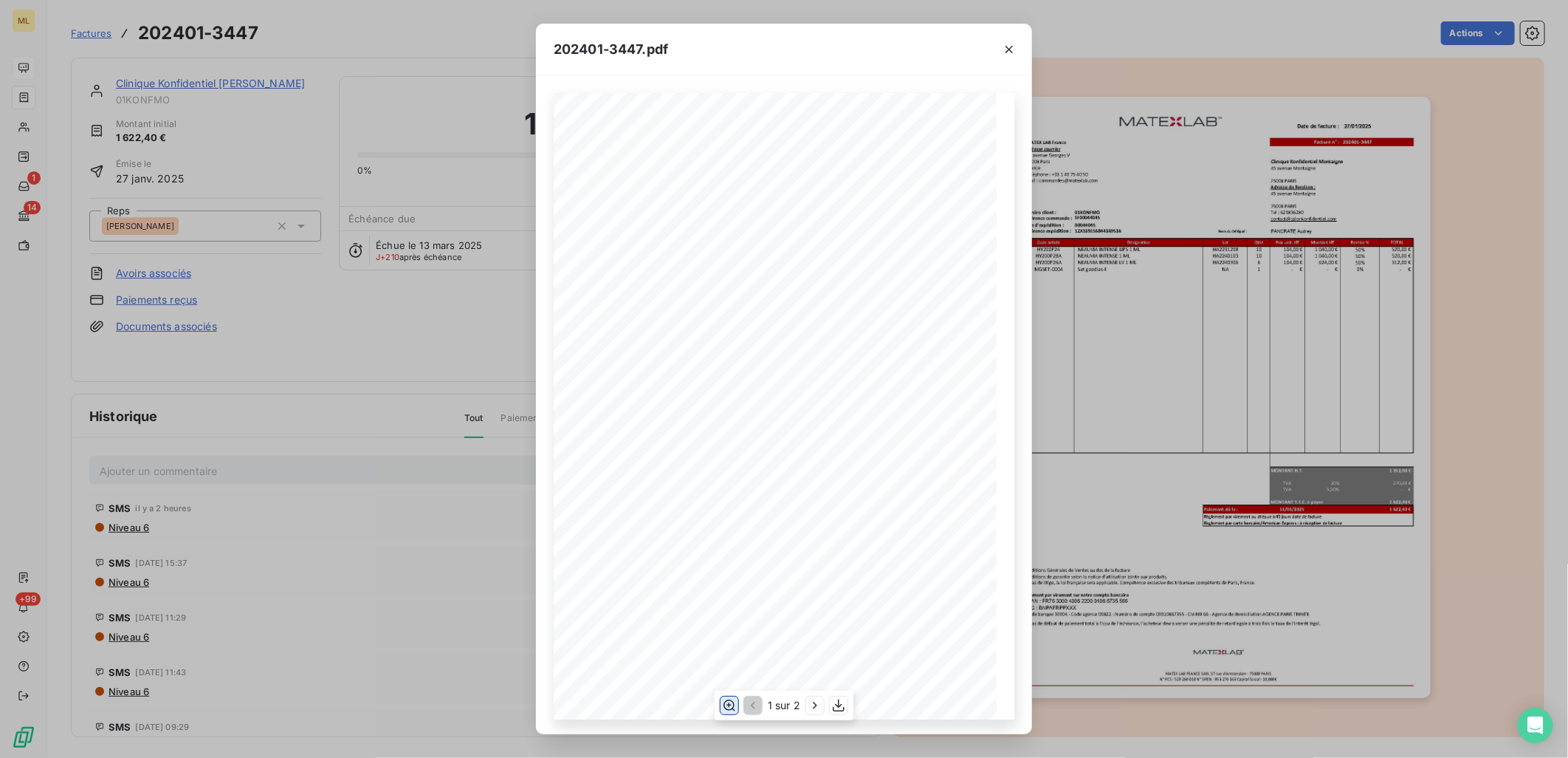
click at [723, 706] on icon "button" at bounding box center [729, 706] width 15 height 15
click at [1006, 46] on icon "button" at bounding box center [1009, 49] width 7 height 7
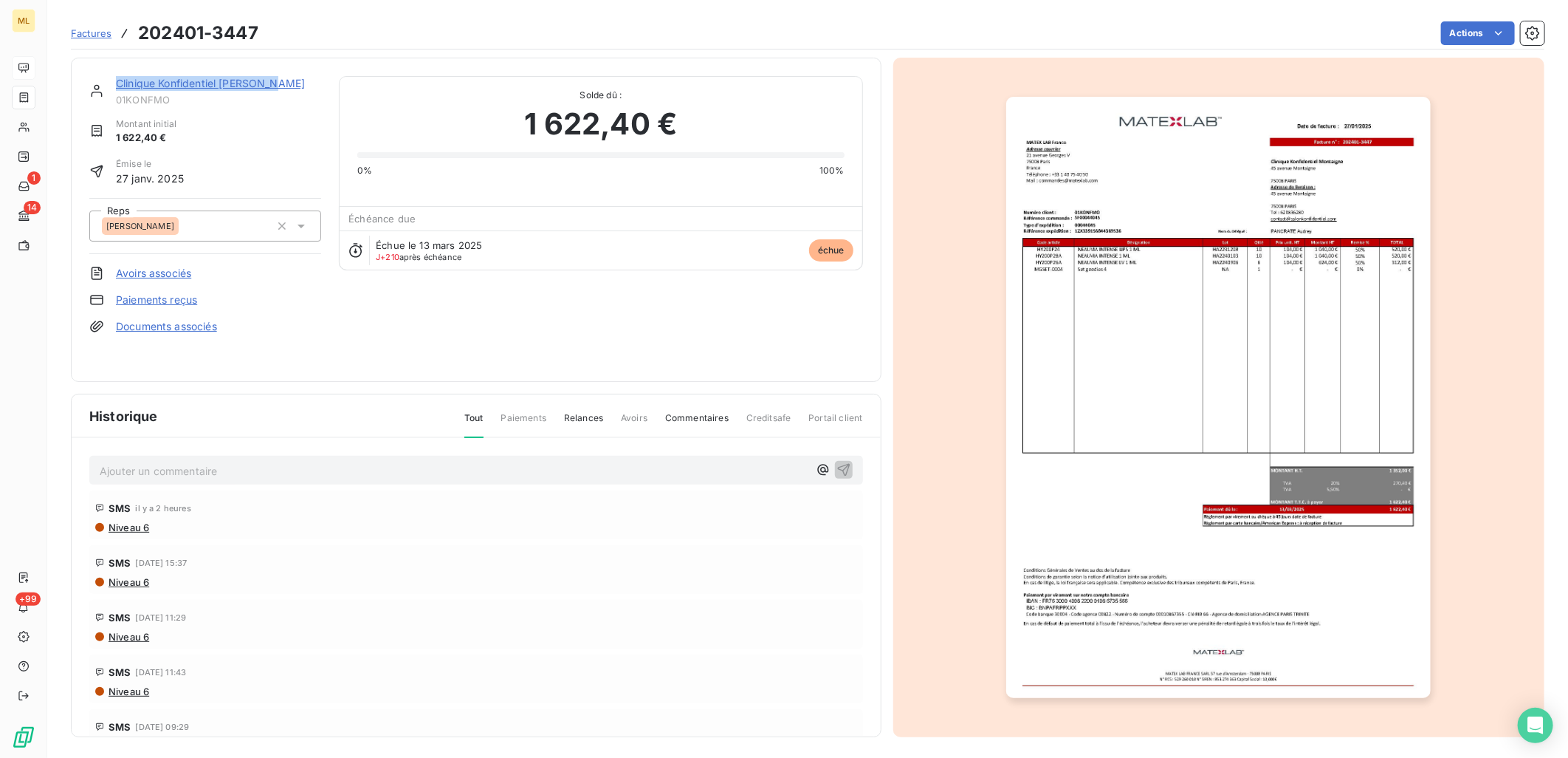
scroll to position [0, 0]
click at [1352, 138] on img "button" at bounding box center [1218, 397] width 424 height 601
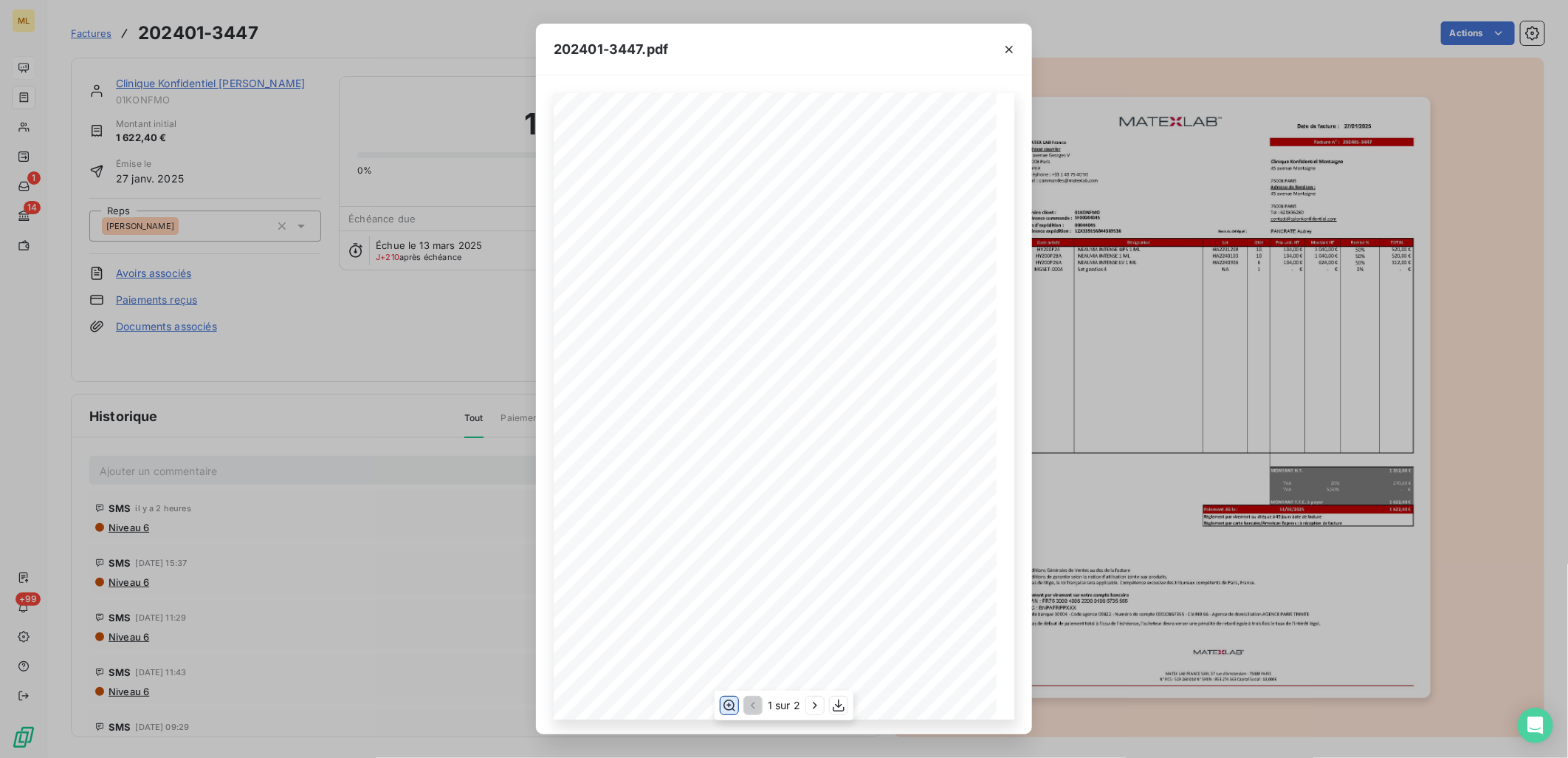
click at [729, 710] on icon "button" at bounding box center [729, 705] width 11 height 11
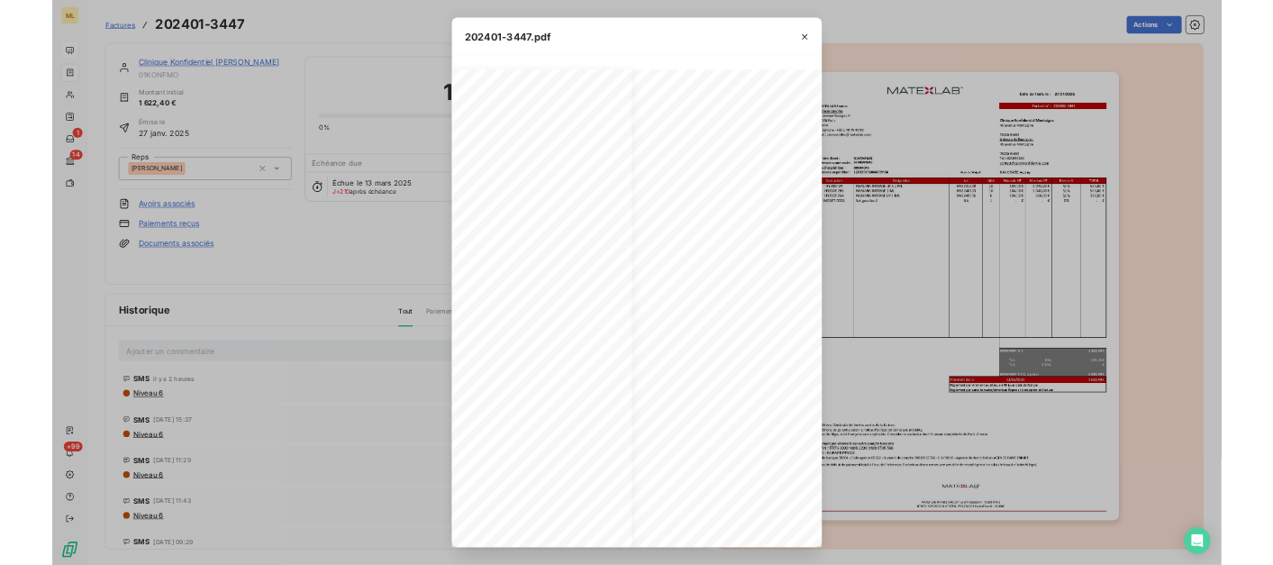
scroll to position [0, 332]
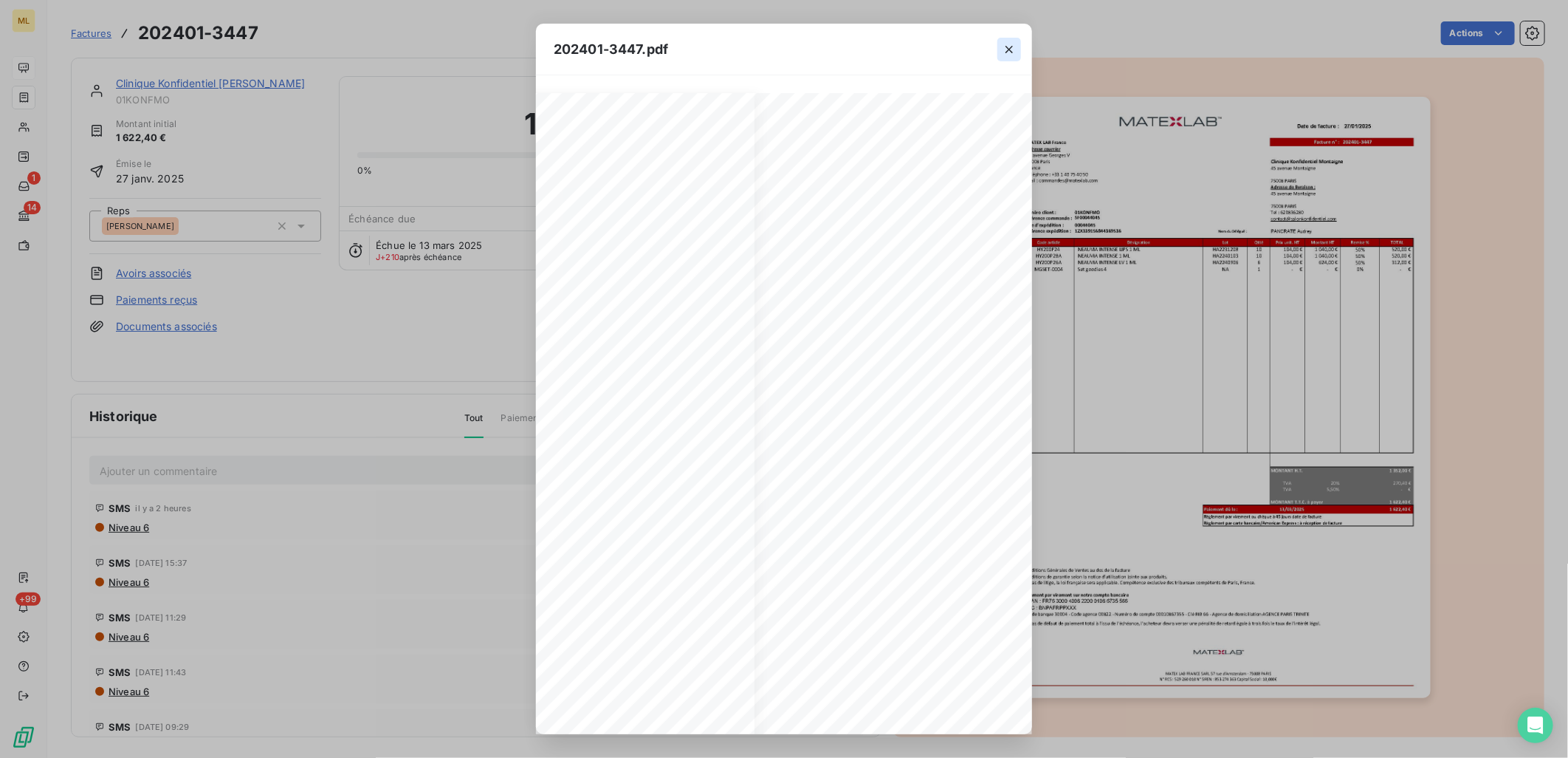
click at [1009, 49] on icon "button" at bounding box center [1009, 49] width 7 height 7
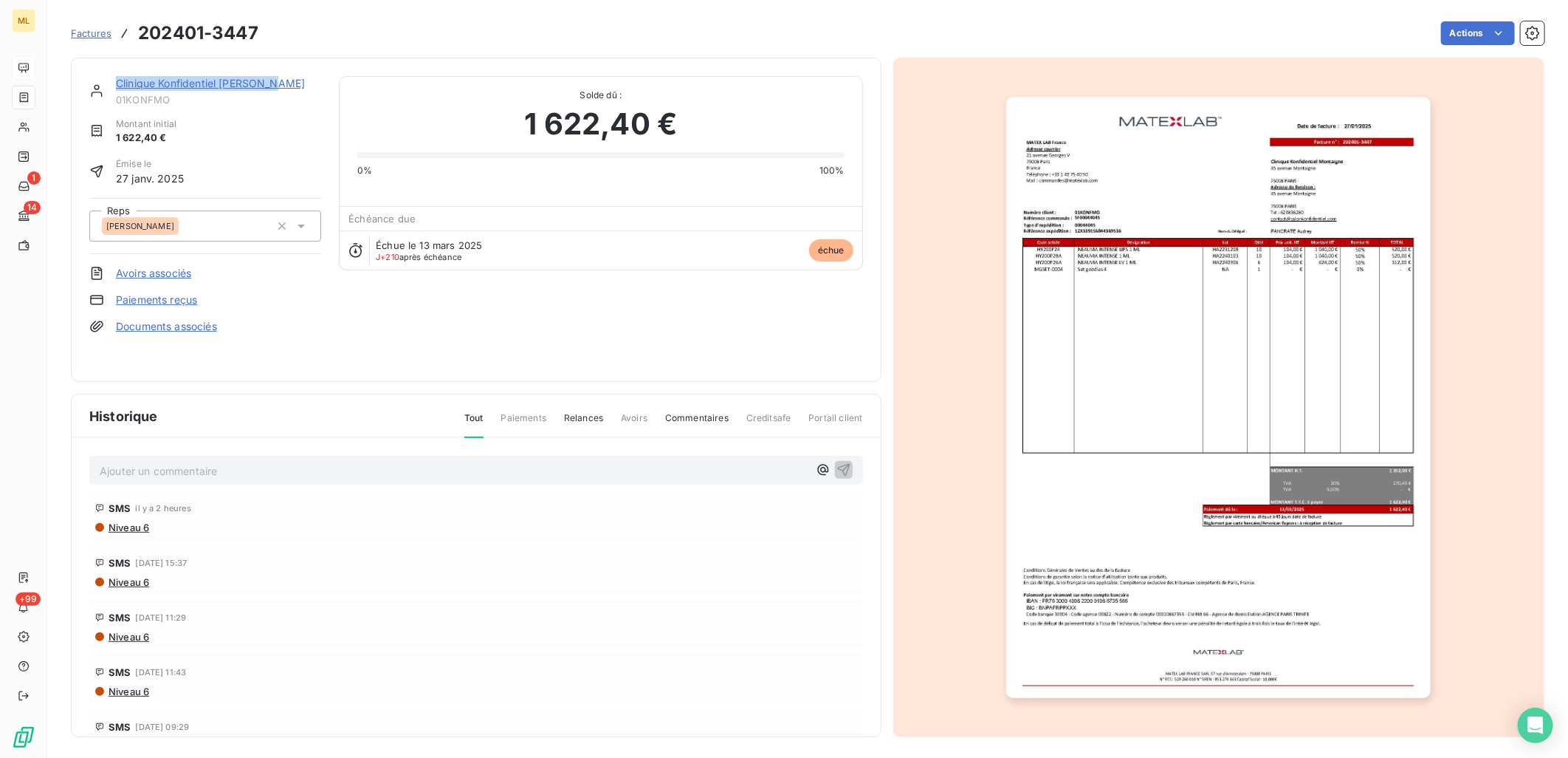
drag, startPoint x: 970, startPoint y: 18, endPoint x: 951, endPoint y: 20, distance: 19.1
click at [970, 18] on div "Factures 202401-3447 Actions" at bounding box center [808, 34] width 1474 height 31
click at [342, 34] on div "Actions" at bounding box center [910, 33] width 1268 height 24
click at [980, 34] on div "Actions" at bounding box center [910, 33] width 1268 height 24
click at [1131, 30] on div "Actions" at bounding box center [910, 33] width 1268 height 24
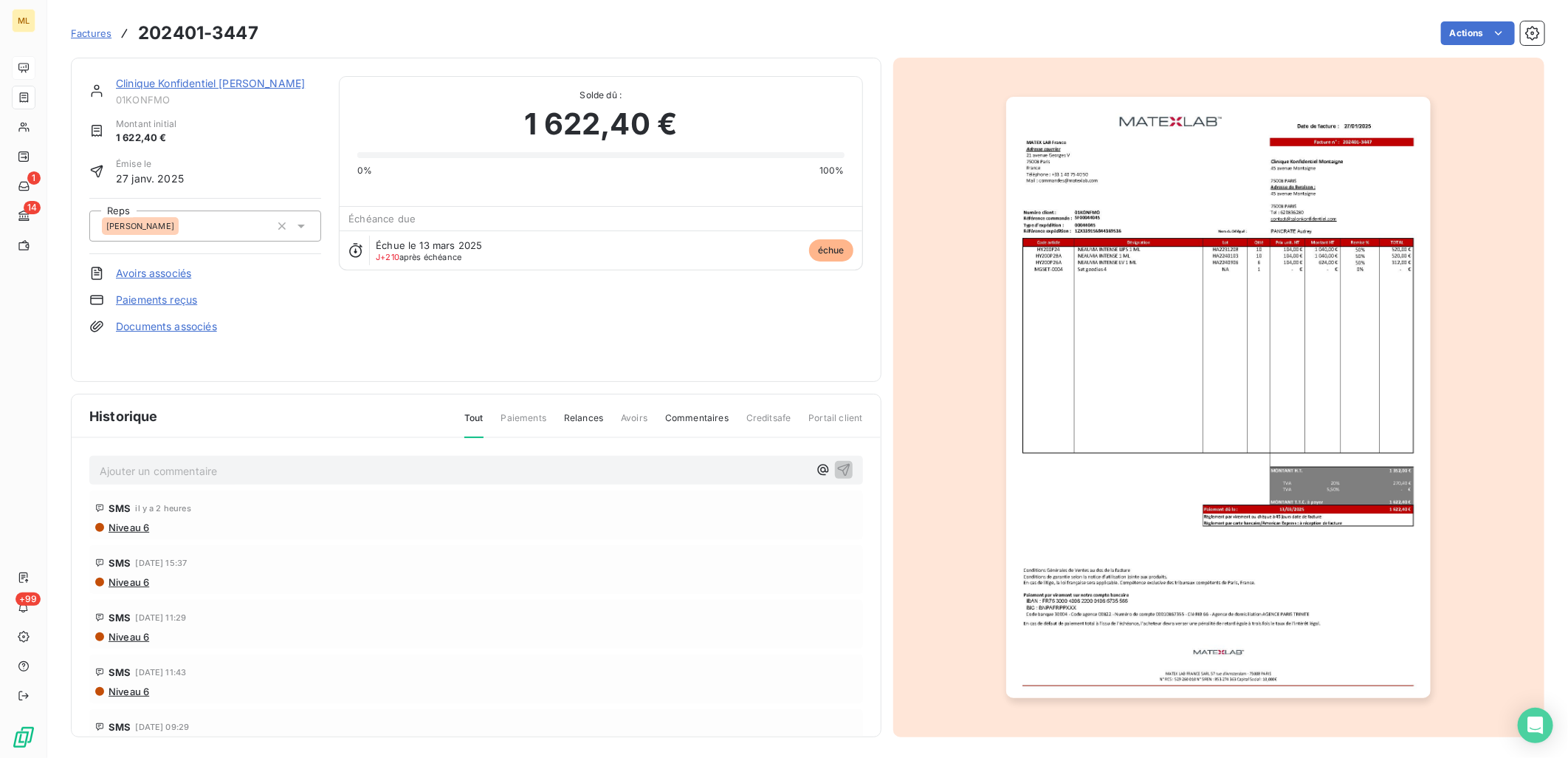
click at [1178, 26] on div "Actions" at bounding box center [910, 33] width 1268 height 24
click at [861, 37] on div "Actions" at bounding box center [910, 33] width 1268 height 24
click at [100, 39] on span "Factures" at bounding box center [92, 33] width 41 height 11
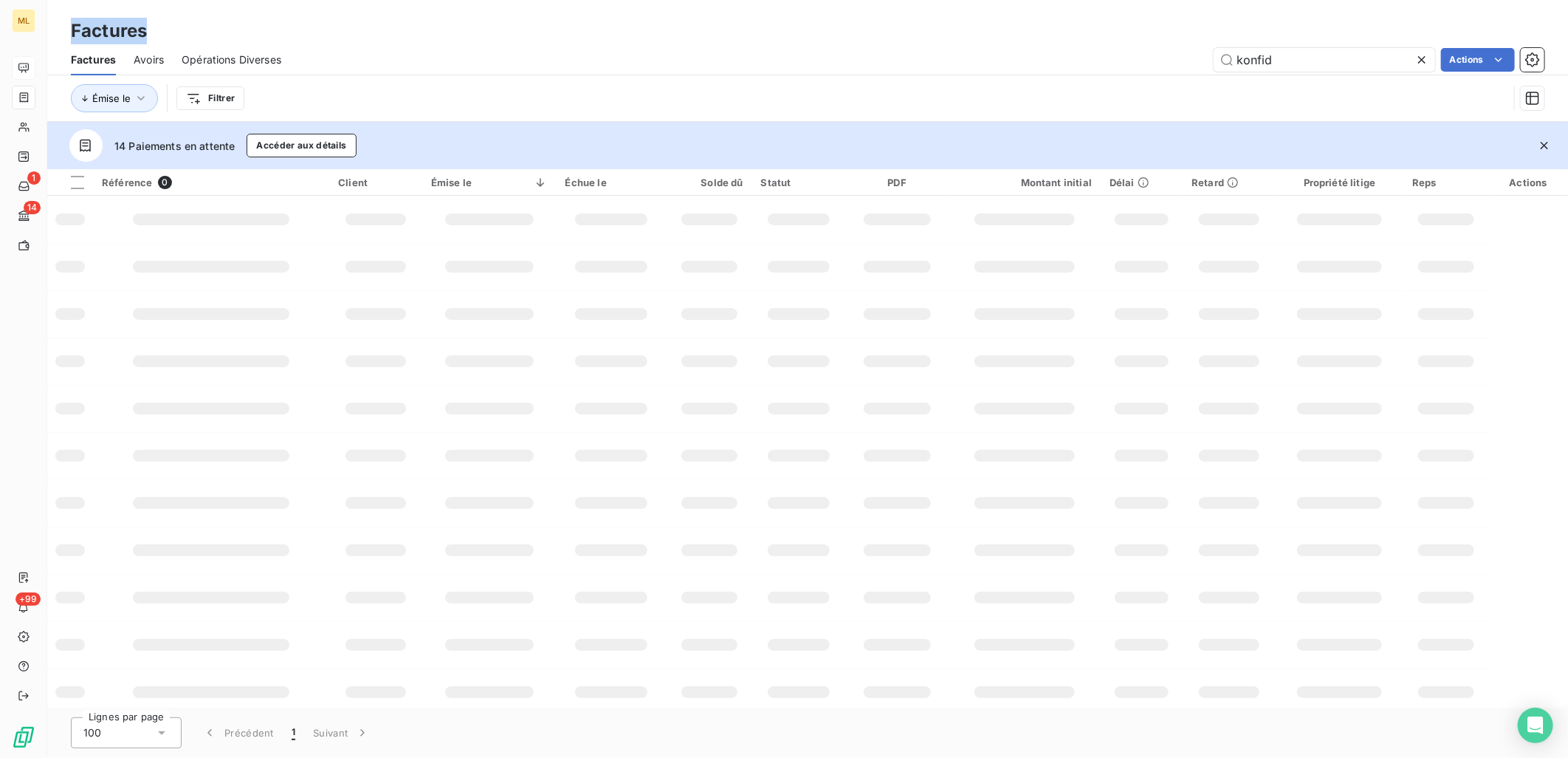
click at [98, 37] on h3 "Factures" at bounding box center [109, 31] width 76 height 26
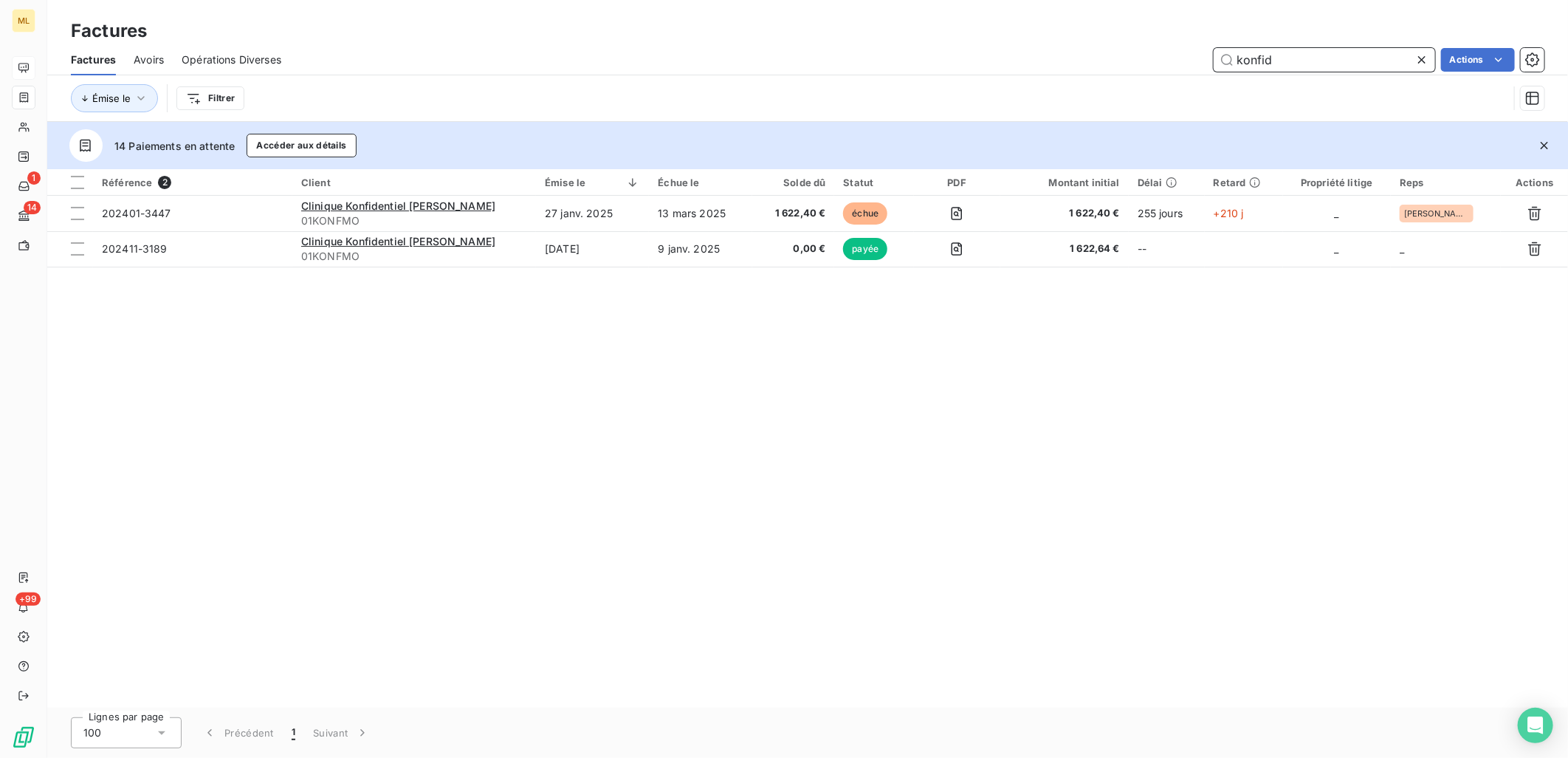
click at [1305, 61] on input "konfid" at bounding box center [1325, 60] width 221 height 24
drag, startPoint x: 1312, startPoint y: 61, endPoint x: 1213, endPoint y: 64, distance: 99.0
click at [1214, 64] on input "konfid" at bounding box center [1325, 60] width 221 height 24
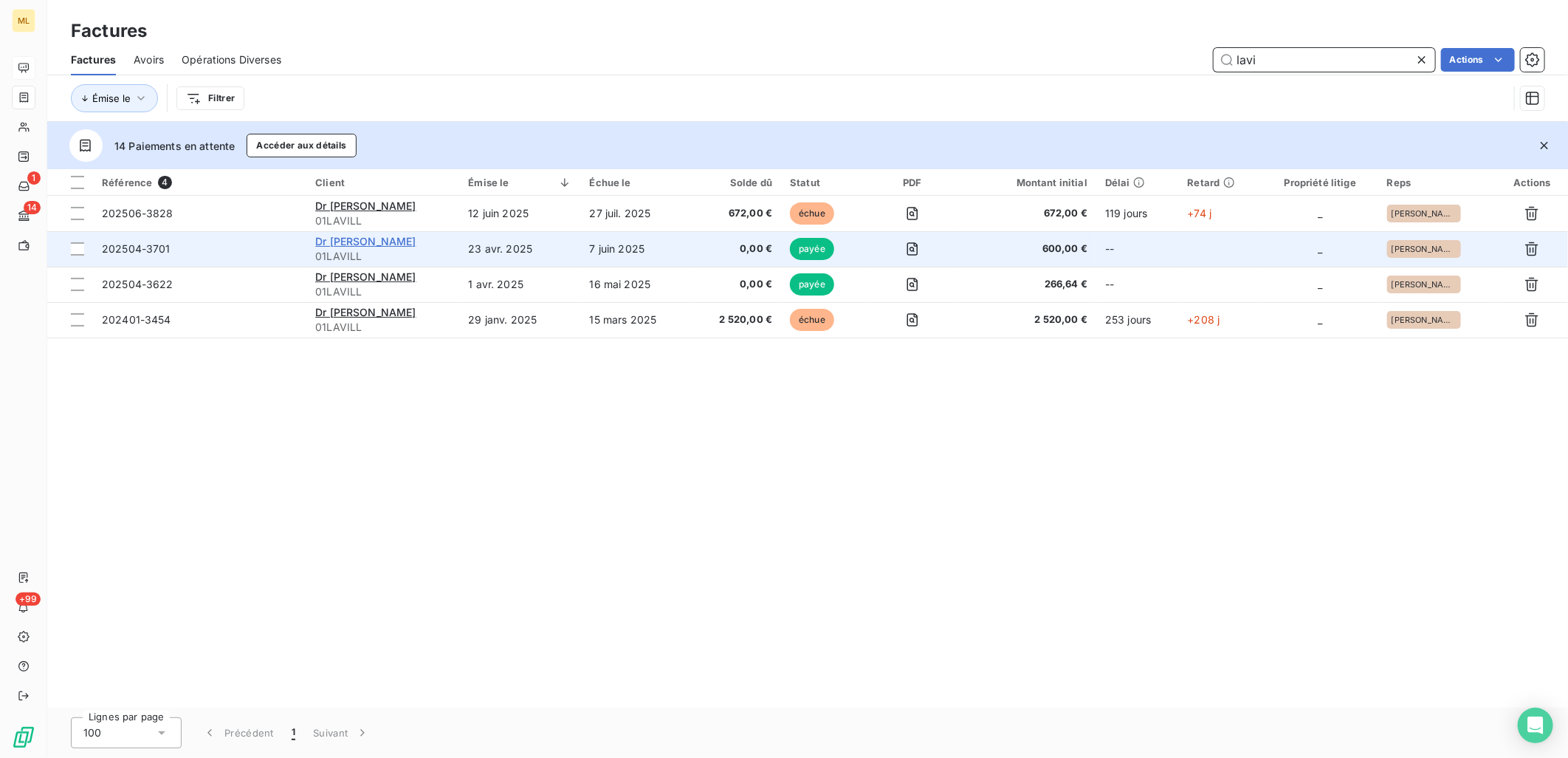
type input "lavi"
click at [364, 245] on span "Dr [PERSON_NAME]" at bounding box center [365, 241] width 101 height 12
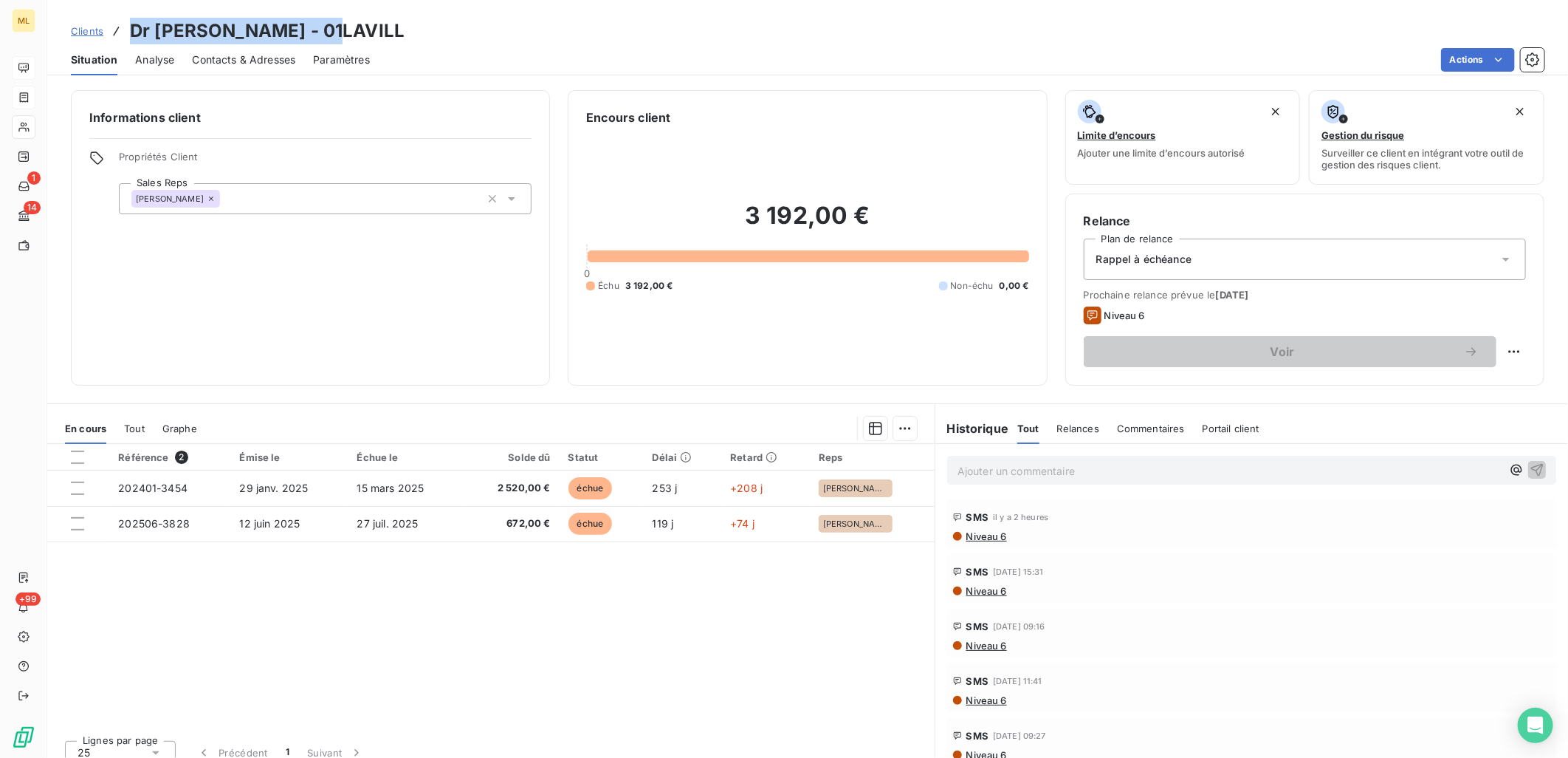
drag, startPoint x: 128, startPoint y: 28, endPoint x: 328, endPoint y: 33, distance: 200.1
click at [328, 33] on div "Clients Dr [PERSON_NAME] - 01LAVILL" at bounding box center [238, 31] width 333 height 26
click at [328, 33] on h3 "Dr [PERSON_NAME] - 01LAVILL" at bounding box center [267, 31] width 274 height 26
drag, startPoint x: 125, startPoint y: 31, endPoint x: 324, endPoint y: 32, distance: 199.0
click at [324, 32] on div "Clients Dr [PERSON_NAME] - 01LAVILL" at bounding box center [238, 31] width 333 height 26
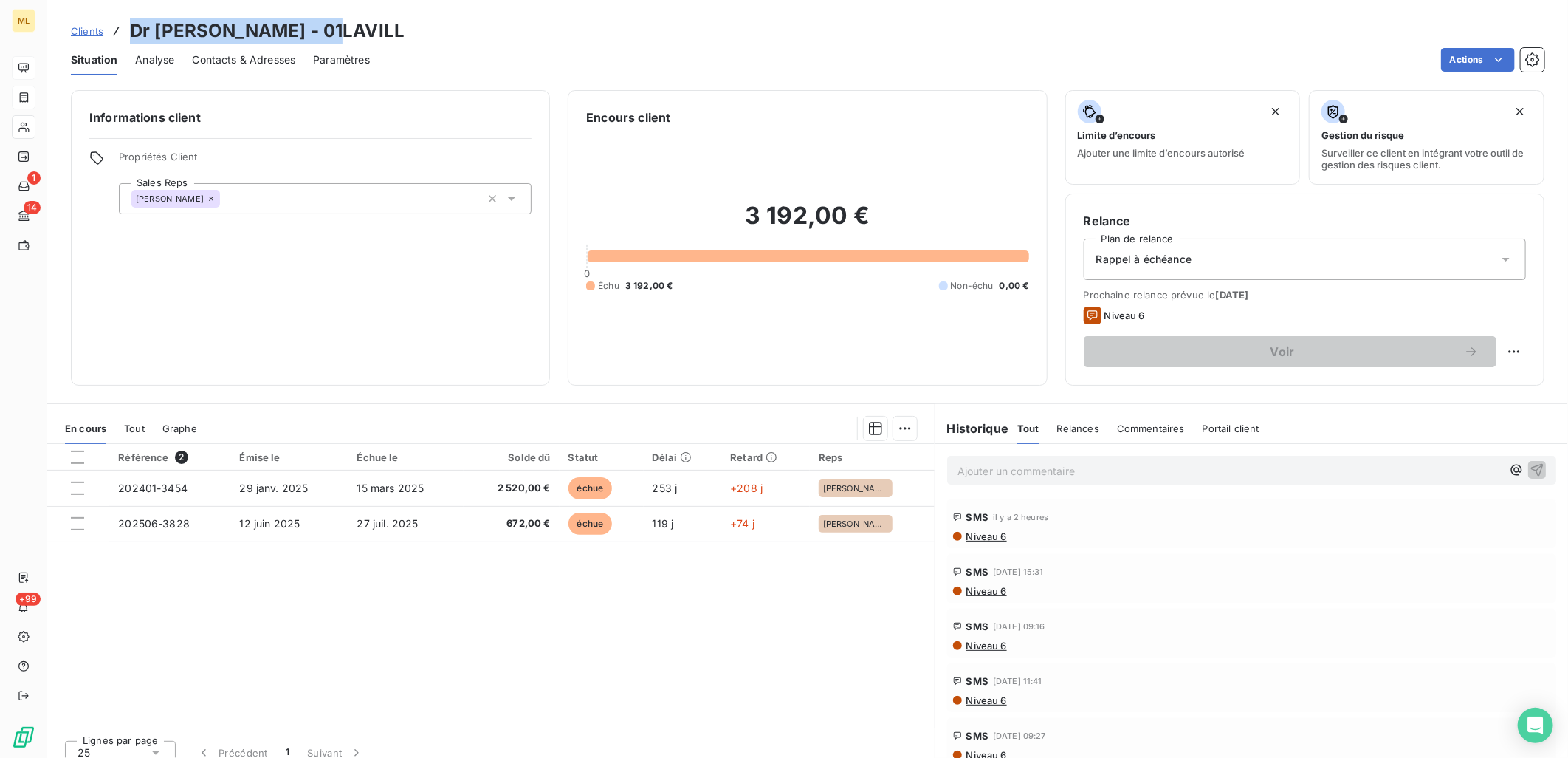
copy h3 "Dr [PERSON_NAME]"
click at [663, 26] on div "Clients Dr [PERSON_NAME] - 01LAVILL" at bounding box center [808, 31] width 1521 height 26
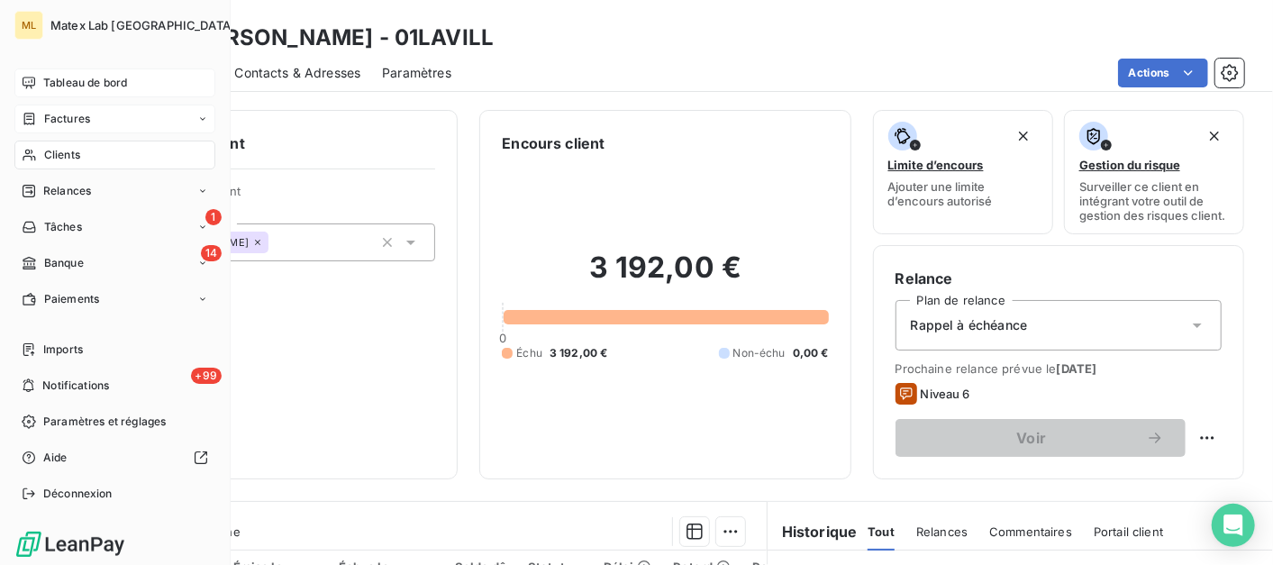
click at [54, 119] on span "Factures" at bounding box center [67, 119] width 46 height 16
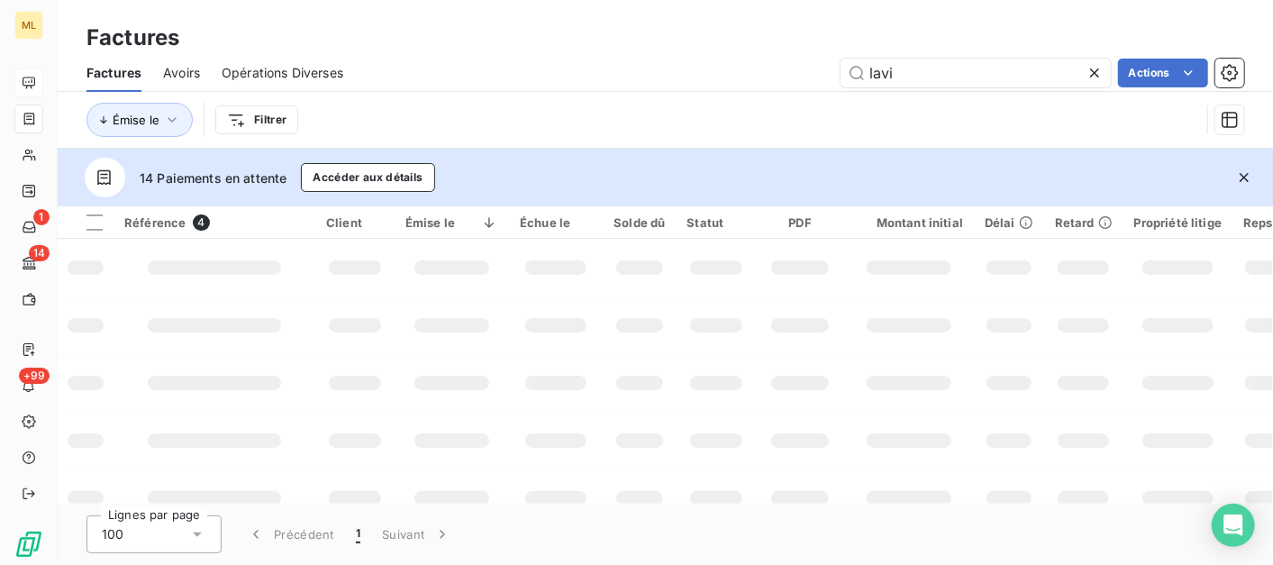
drag, startPoint x: 931, startPoint y: 73, endPoint x: 826, endPoint y: 82, distance: 105.8
click at [826, 82] on div "lavi Actions" at bounding box center [805, 73] width 880 height 29
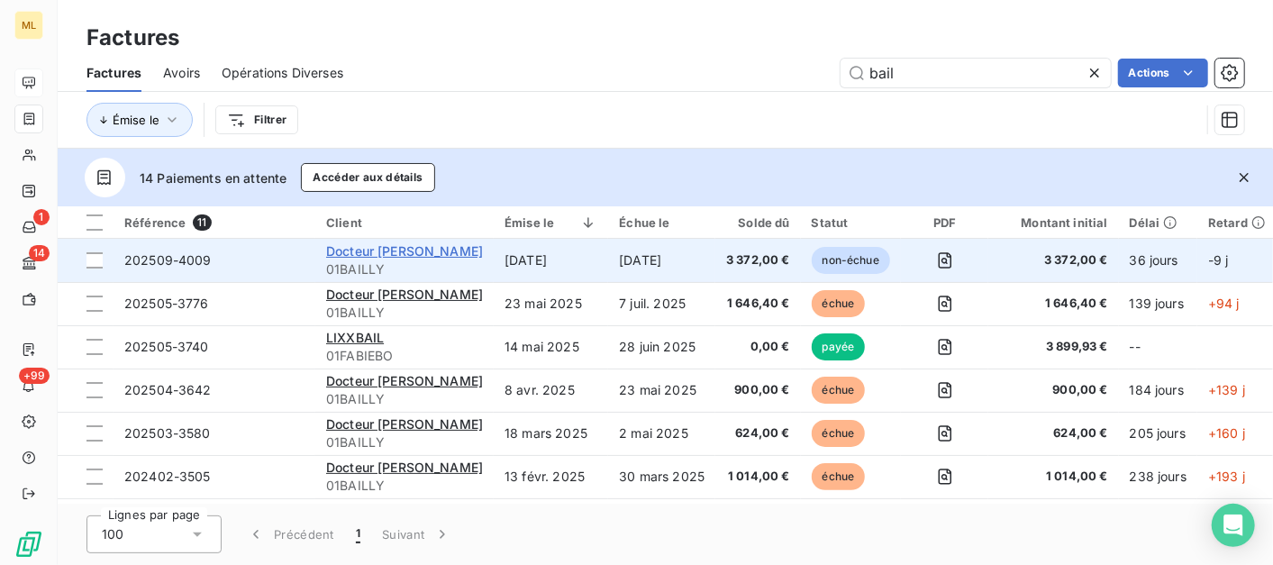
type input "bail"
click at [451, 247] on span "Docteur [PERSON_NAME]" at bounding box center [404, 250] width 157 height 15
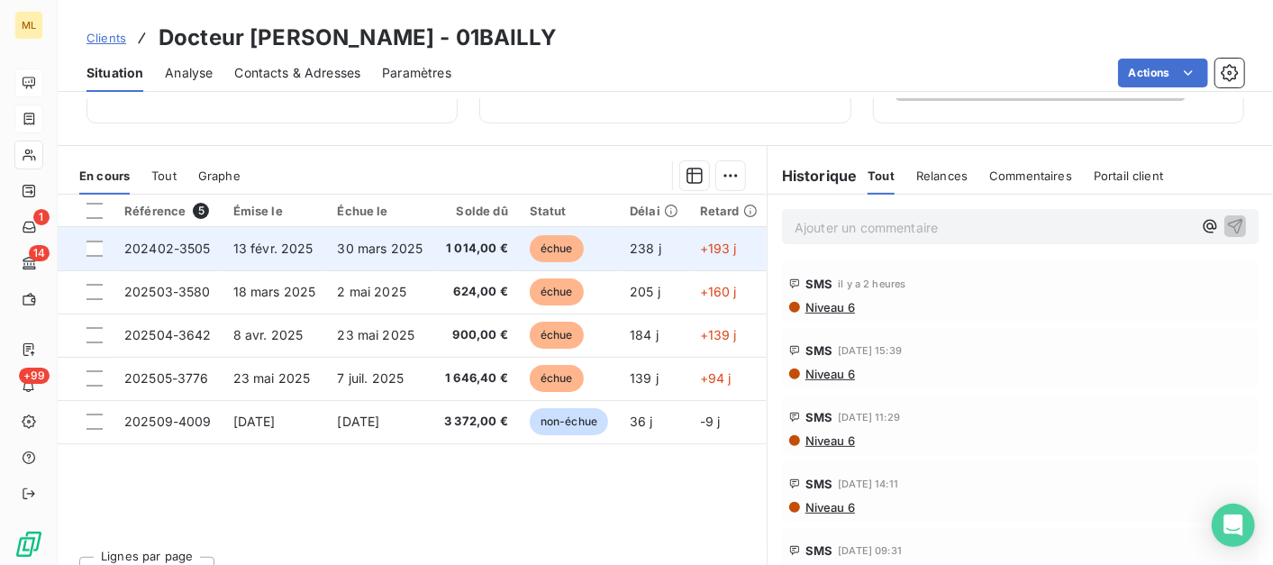
scroll to position [386, 0]
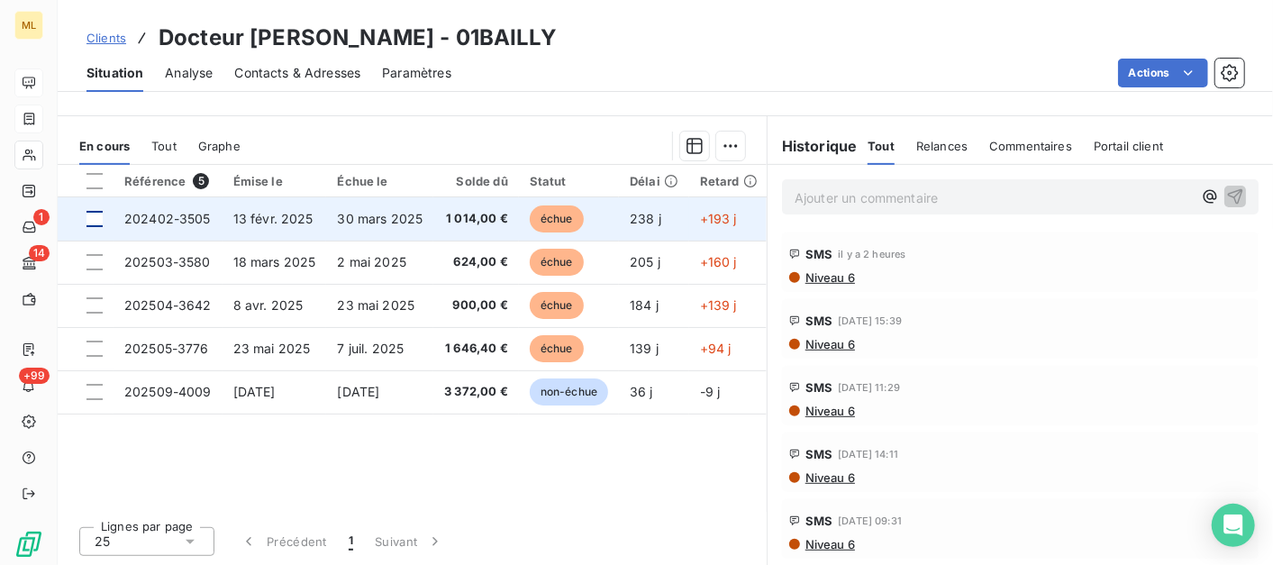
drag, startPoint x: 587, startPoint y: 427, endPoint x: 99, endPoint y: 219, distance: 530.2
click at [99, 219] on div "Référence 5 Émise le Échue le Solde dû Statut Délai Retard Reps 202402-3505 [DA…" at bounding box center [412, 338] width 709 height 347
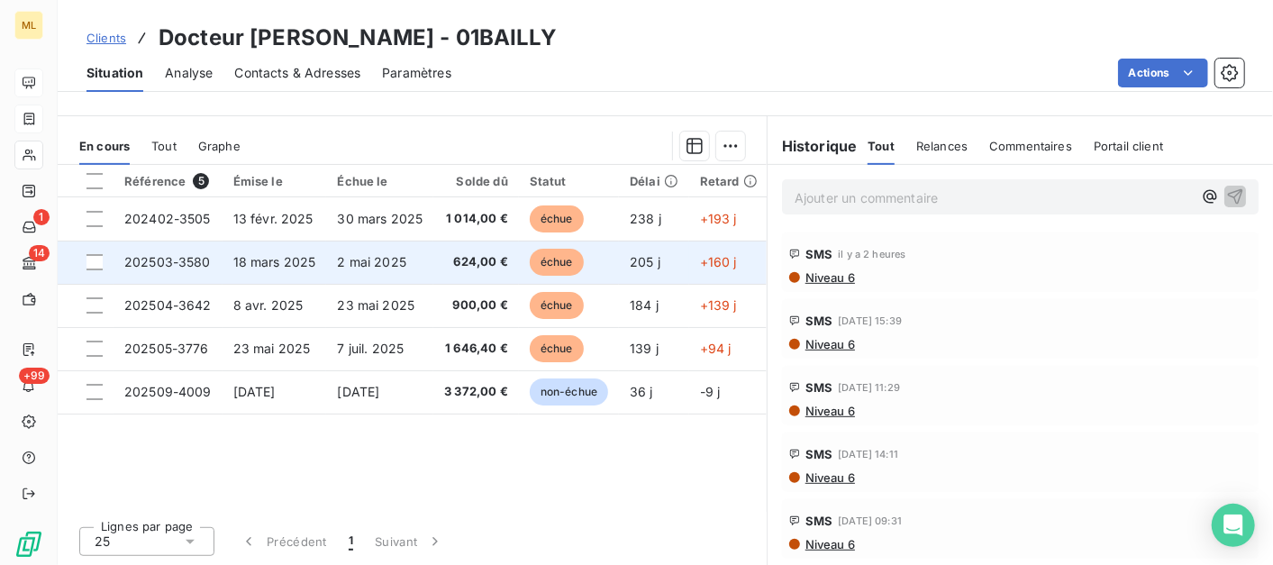
copy thead "Référence 5 Émise le Échue le Solde dû Statut Délai Retard Reps"
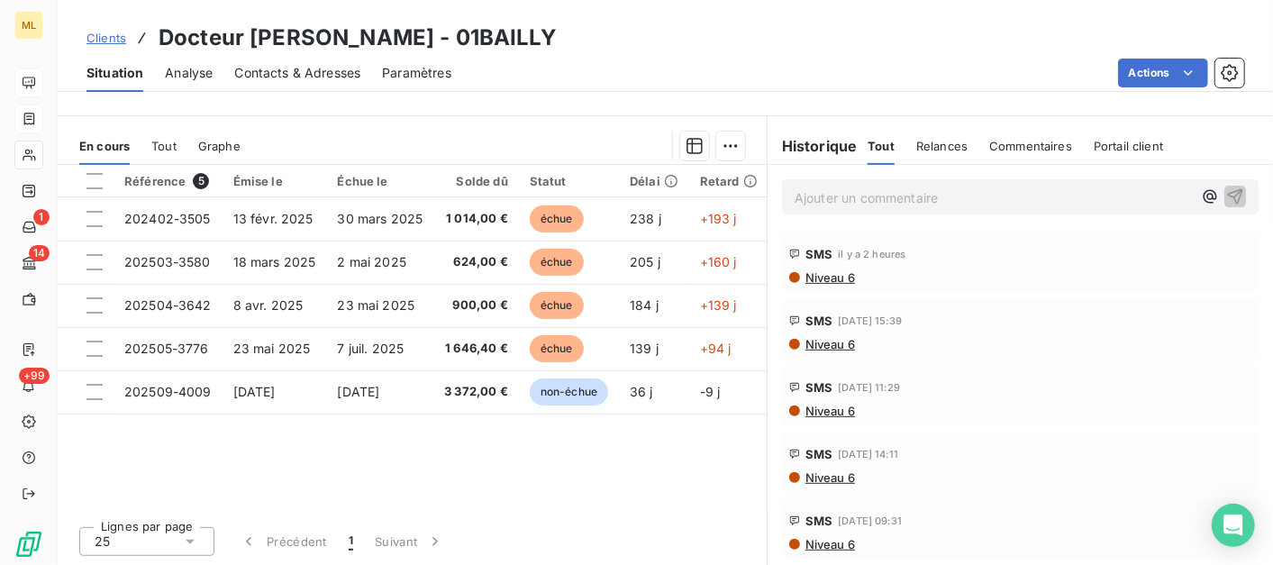
click at [615, 59] on div "Actions" at bounding box center [858, 73] width 771 height 29
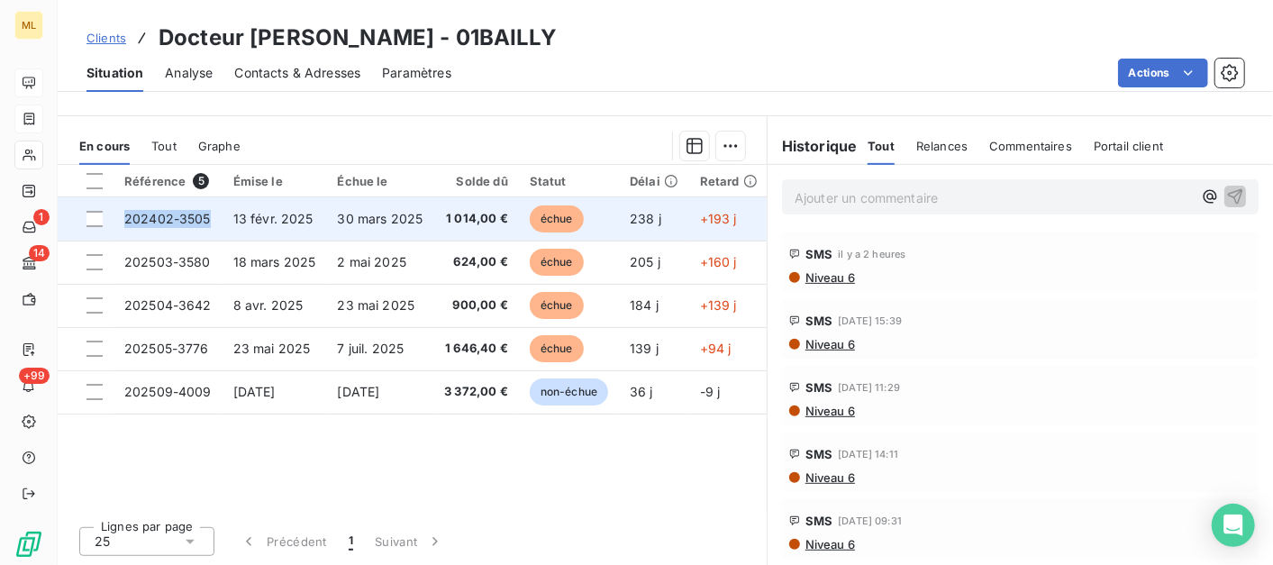
drag, startPoint x: 121, startPoint y: 214, endPoint x: 205, endPoint y: 214, distance: 84.7
click at [205, 214] on td "202402-3505" at bounding box center [168, 218] width 109 height 43
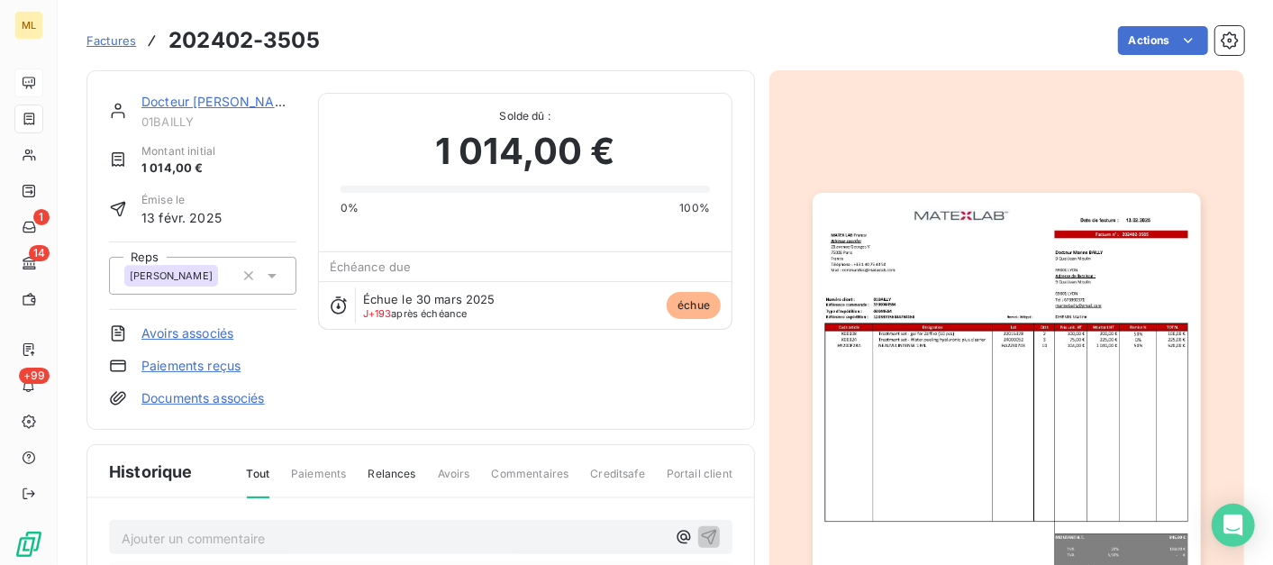
click at [241, 101] on link "Docteur [PERSON_NAME]" at bounding box center [219, 101] width 157 height 15
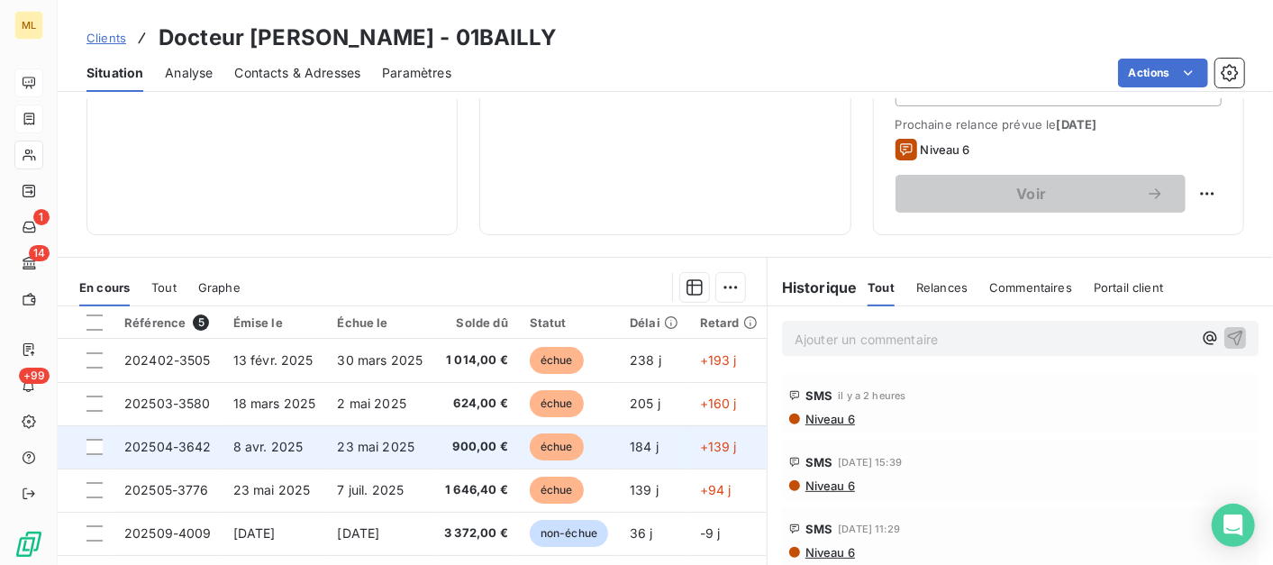
scroll to position [386, 0]
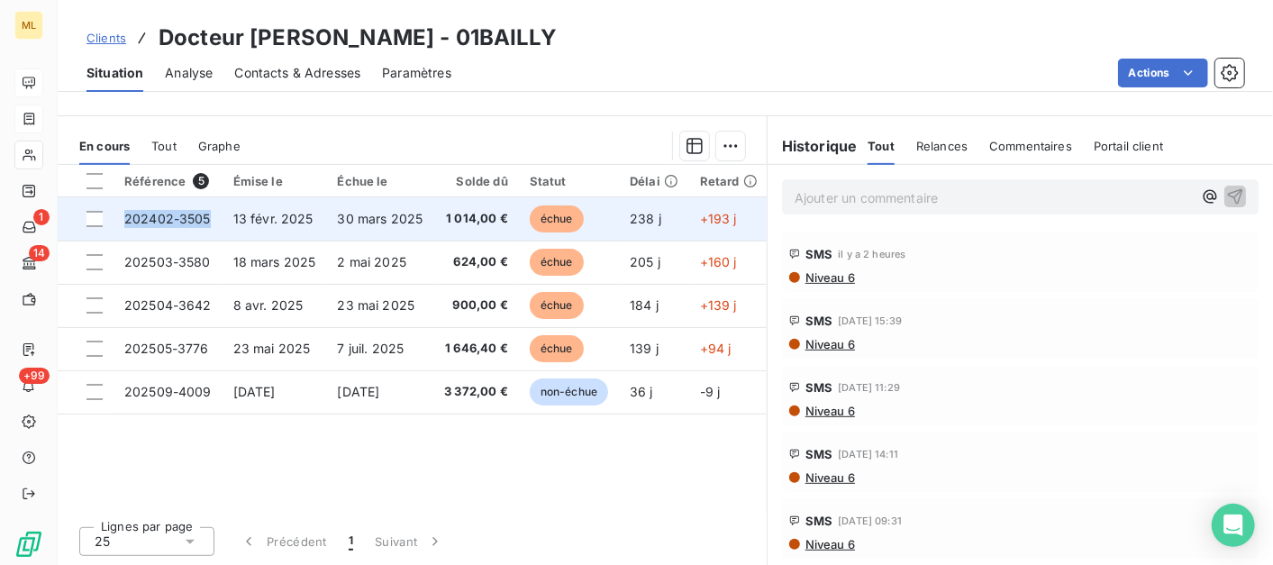
drag, startPoint x: 208, startPoint y: 218, endPoint x: 122, endPoint y: 229, distance: 87.2
click at [122, 229] on td "202402-3505" at bounding box center [168, 218] width 109 height 43
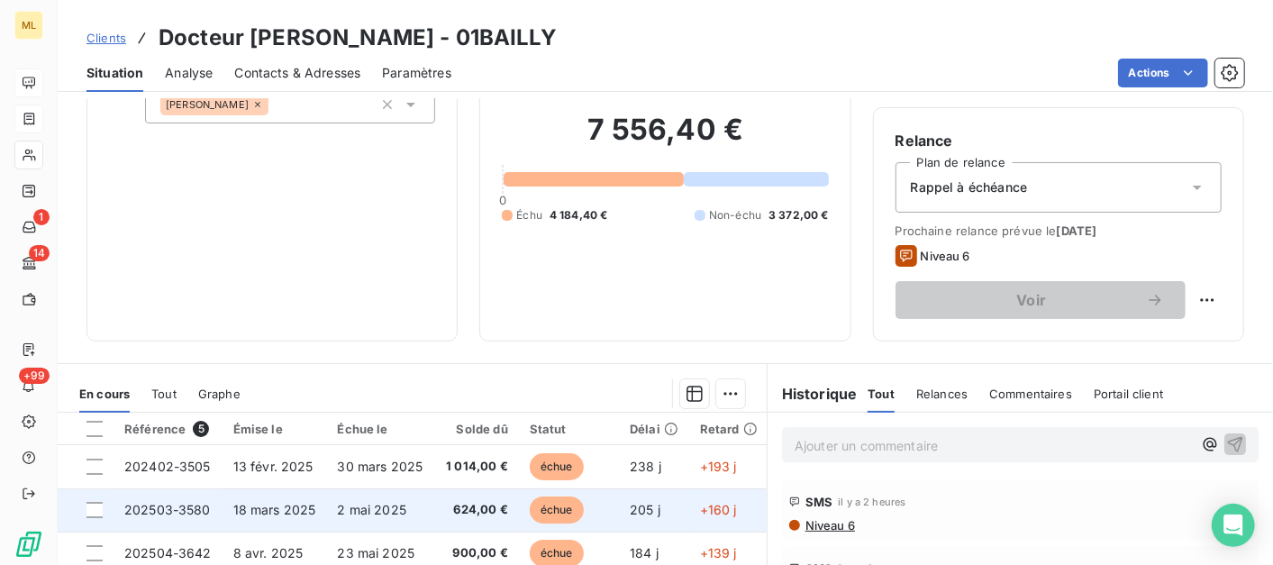
scroll to position [386, 0]
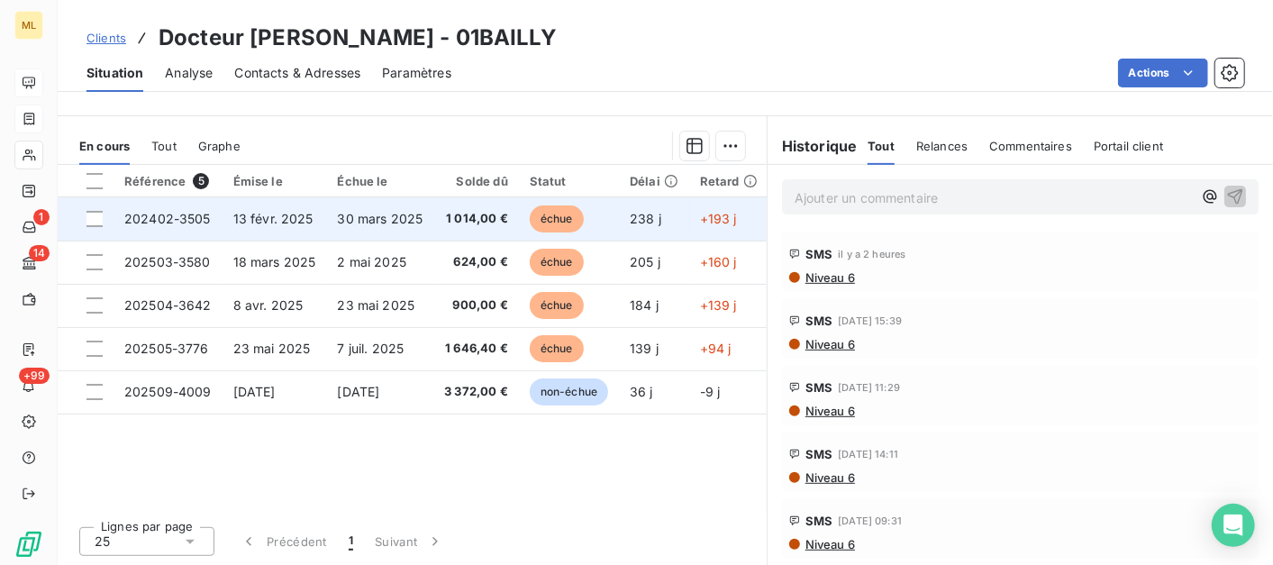
click at [127, 229] on td "202402-3505" at bounding box center [168, 218] width 109 height 43
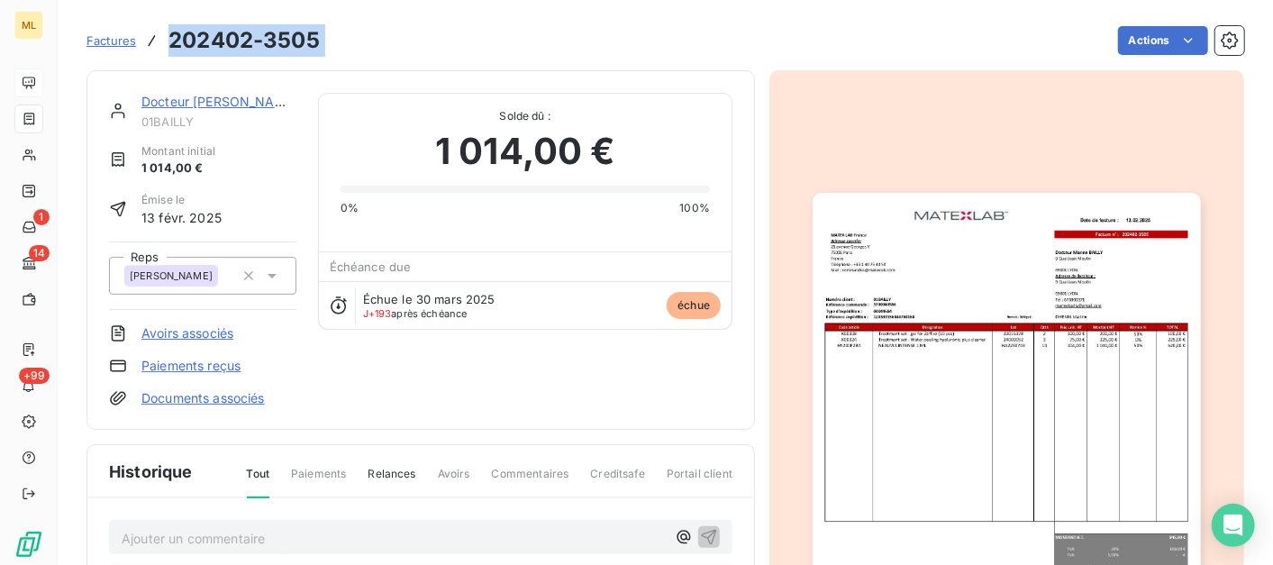
drag, startPoint x: 332, startPoint y: 38, endPoint x: 172, endPoint y: 49, distance: 159.9
click at [172, 49] on div "Factures 202402-3505 Actions" at bounding box center [666, 41] width 1158 height 38
copy section "202402-3505 Actions"
click at [218, 107] on link "Docteur [PERSON_NAME]" at bounding box center [219, 101] width 157 height 15
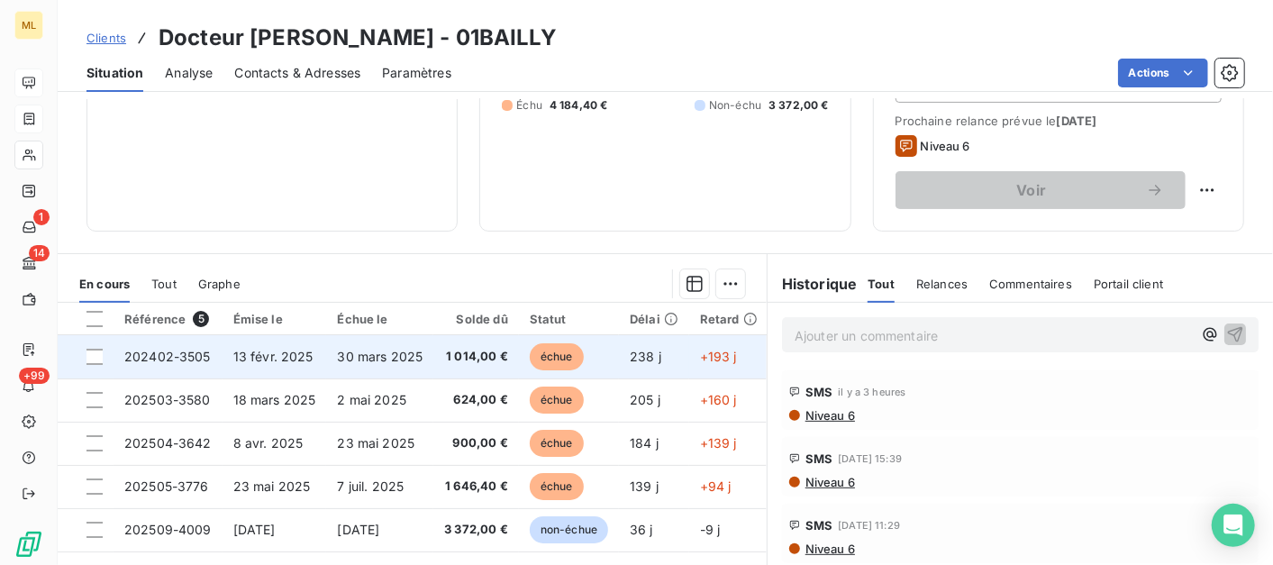
scroll to position [386, 0]
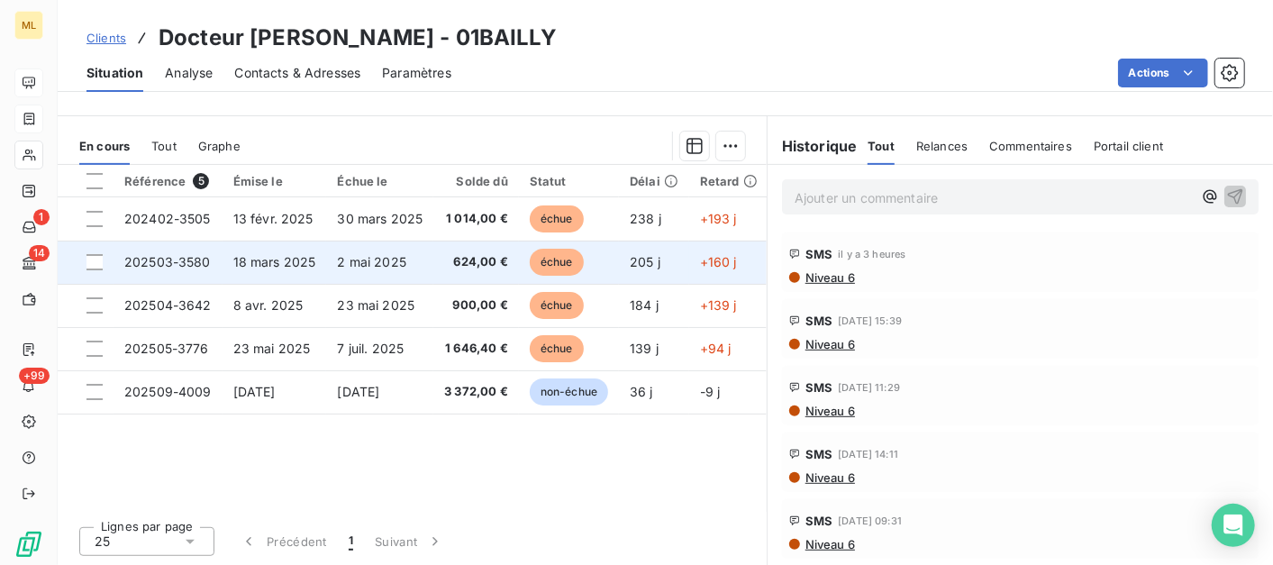
click at [191, 261] on span "202503-3580" at bounding box center [167, 261] width 87 height 15
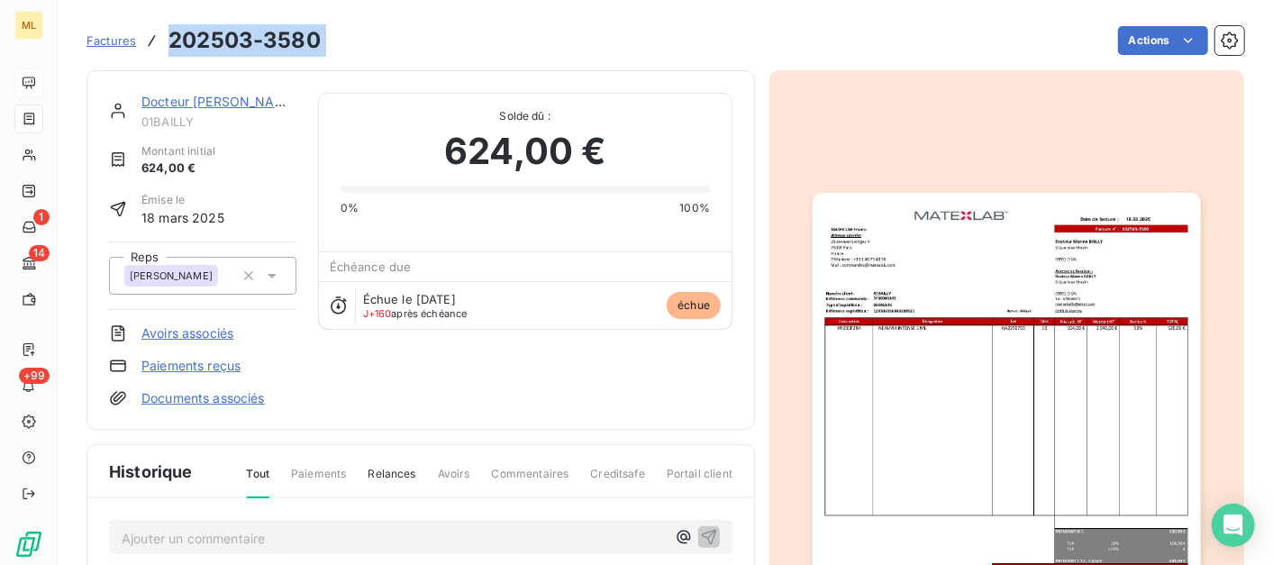
drag, startPoint x: 332, startPoint y: 38, endPoint x: 159, endPoint y: 51, distance: 173.6
click at [159, 51] on div "Factures 202503-3580 Actions" at bounding box center [666, 41] width 1158 height 38
copy section "202503-3580 Actions"
click at [242, 95] on link "Docteur [PERSON_NAME]" at bounding box center [219, 101] width 157 height 15
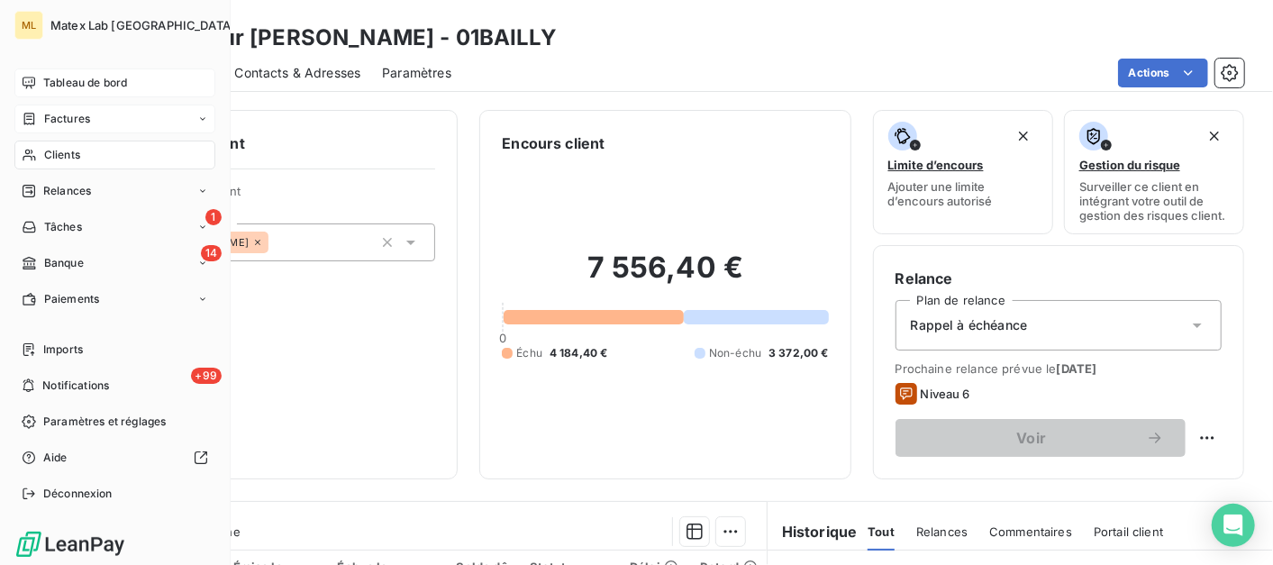
click at [67, 111] on span "Factures" at bounding box center [67, 119] width 46 height 16
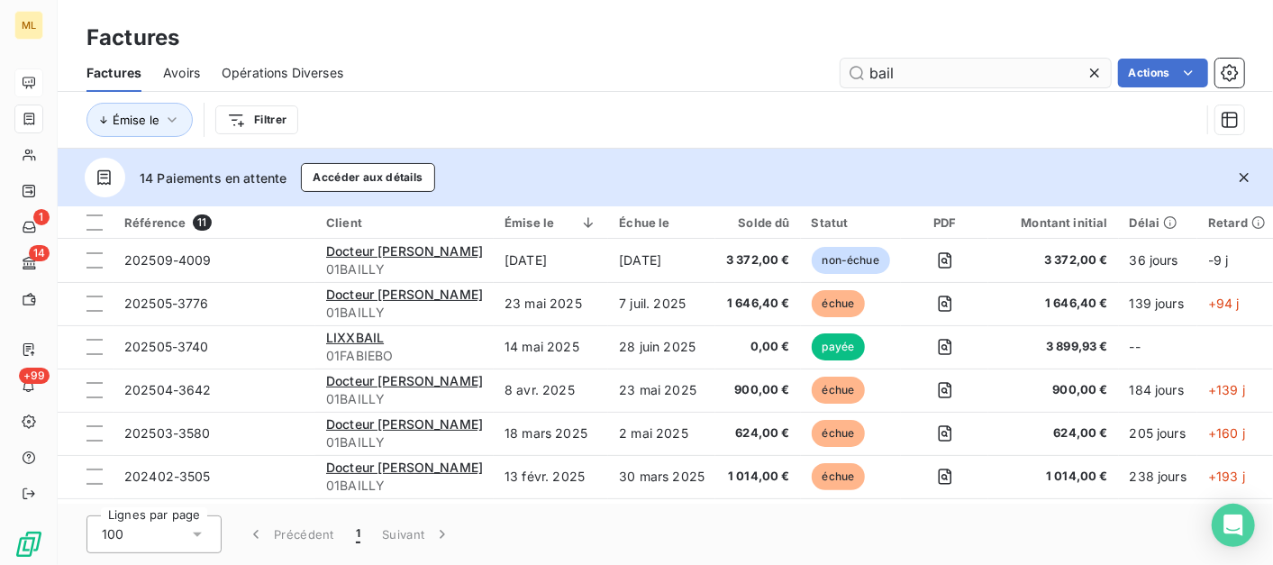
click at [923, 69] on input "bail" at bounding box center [976, 73] width 270 height 29
drag, startPoint x: 938, startPoint y: 71, endPoint x: 857, endPoint y: 70, distance: 81.1
click at [857, 70] on input "bail" at bounding box center [976, 73] width 270 height 29
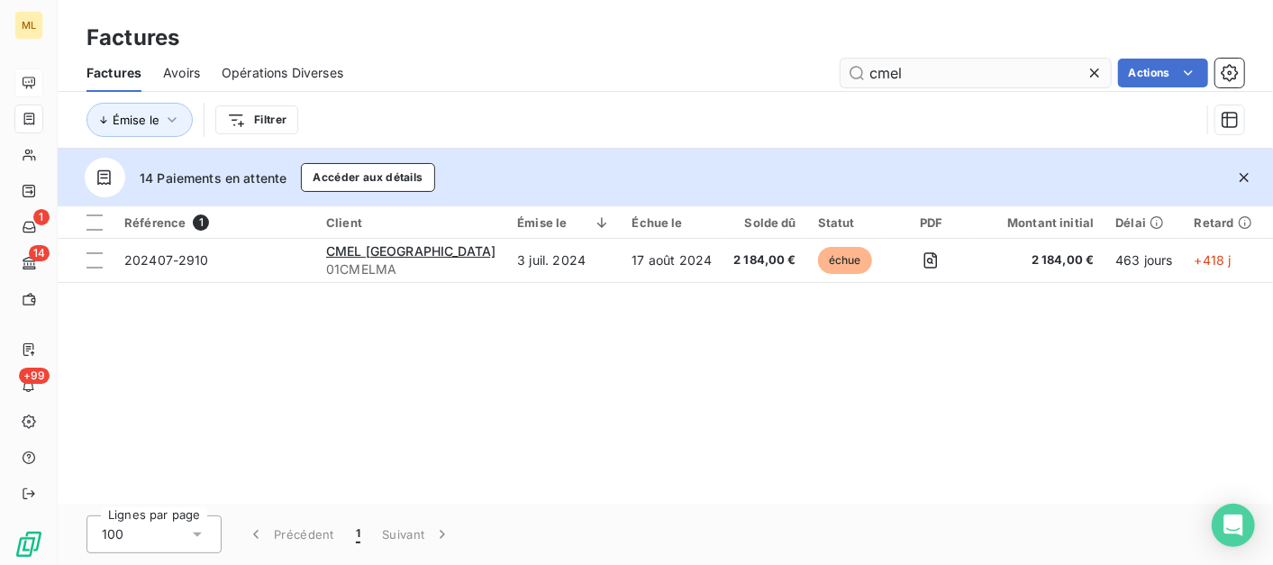
type input "cmel"
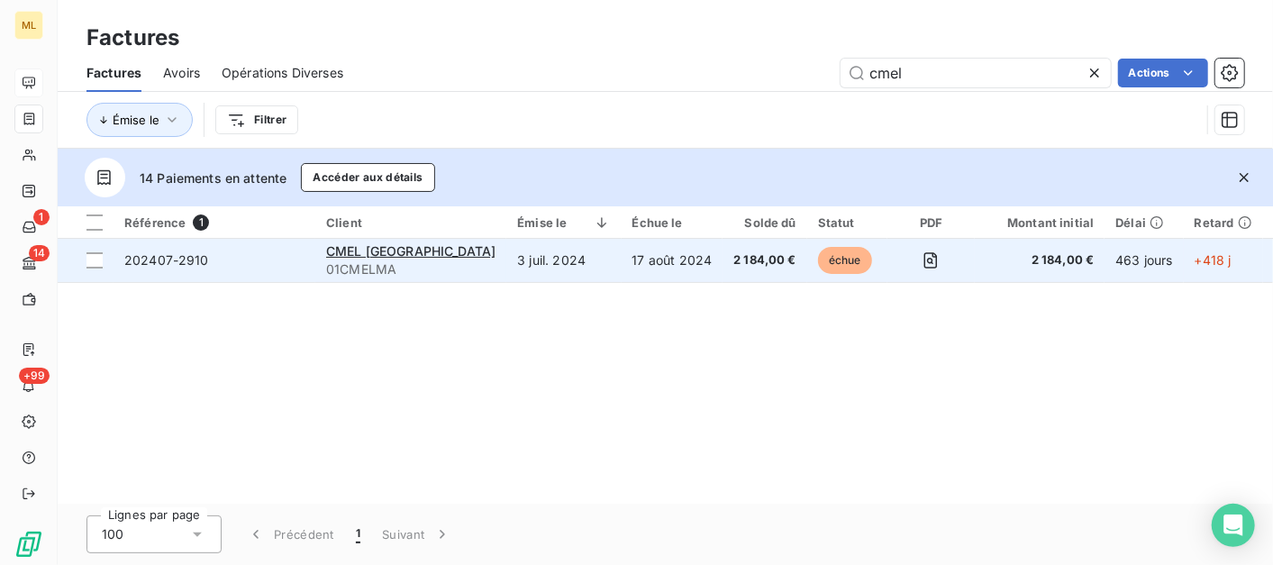
click at [272, 268] on span "202407-2910" at bounding box center [214, 260] width 180 height 18
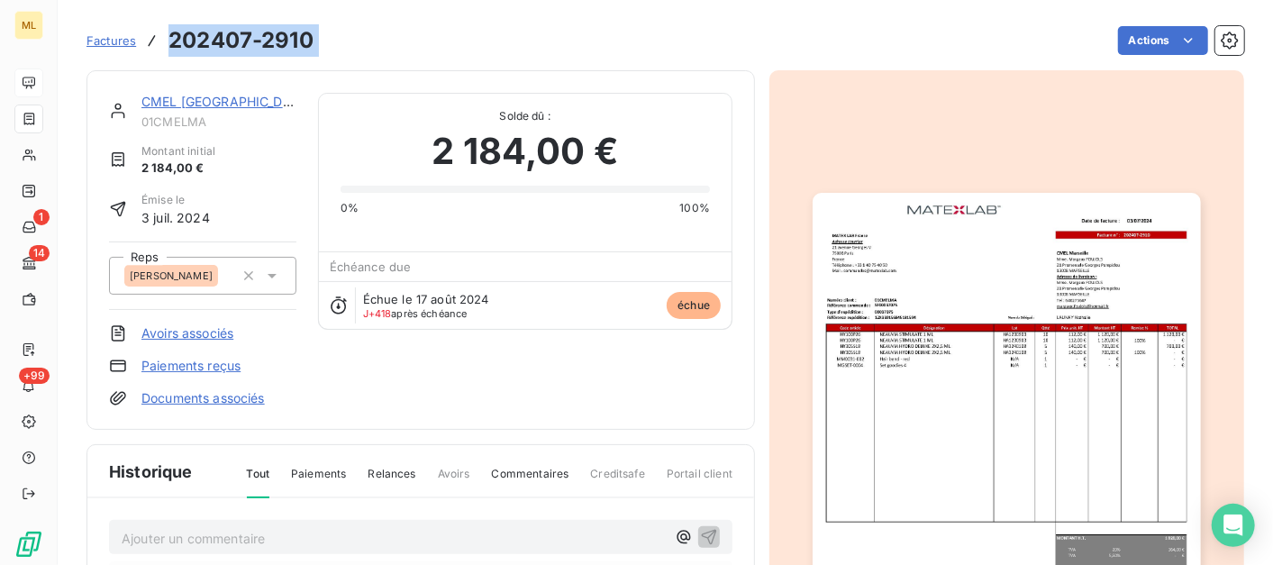
drag, startPoint x: 334, startPoint y: 28, endPoint x: 167, endPoint y: 45, distance: 168.5
click at [167, 45] on div "Factures 202407-2910 Actions" at bounding box center [666, 41] width 1158 height 38
copy section "202407-2910 Actions"
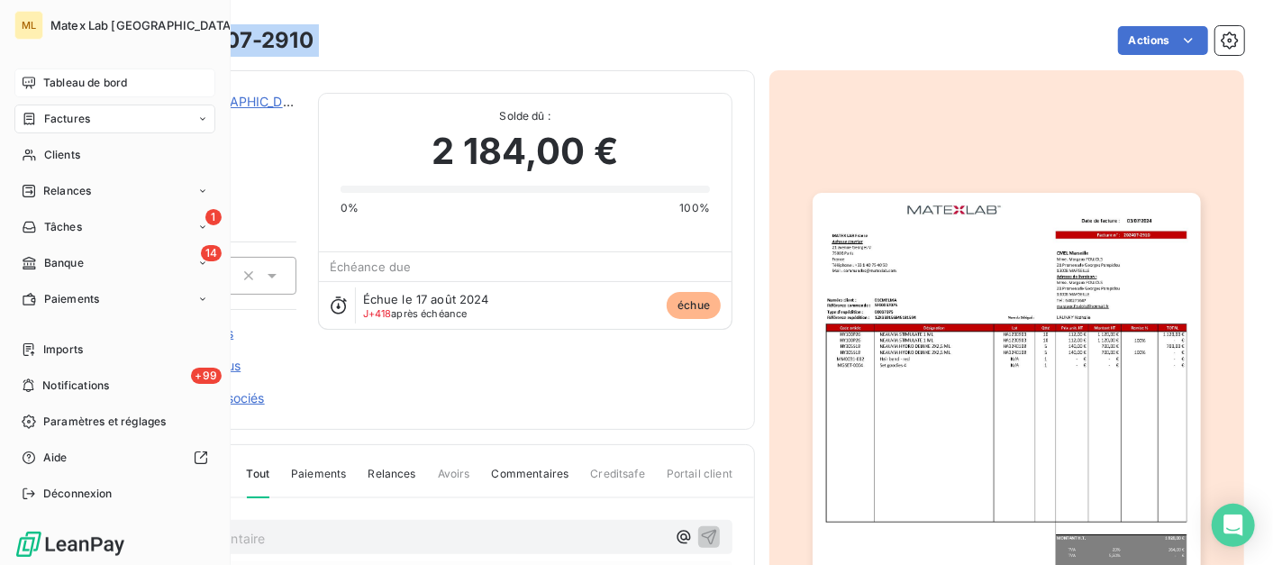
click at [69, 114] on span "Factures" at bounding box center [67, 119] width 46 height 16
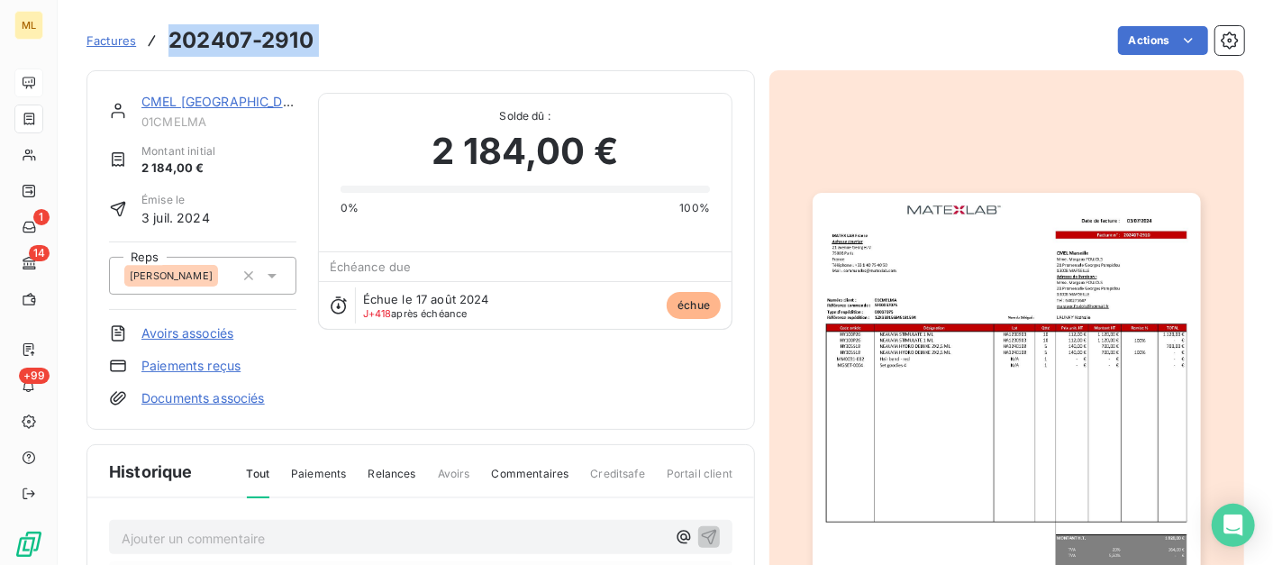
click at [121, 34] on span "Factures" at bounding box center [112, 40] width 50 height 14
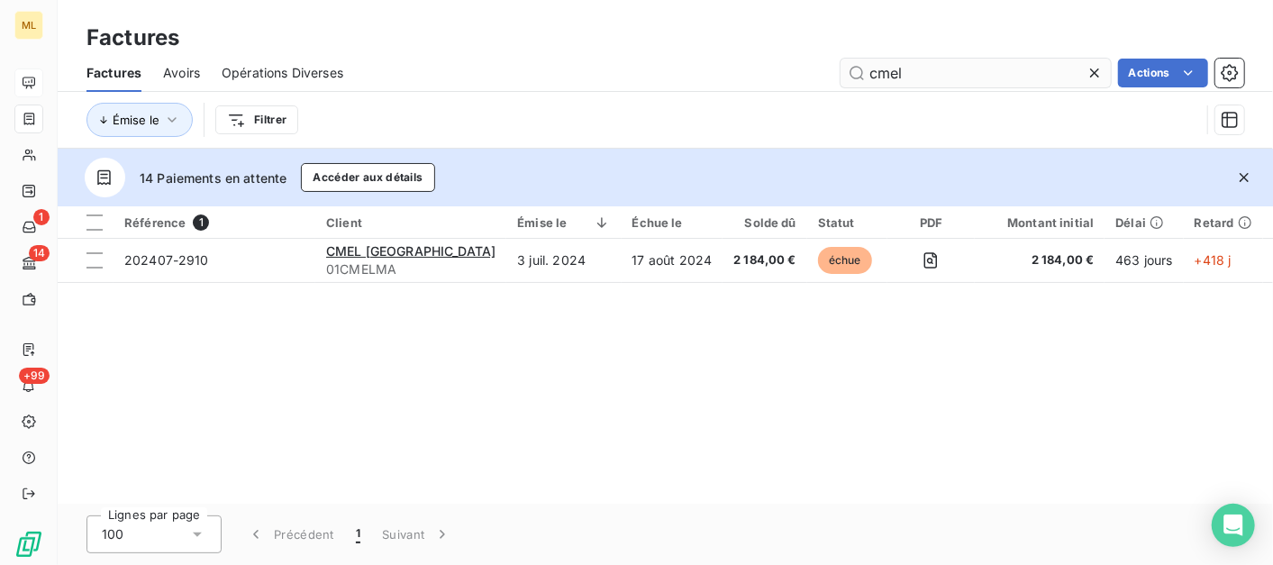
click at [899, 69] on input "cmel" at bounding box center [976, 73] width 270 height 29
drag, startPoint x: 941, startPoint y: 68, endPoint x: 849, endPoint y: 82, distance: 93.1
click at [849, 82] on input "cmel" at bounding box center [976, 73] width 270 height 29
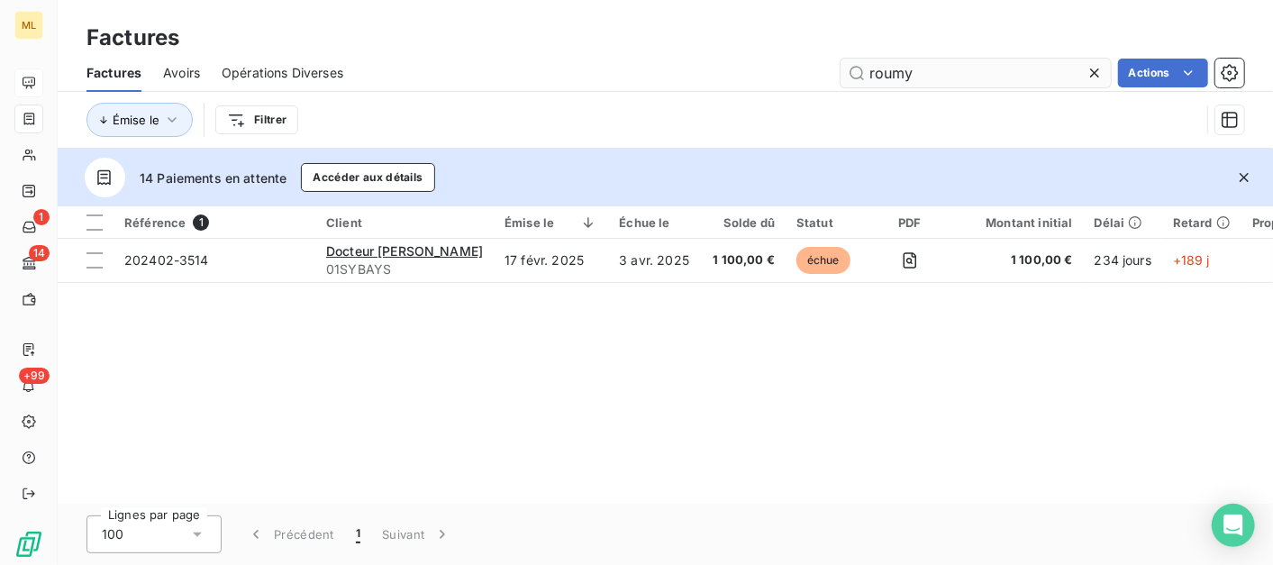
type input "roumy"
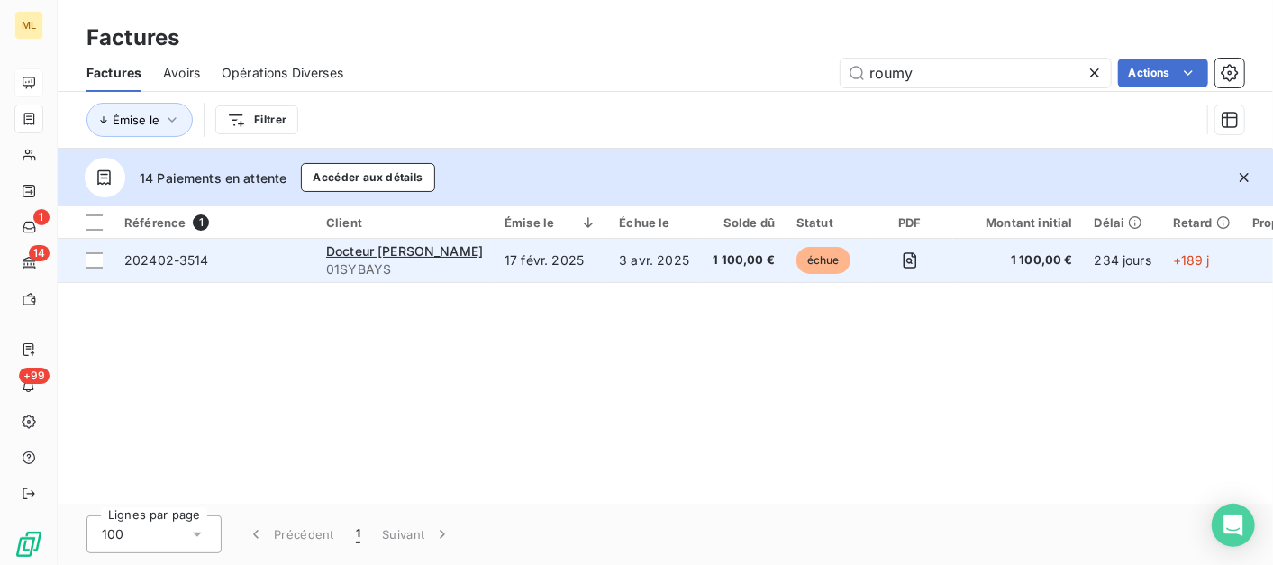
click at [288, 260] on span "202402-3514" at bounding box center [214, 260] width 180 height 18
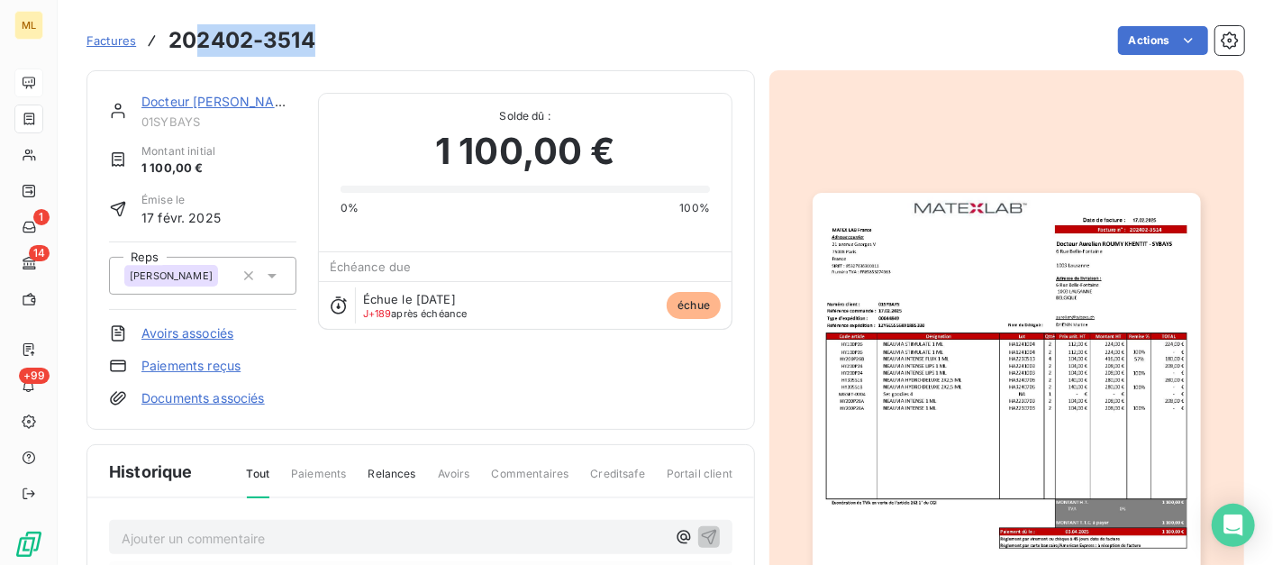
drag, startPoint x: 324, startPoint y: 28, endPoint x: 193, endPoint y: 46, distance: 132.8
click at [193, 46] on div "Factures 202402-3514 Actions" at bounding box center [666, 41] width 1158 height 38
drag, startPoint x: 193, startPoint y: 46, endPoint x: 541, endPoint y: 33, distance: 348.1
click at [541, 33] on div "Actions" at bounding box center [791, 40] width 908 height 29
click at [388, 44] on div "Actions" at bounding box center [791, 40] width 908 height 29
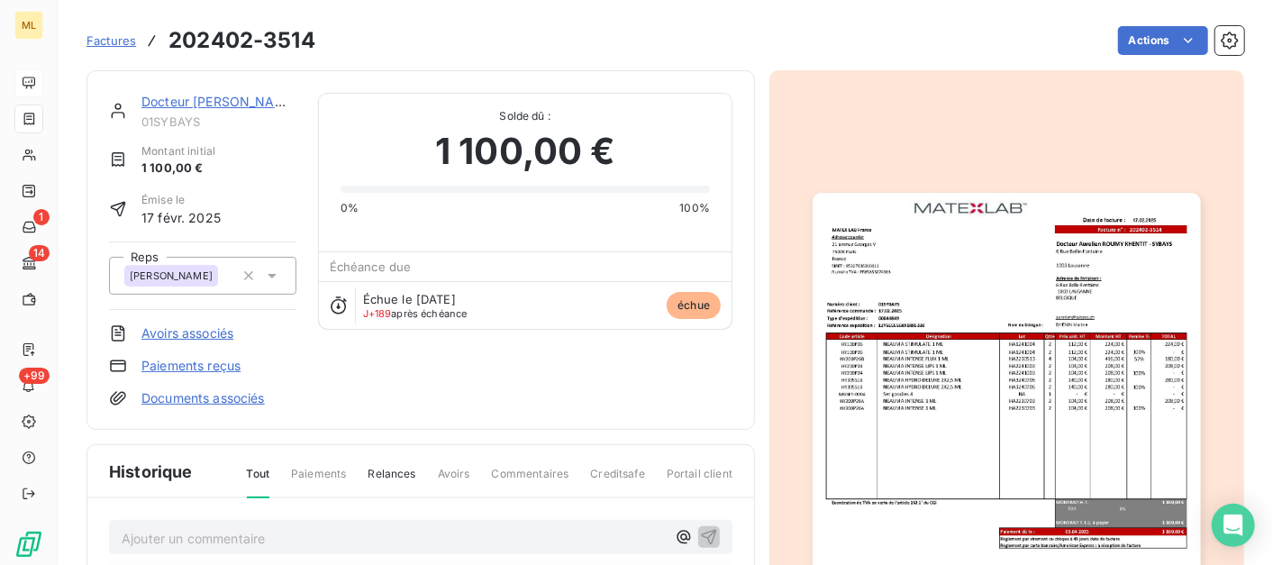
click at [233, 97] on link "Docteur [PERSON_NAME]" at bounding box center [219, 101] width 157 height 15
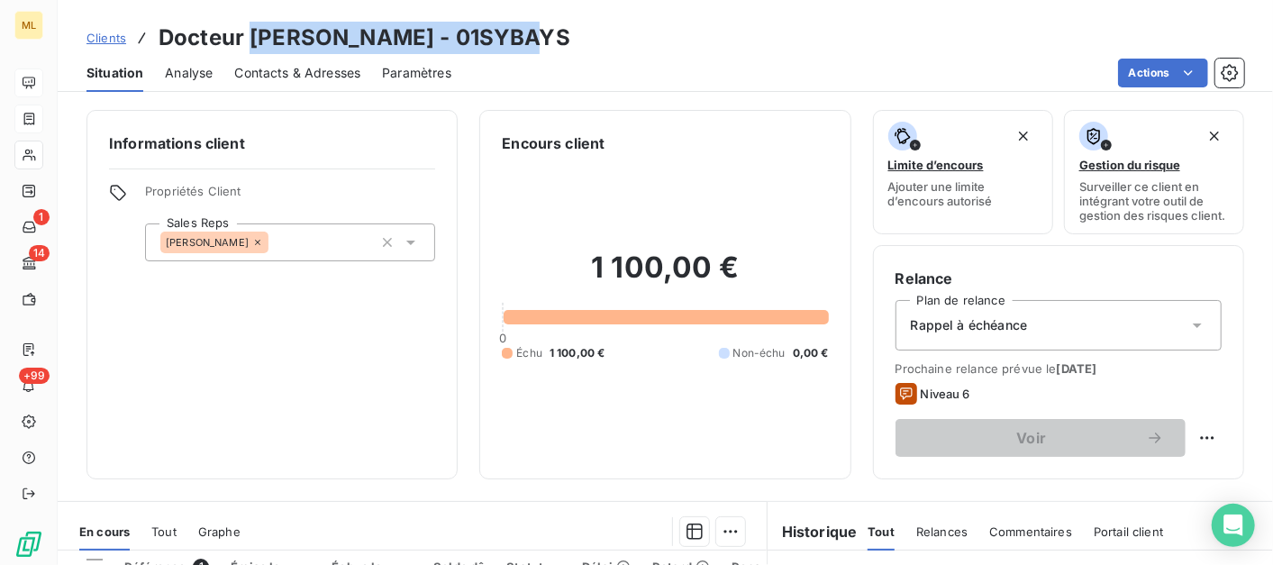
drag, startPoint x: 526, startPoint y: 33, endPoint x: 252, endPoint y: 41, distance: 274.1
click at [252, 41] on h3 "Docteur [PERSON_NAME] - 01SYBAYS" at bounding box center [365, 38] width 412 height 32
copy h3 "[PERSON_NAME] KHENTIT"
click at [870, 46] on div "Clients Docteur [PERSON_NAME] - SYBAYS - 01SYBAYS" at bounding box center [666, 38] width 1216 height 32
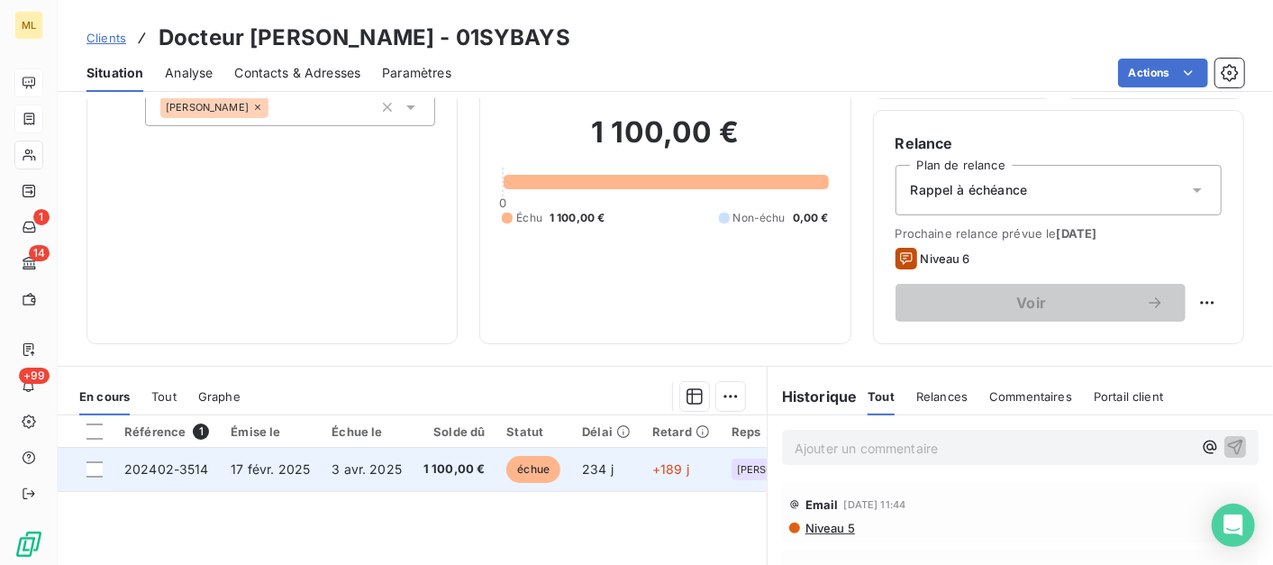
scroll to position [300, 0]
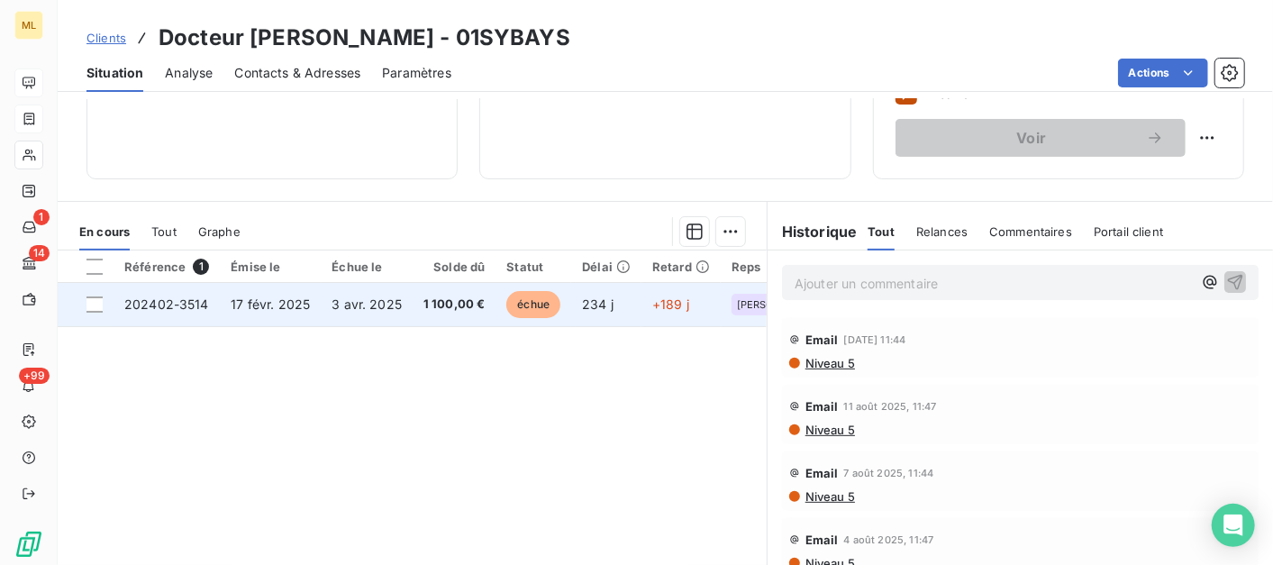
click at [238, 303] on span "17 févr. 2025" at bounding box center [270, 304] width 79 height 15
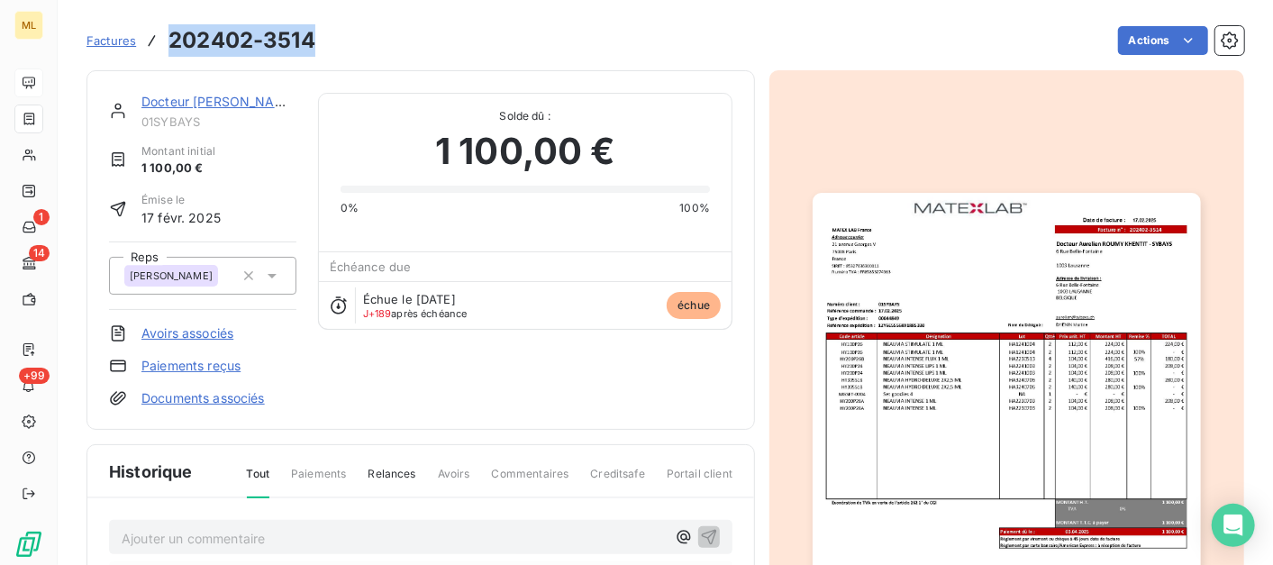
drag, startPoint x: 316, startPoint y: 41, endPoint x: 172, endPoint y: 54, distance: 144.8
click at [172, 54] on div "Factures 202402-3514 Actions" at bounding box center [666, 41] width 1158 height 38
copy h3 "202402-3514"
click at [105, 41] on span "Factures" at bounding box center [112, 40] width 50 height 14
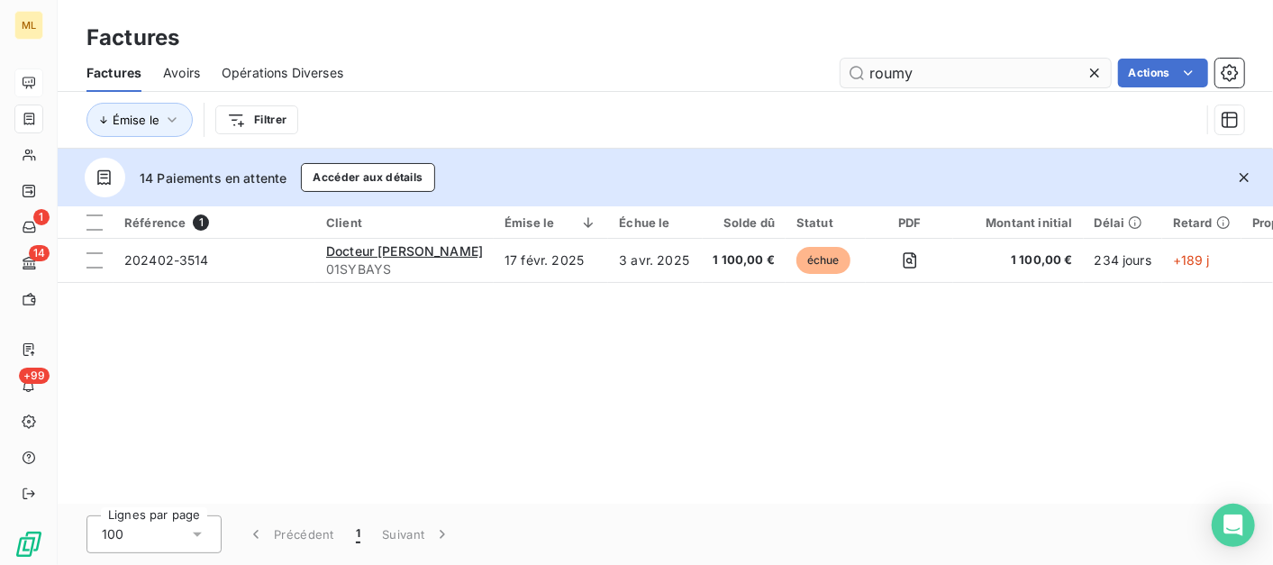
click at [967, 74] on input "roumy" at bounding box center [976, 73] width 270 height 29
drag, startPoint x: 918, startPoint y: 71, endPoint x: 872, endPoint y: 73, distance: 46.0
click at [872, 73] on input "roumy" at bounding box center [976, 73] width 270 height 29
type input "r"
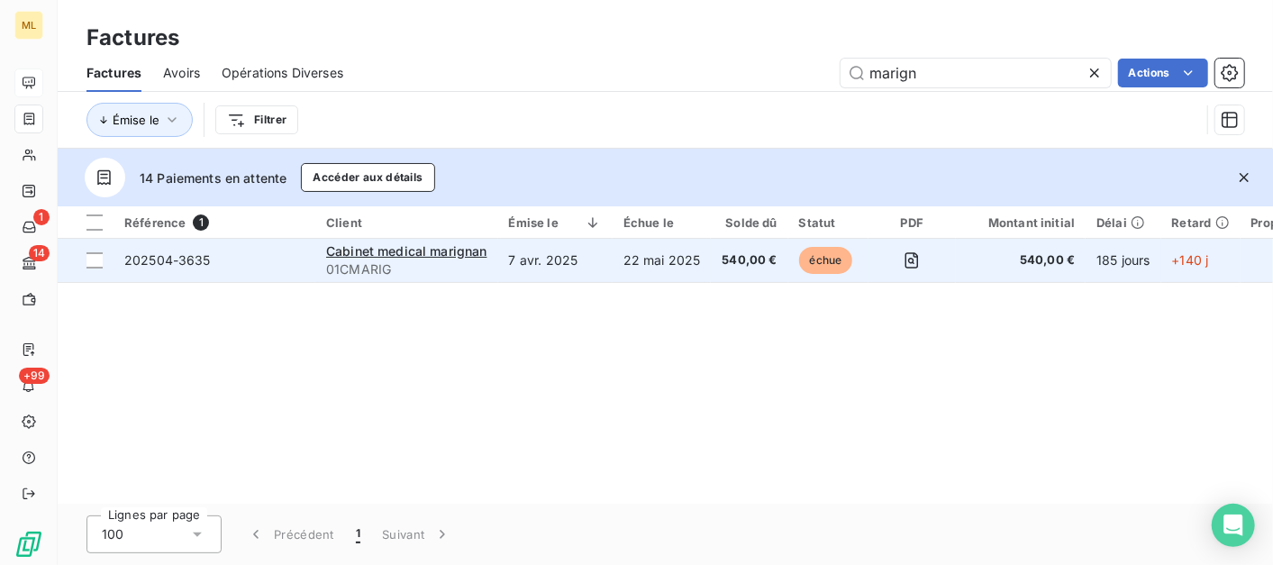
type input "marign"
click at [281, 251] on span "202504-3635" at bounding box center [214, 260] width 180 height 18
